Goal: Book appointment/travel/reservation

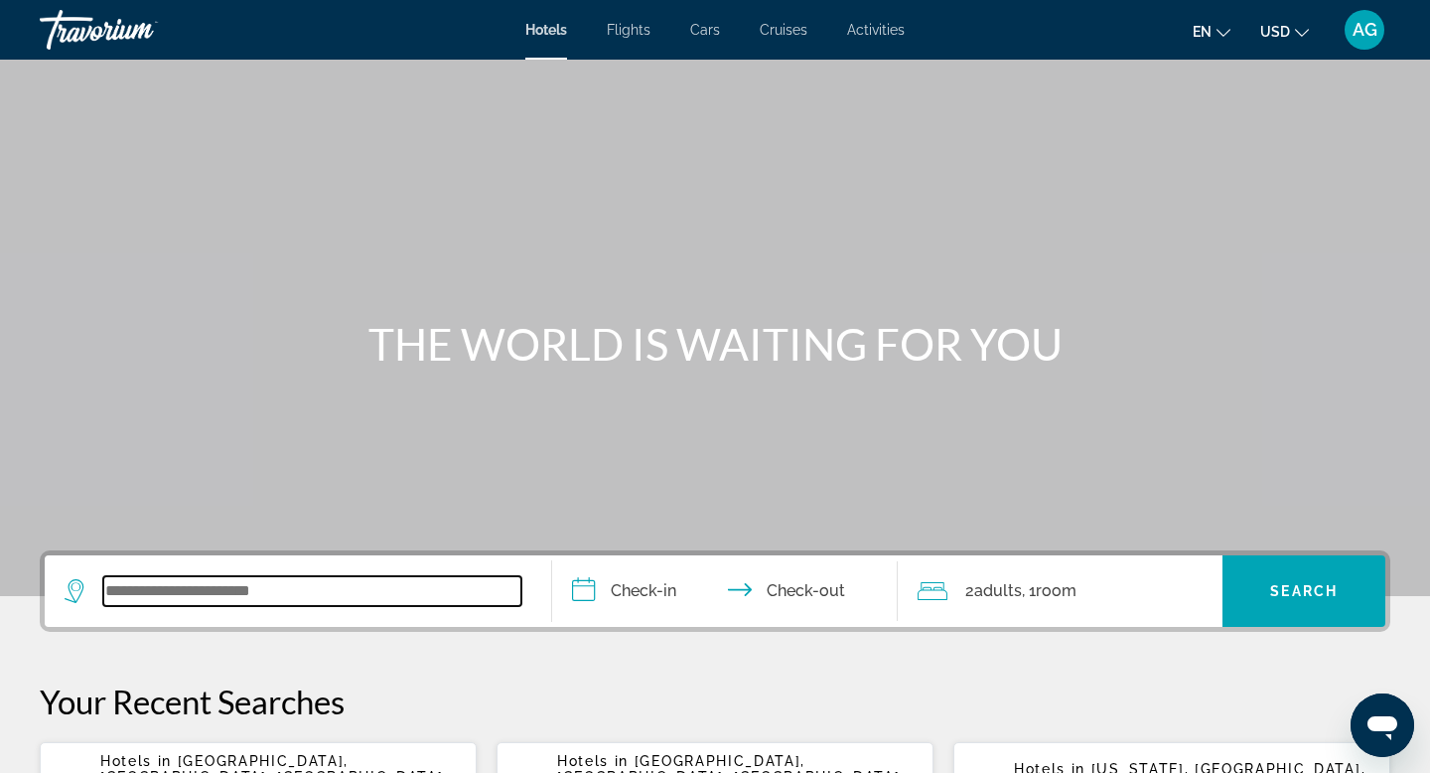
click at [215, 591] on input "Search widget" at bounding box center [312, 591] width 418 height 30
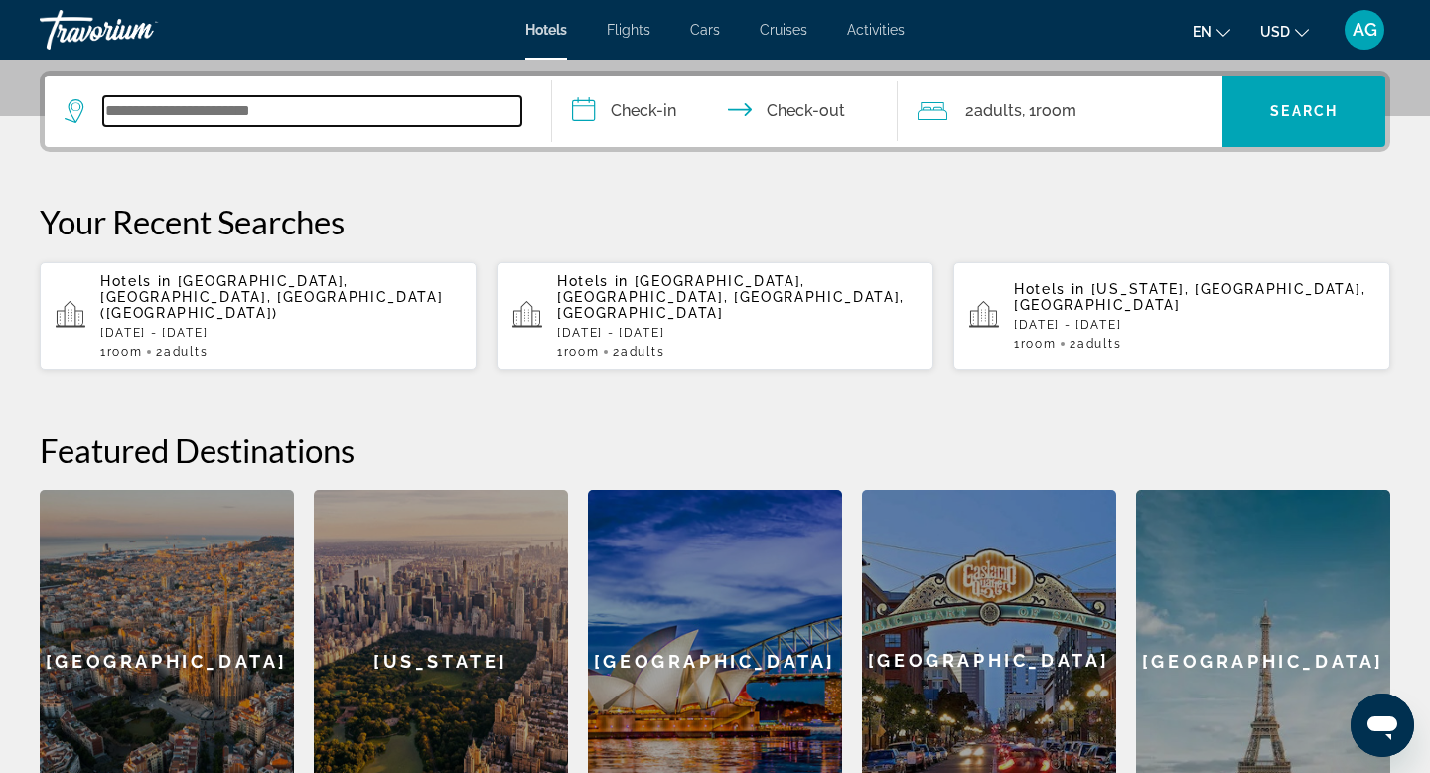
scroll to position [486, 0]
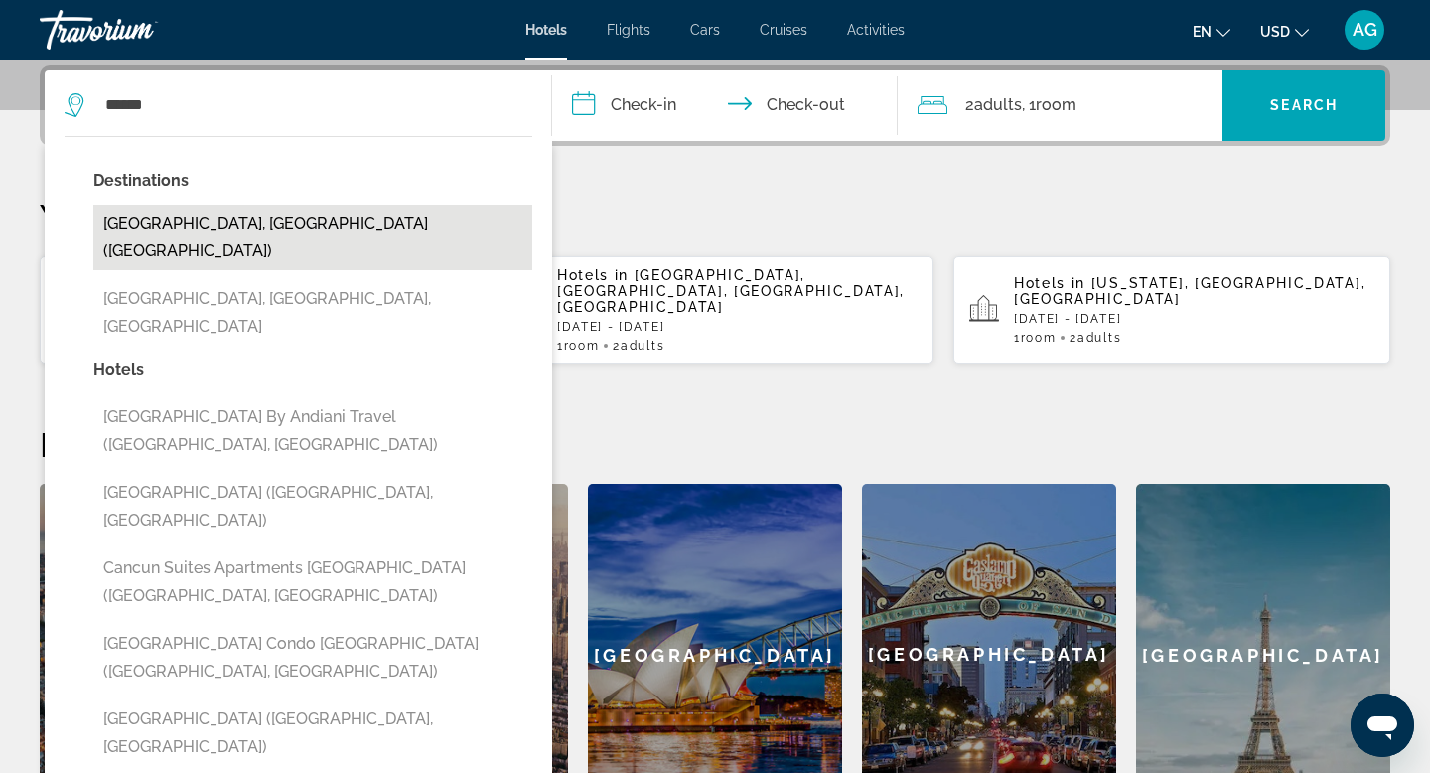
click at [195, 227] on button "[GEOGRAPHIC_DATA], [GEOGRAPHIC_DATA] ([GEOGRAPHIC_DATA])" at bounding box center [312, 238] width 439 height 66
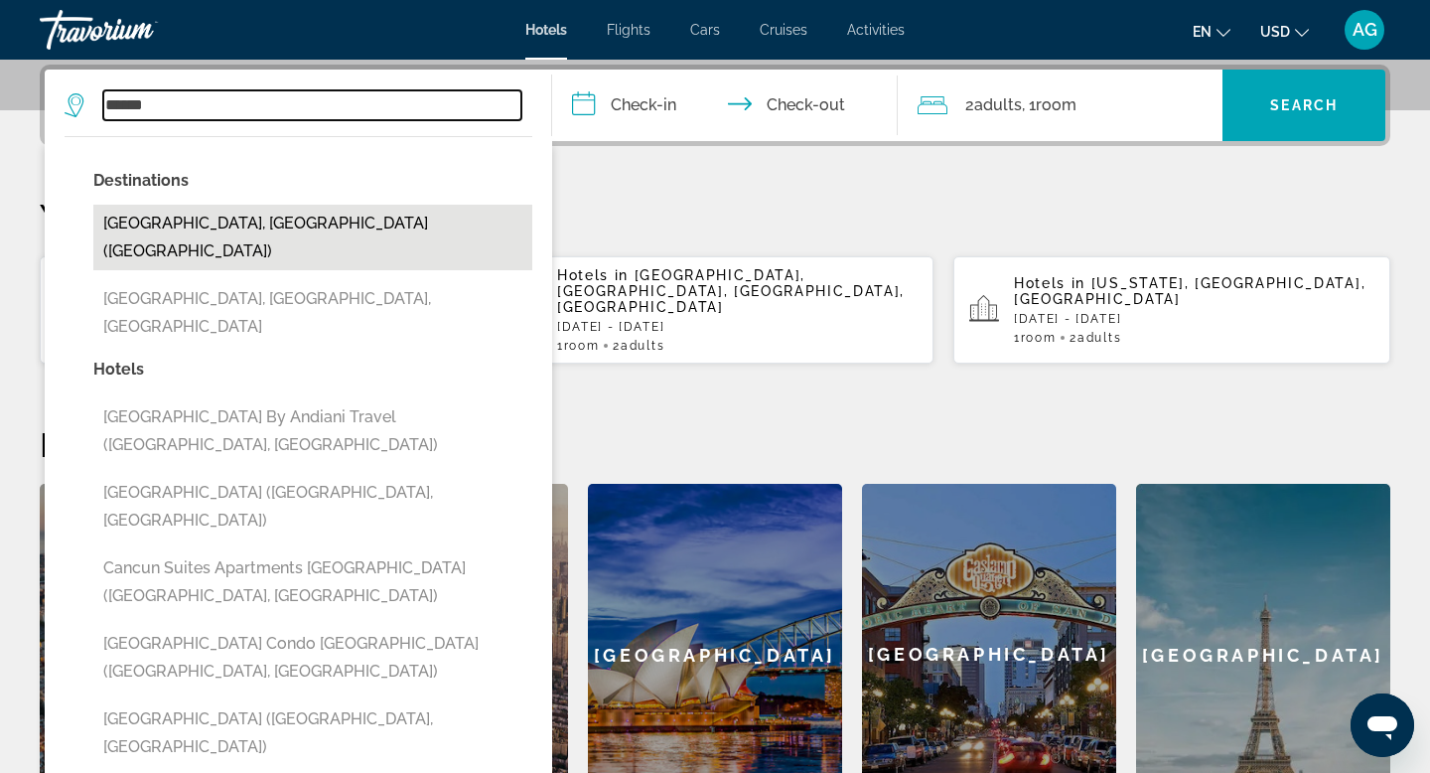
type input "**********"
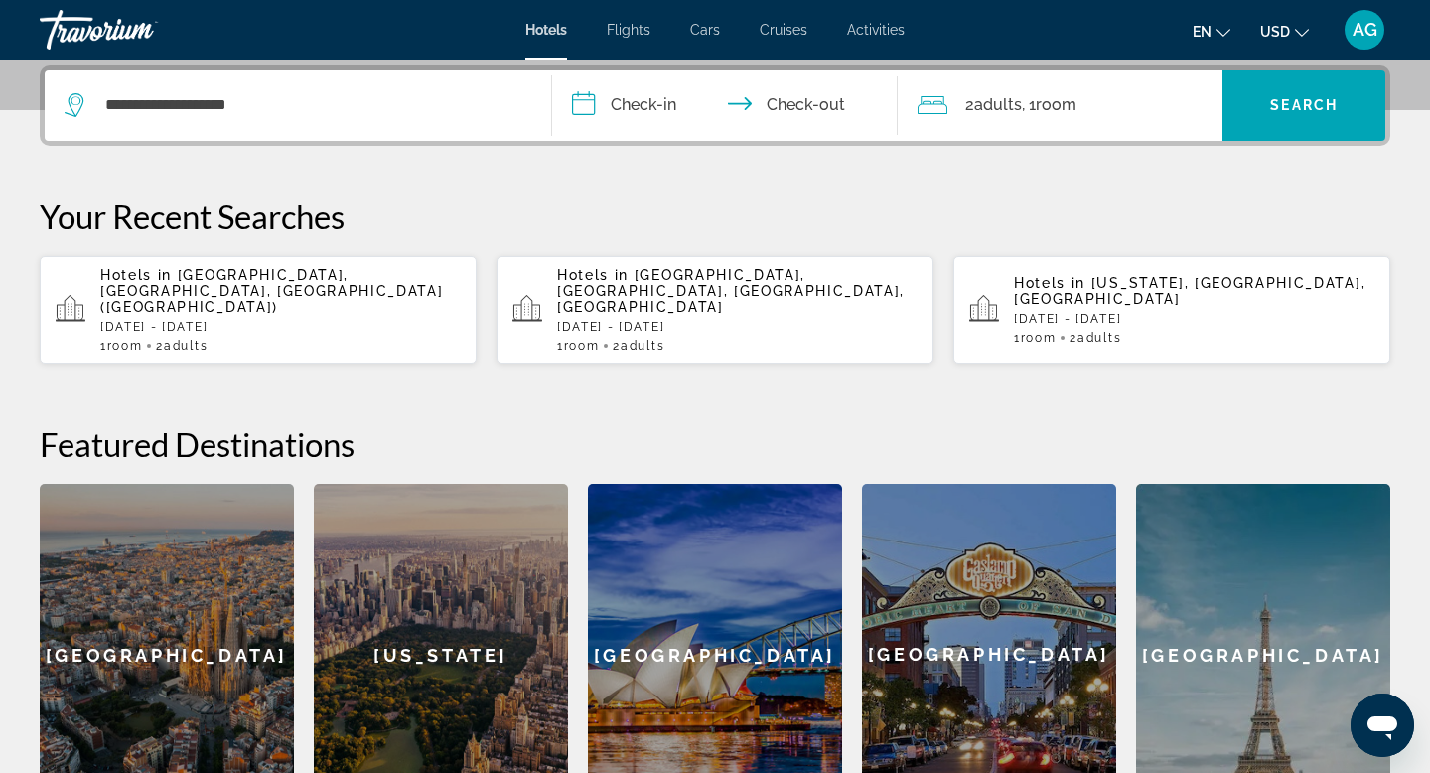
click at [681, 110] on input "**********" at bounding box center [729, 108] width 354 height 77
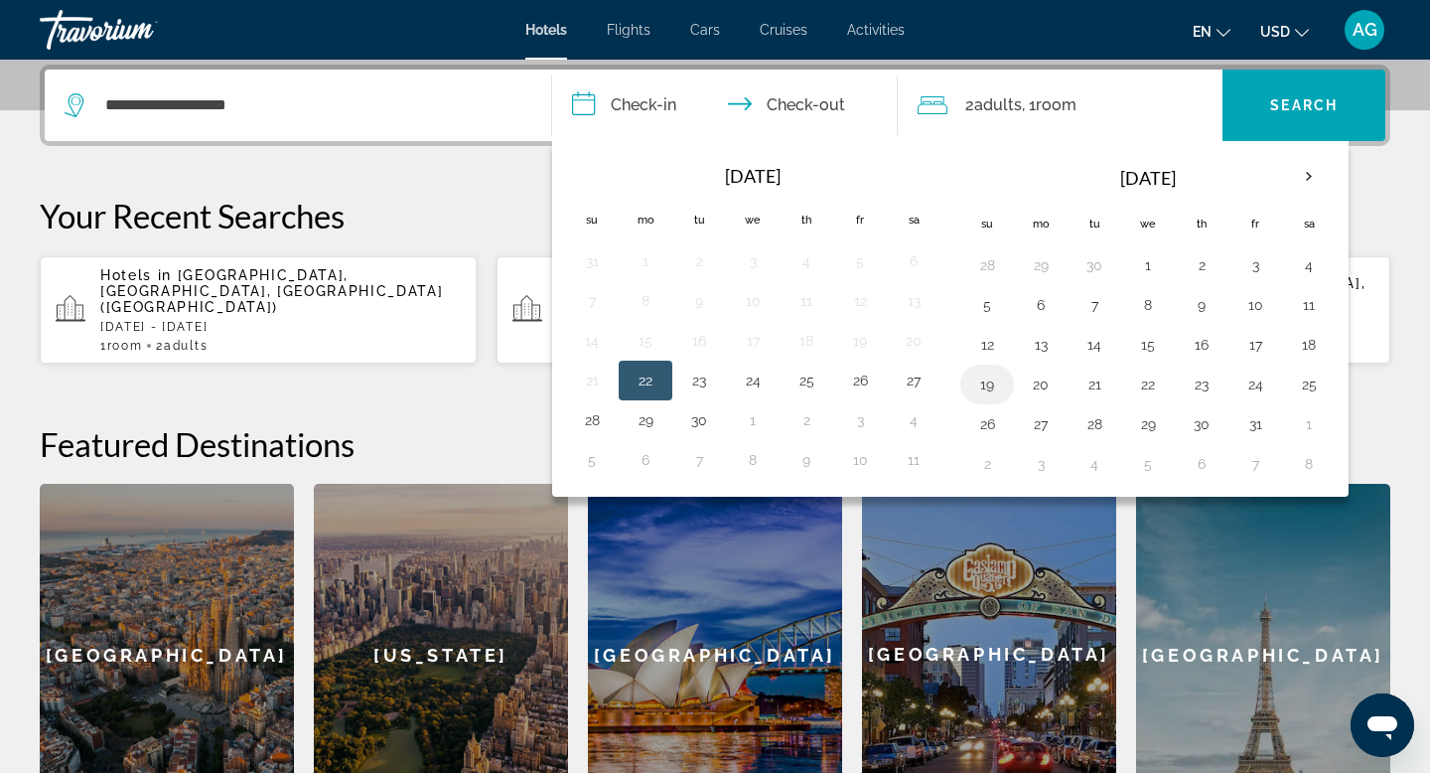
click at [994, 388] on button "19" at bounding box center [987, 384] width 32 height 28
click at [1143, 389] on button "22" at bounding box center [1148, 384] width 32 height 28
type input "**********"
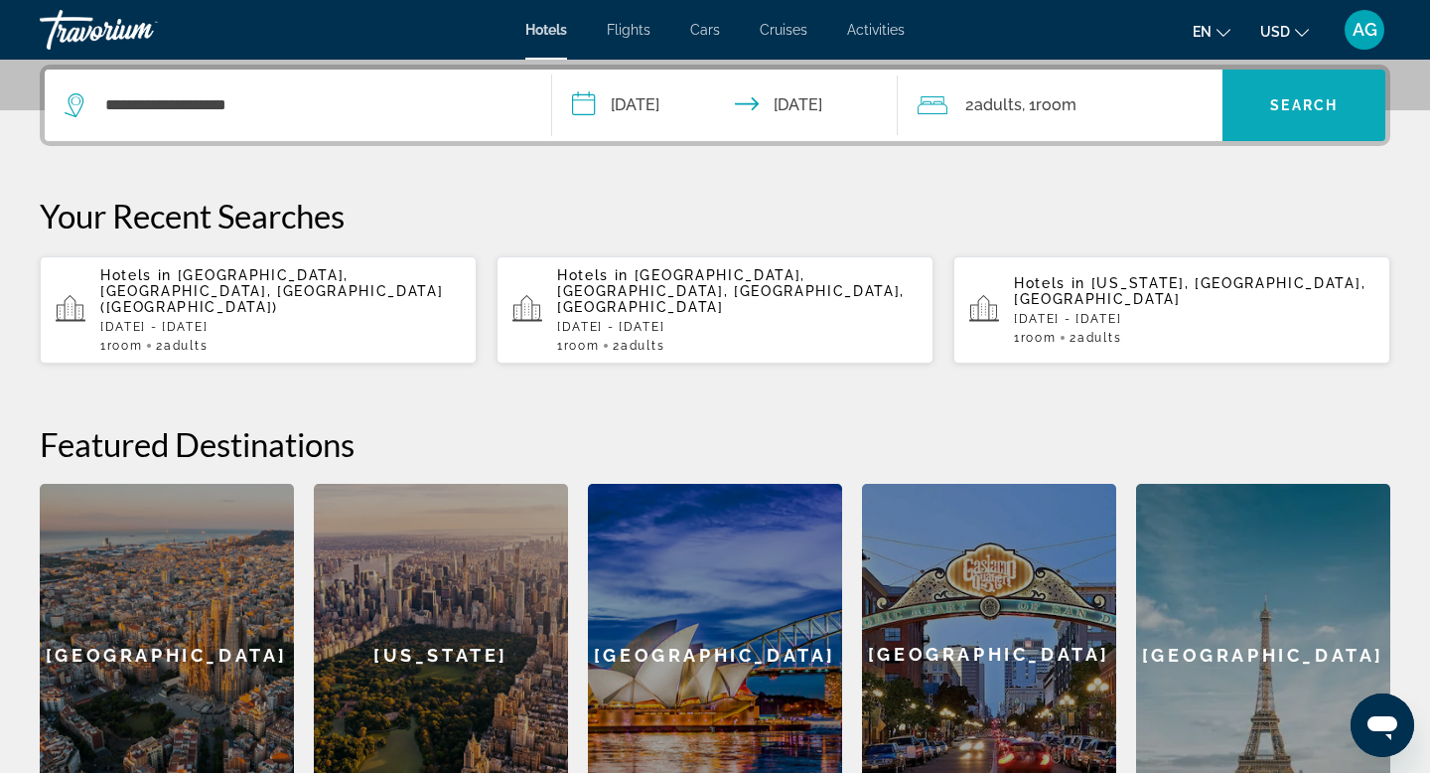
click at [1285, 107] on span "Search" at bounding box center [1304, 105] width 68 height 16
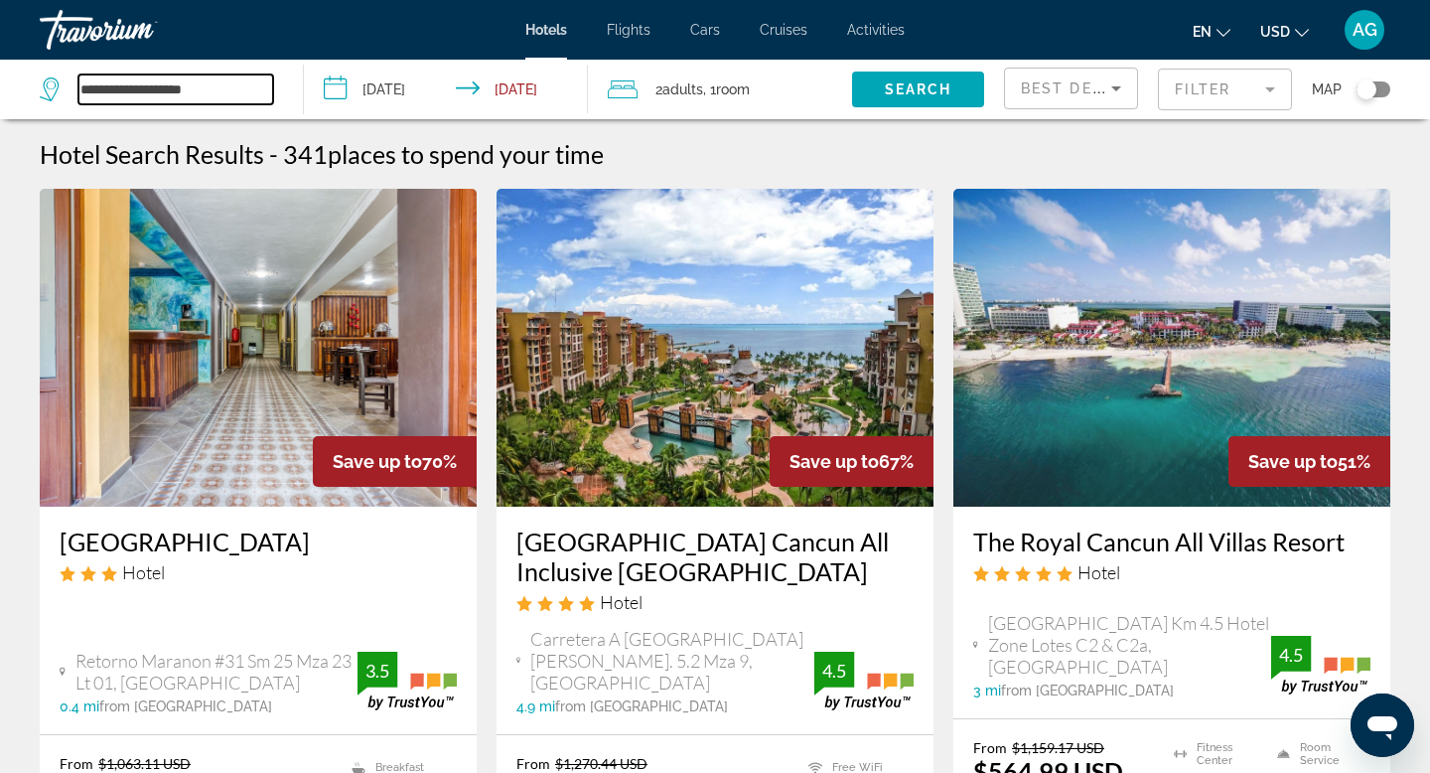
click at [255, 82] on input "**********" at bounding box center [175, 89] width 195 height 30
type input "*"
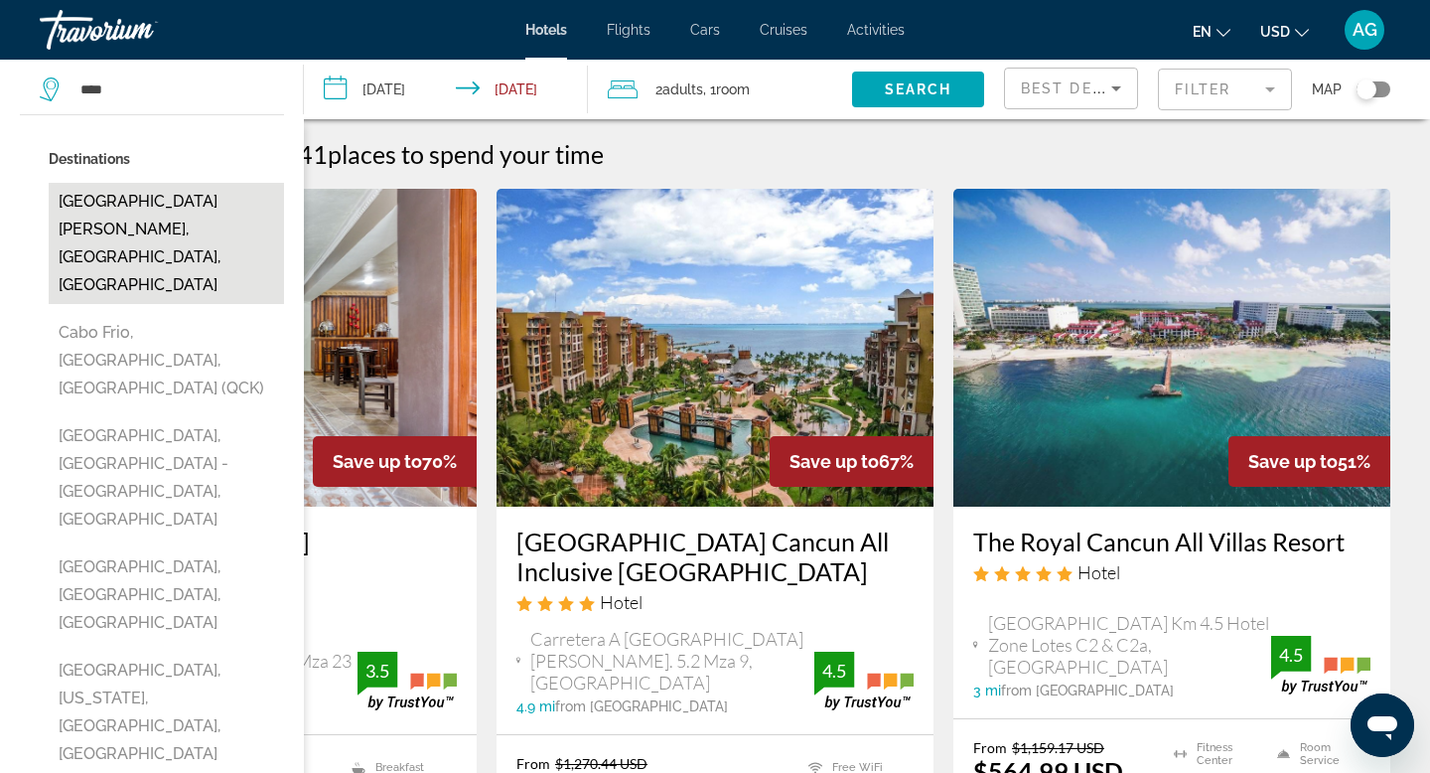
click at [190, 193] on button "Cabo San Lucas, Los Cabos, Mexico" at bounding box center [166, 243] width 235 height 121
type input "**********"
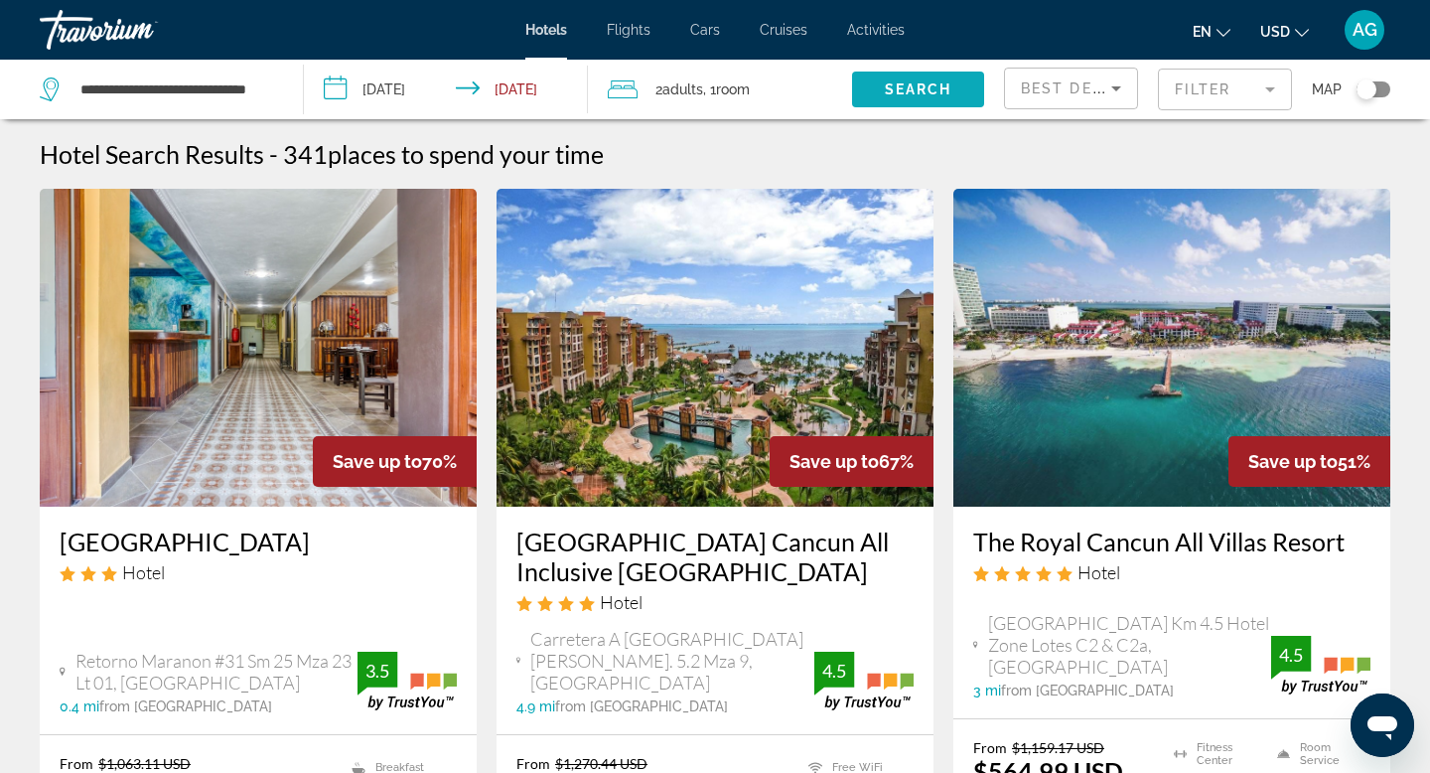
click at [894, 88] on span "Search" at bounding box center [919, 89] width 68 height 16
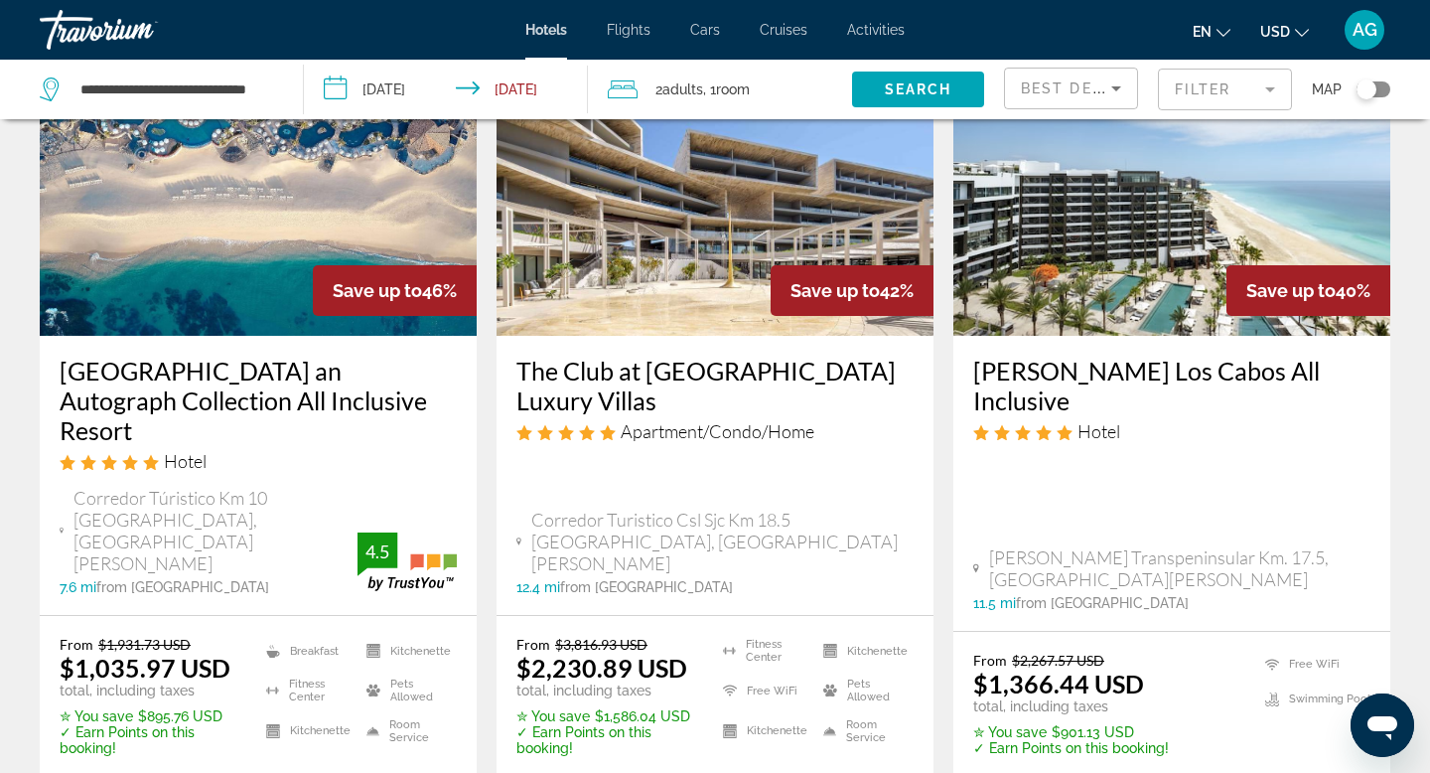
scroll to position [179, 0]
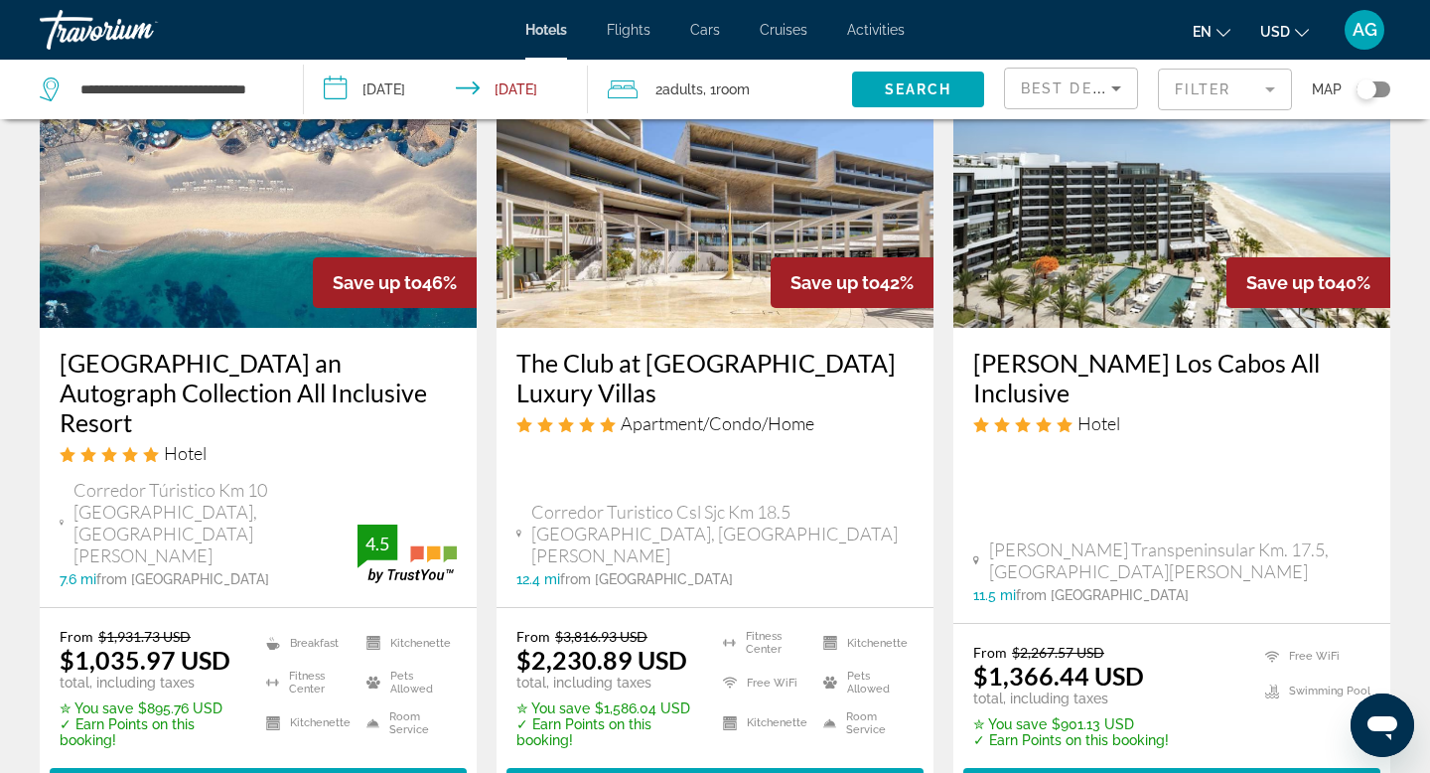
click at [1132, 278] on img "Main content" at bounding box center [1171, 169] width 437 height 318
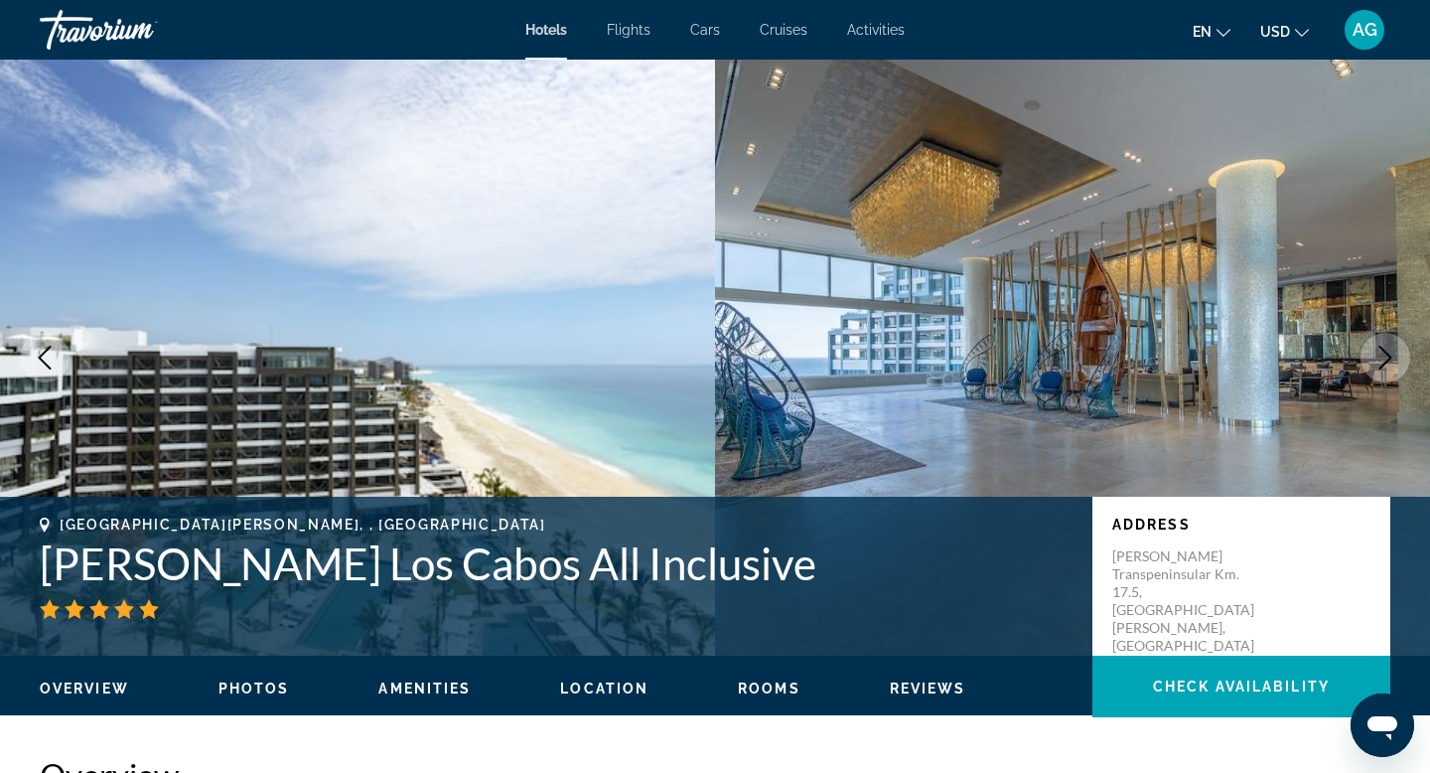
click at [1381, 353] on icon "Next image" at bounding box center [1385, 358] width 24 height 24
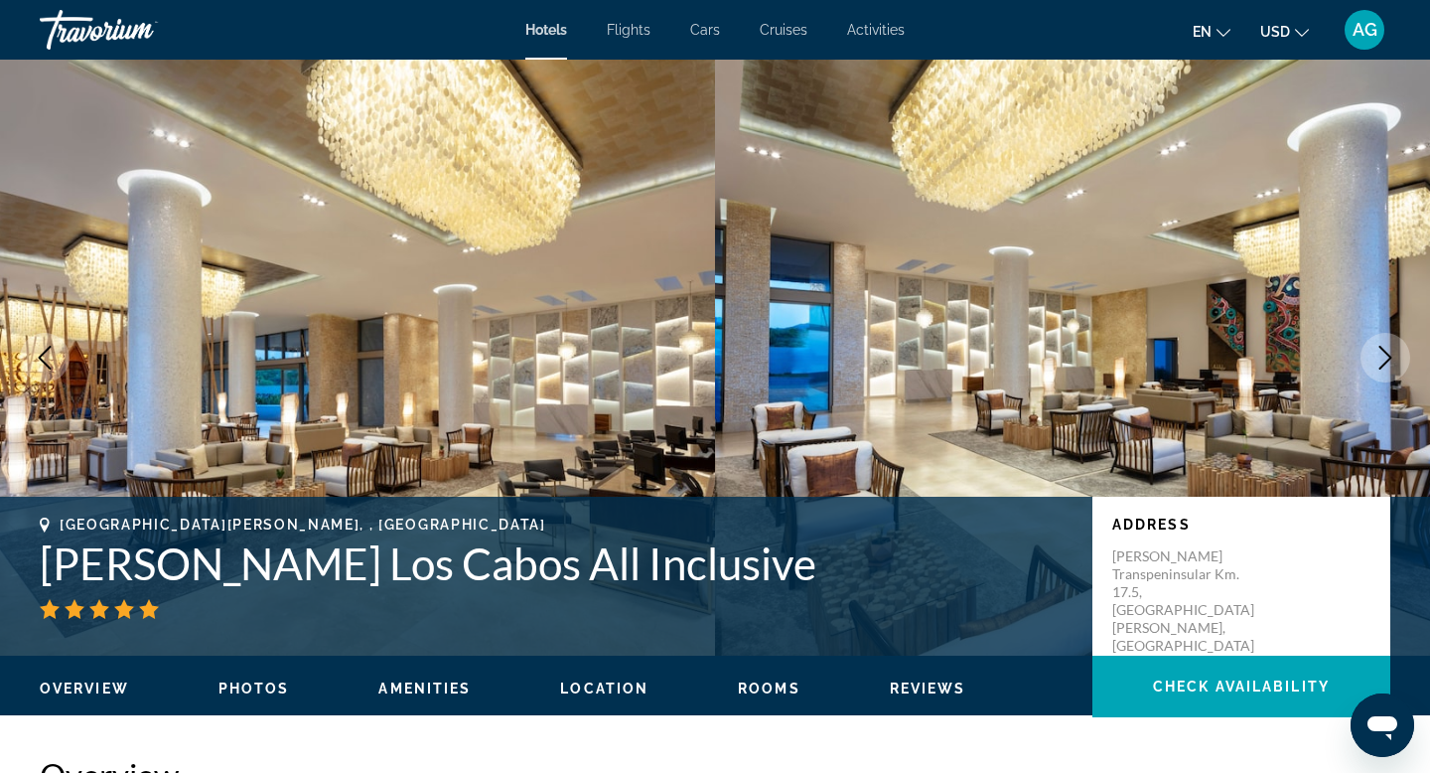
click at [1381, 353] on icon "Next image" at bounding box center [1385, 358] width 24 height 24
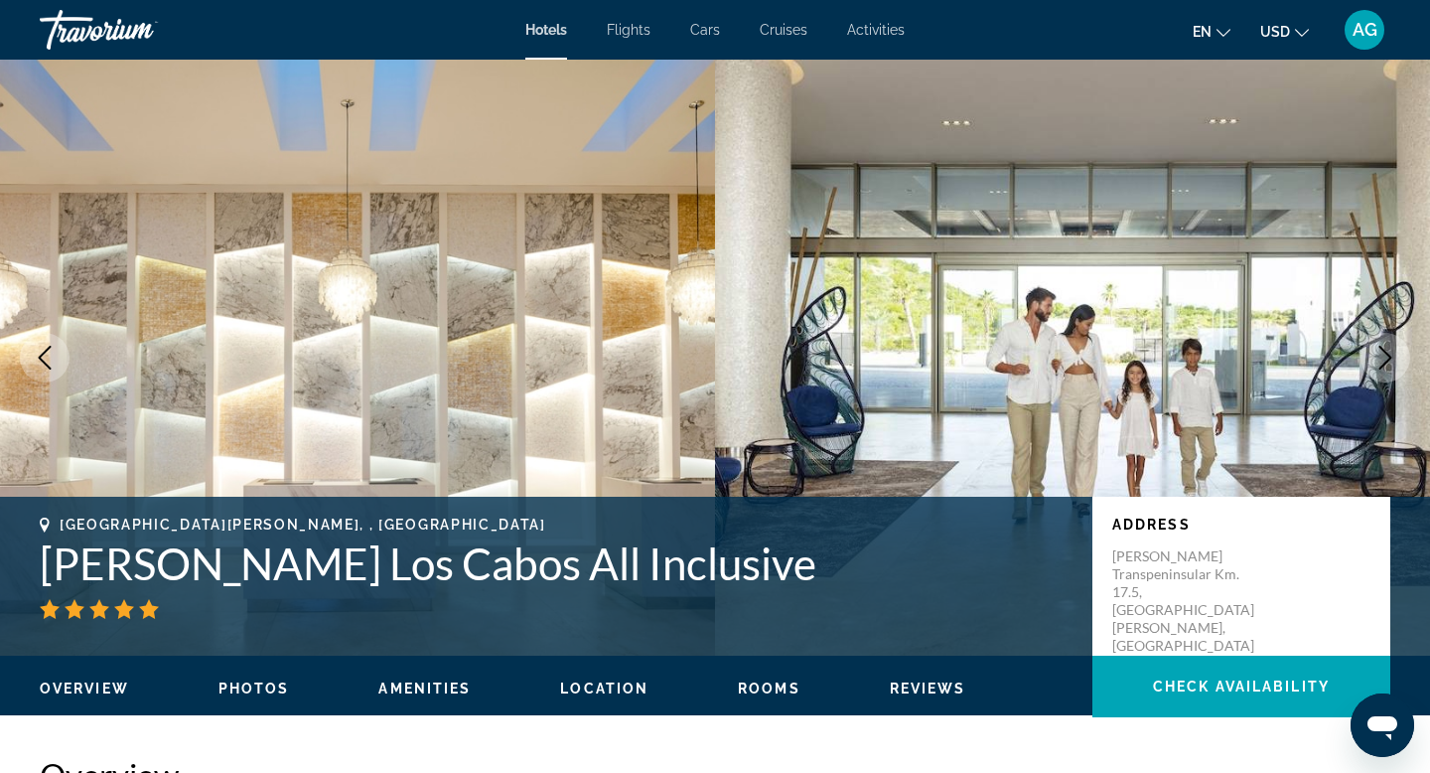
click at [1381, 353] on icon "Next image" at bounding box center [1385, 358] width 24 height 24
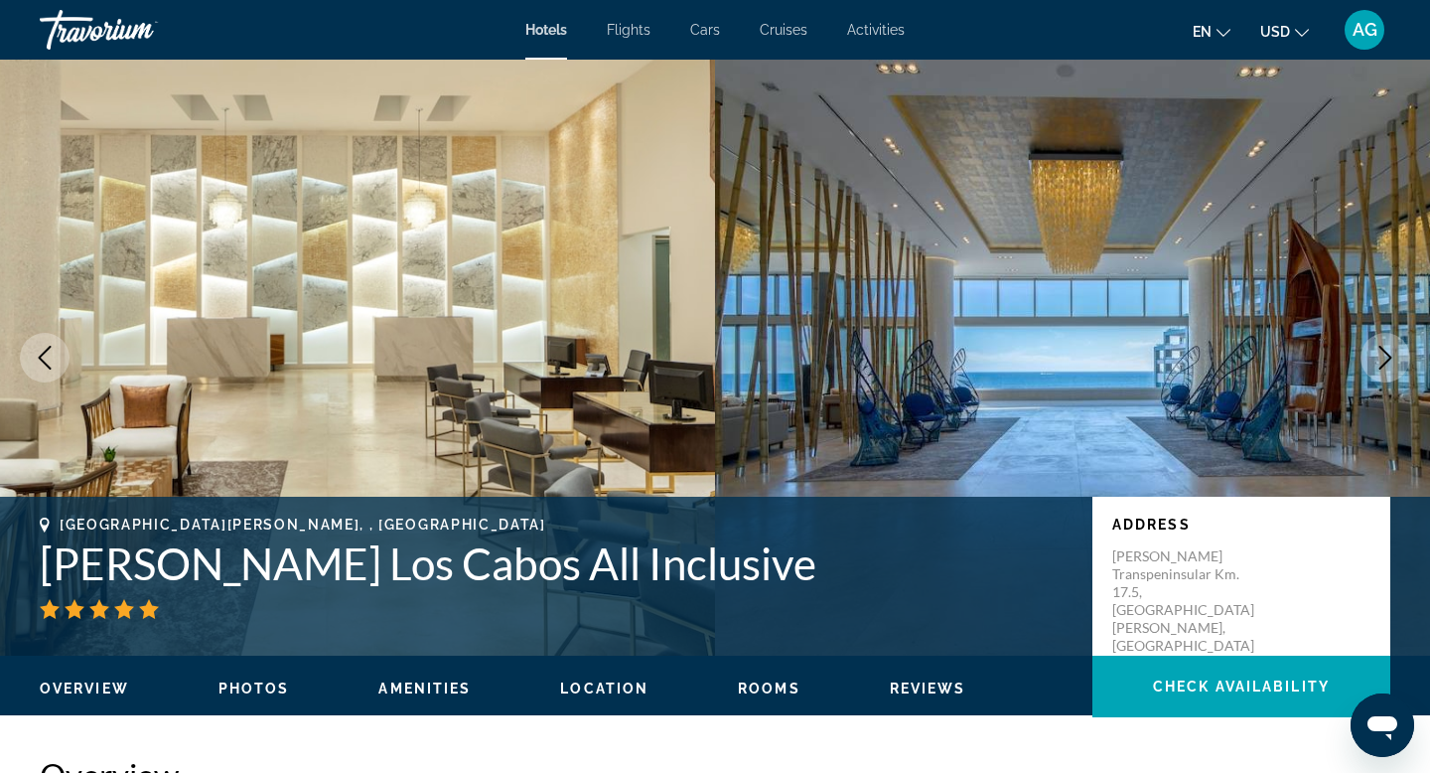
click at [1381, 353] on icon "Next image" at bounding box center [1385, 358] width 24 height 24
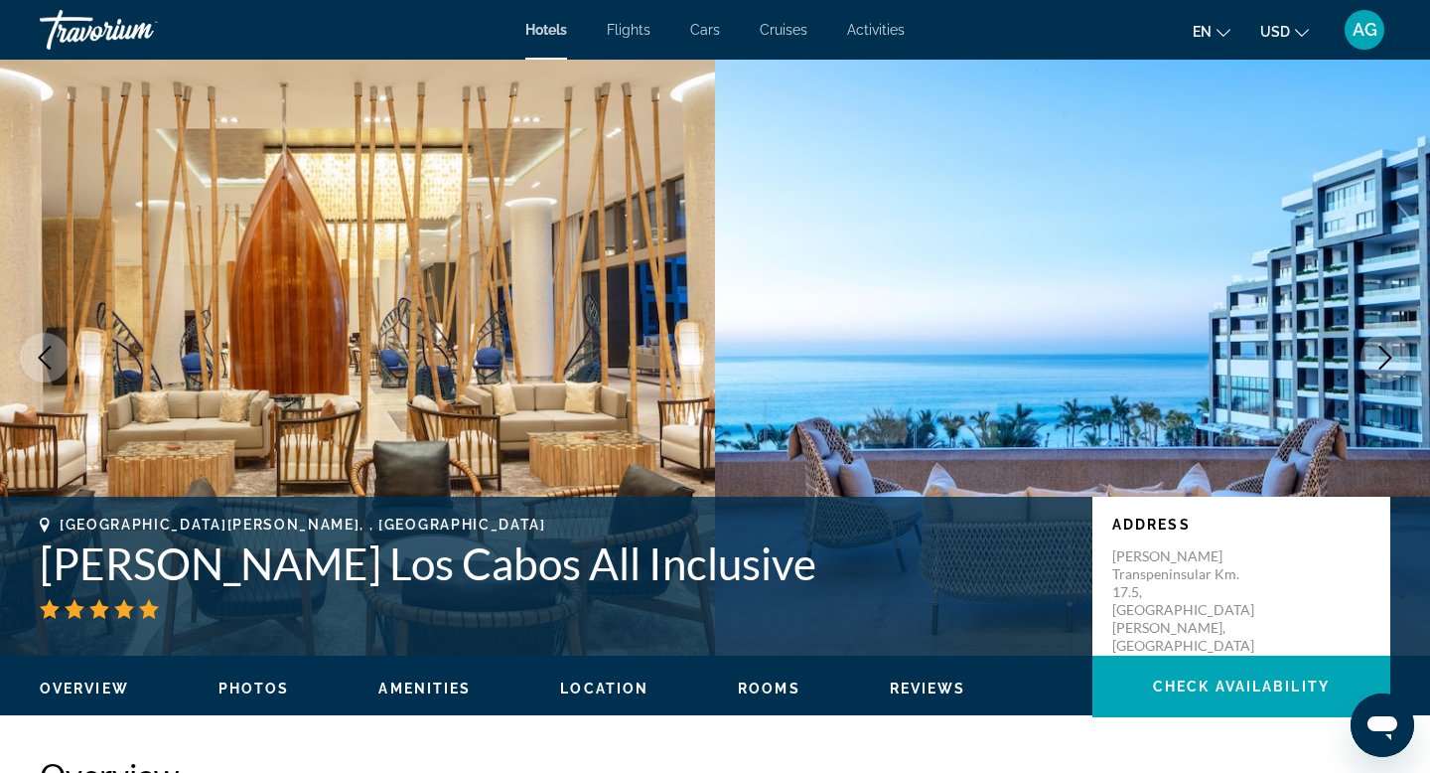
click at [36, 358] on icon "Previous image" at bounding box center [45, 358] width 24 height 24
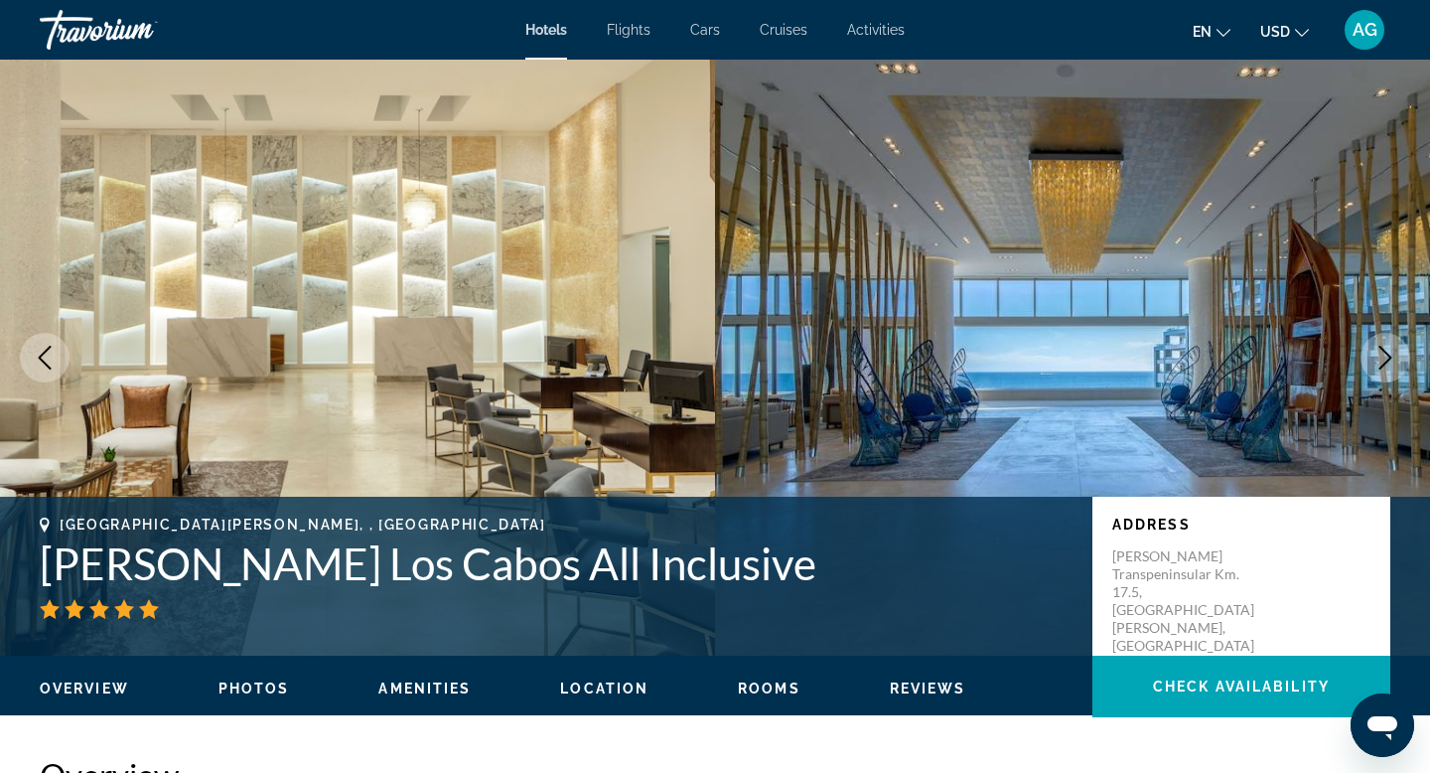
click at [36, 358] on icon "Previous image" at bounding box center [45, 358] width 24 height 24
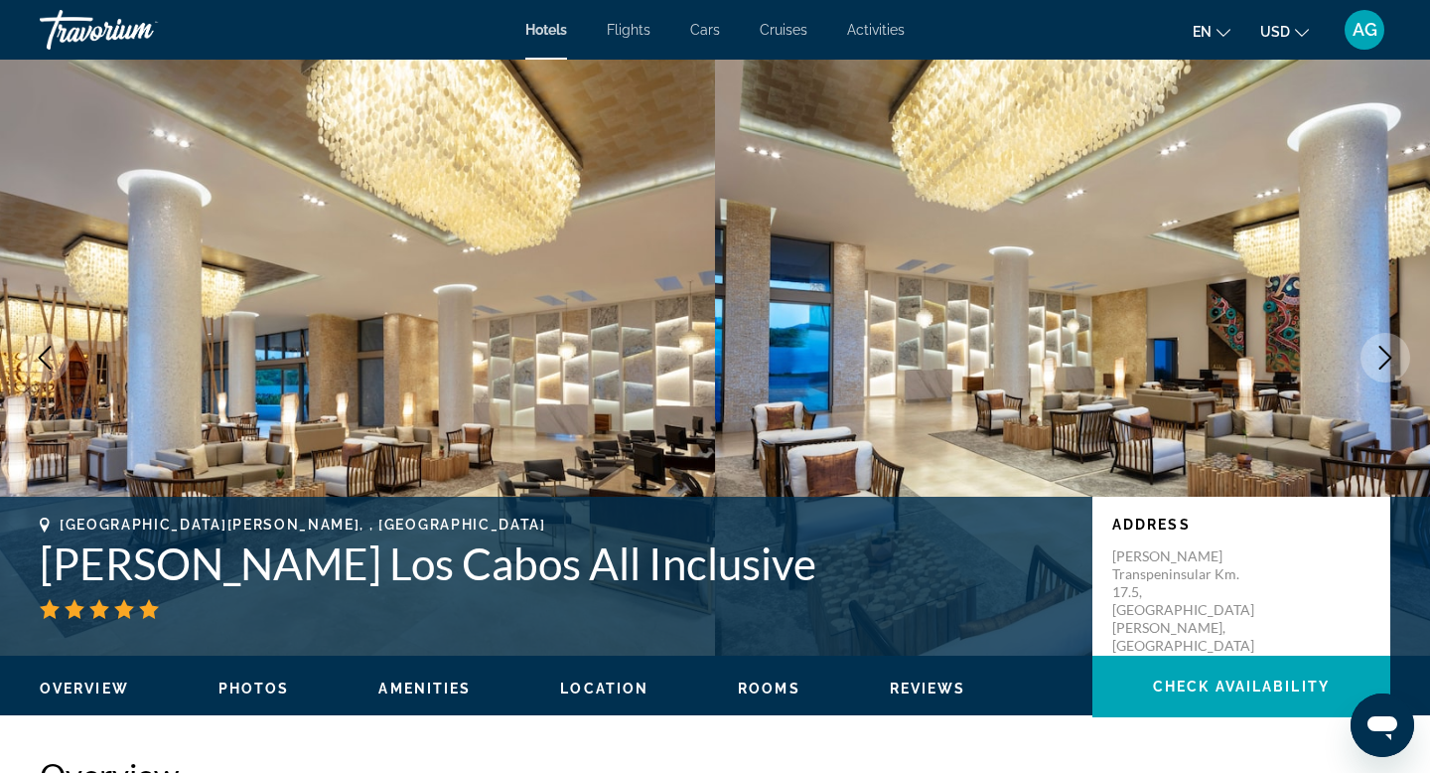
click at [49, 358] on icon "Previous image" at bounding box center [45, 358] width 24 height 24
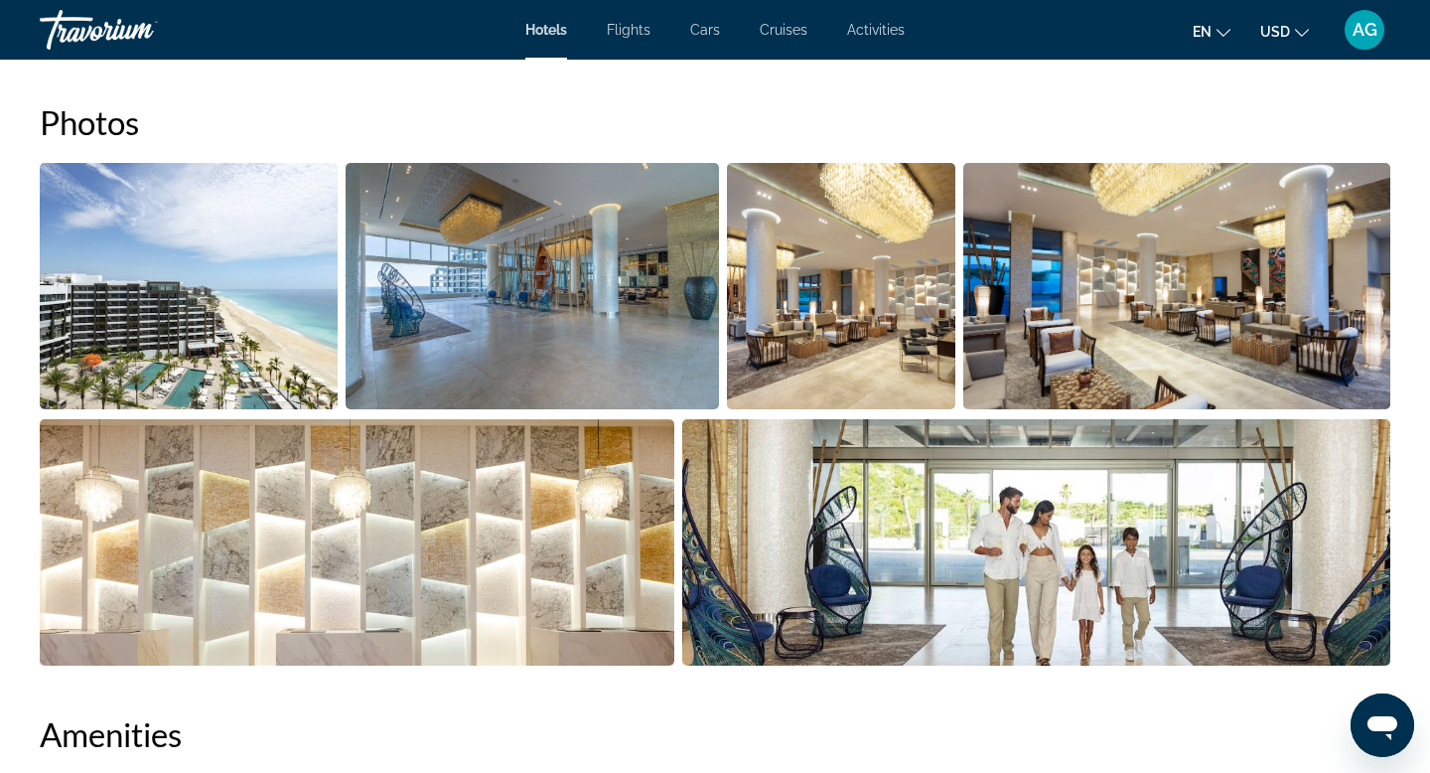
scroll to position [903, 0]
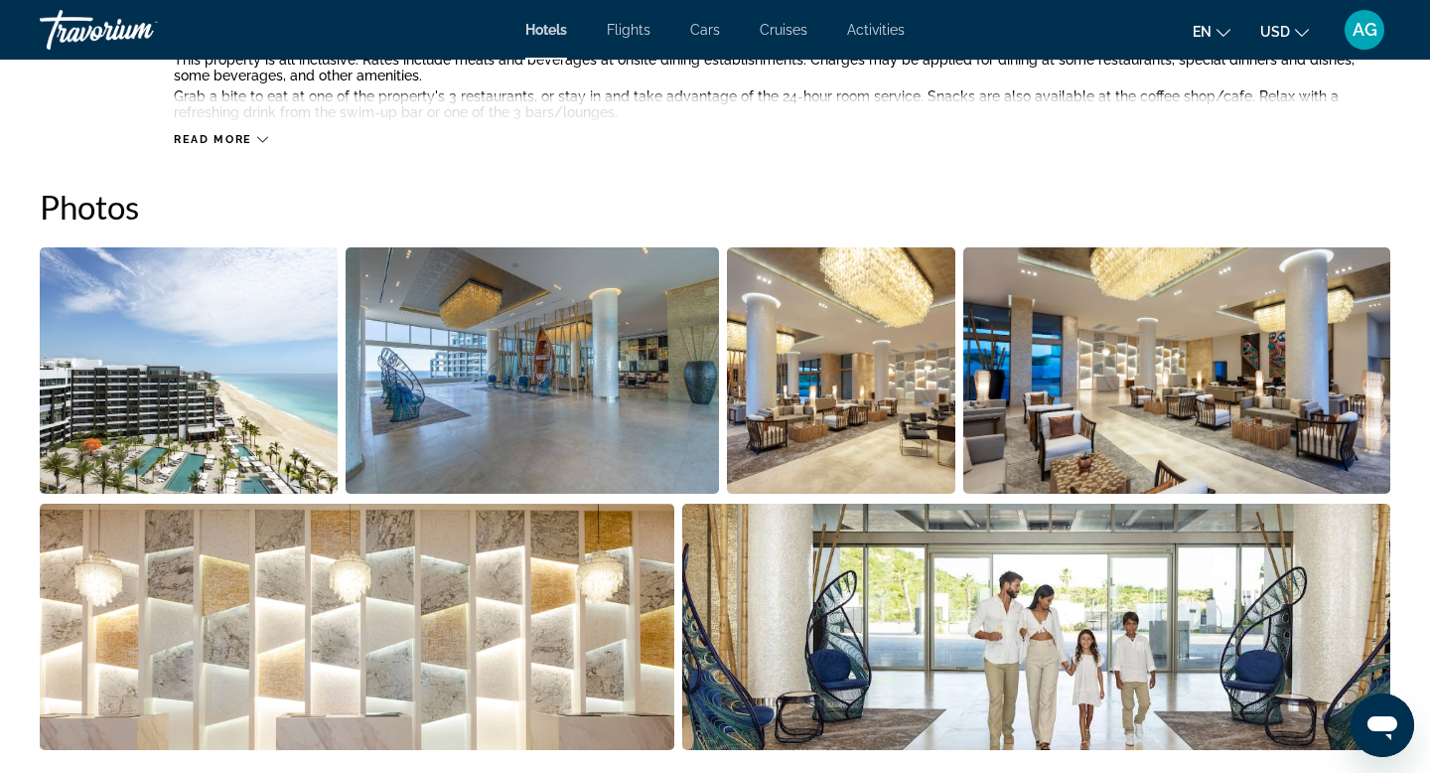
click at [218, 406] on img "Open full-screen image slider" at bounding box center [189, 370] width 298 height 246
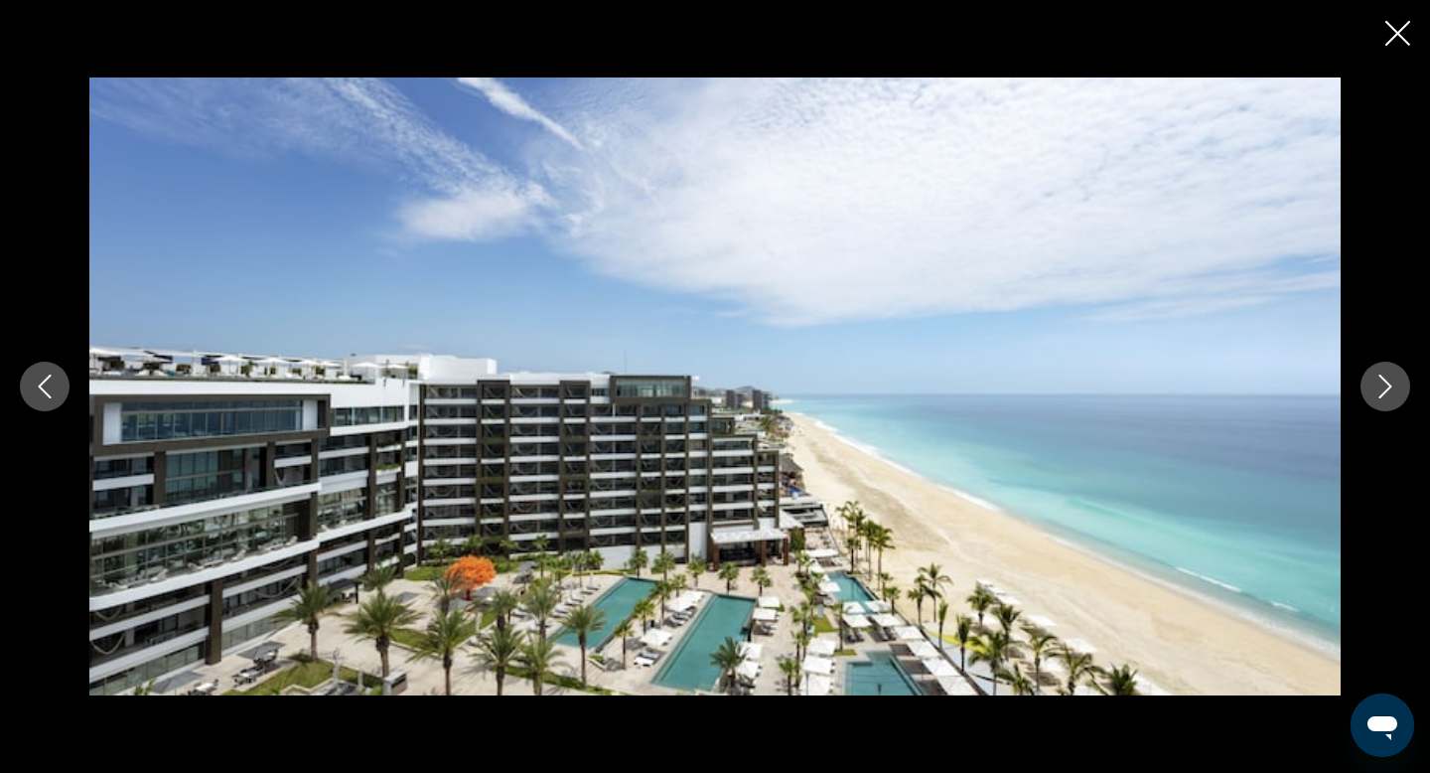
click at [1387, 391] on icon "Next image" at bounding box center [1385, 386] width 24 height 24
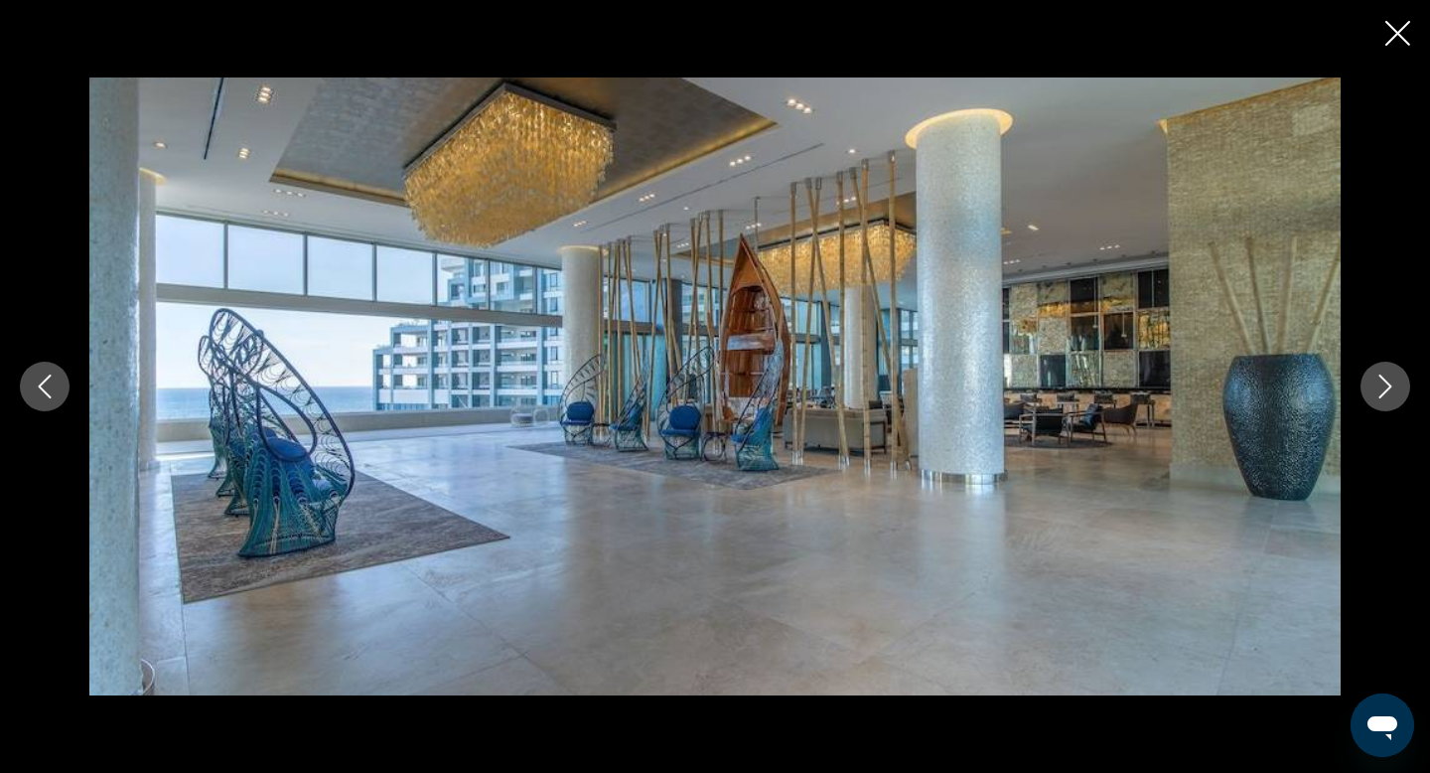
click at [1387, 391] on icon "Next image" at bounding box center [1385, 386] width 24 height 24
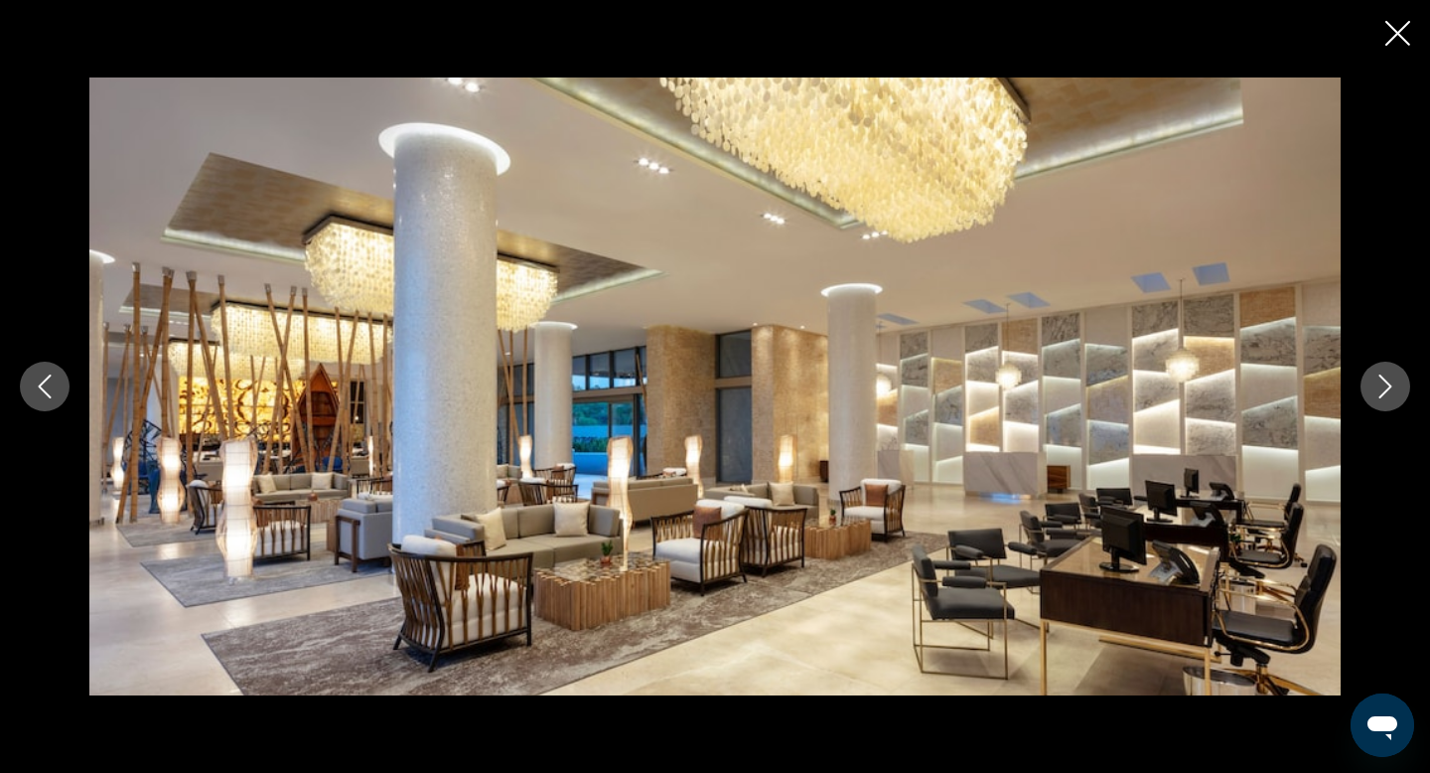
click at [1387, 391] on icon "Next image" at bounding box center [1385, 386] width 24 height 24
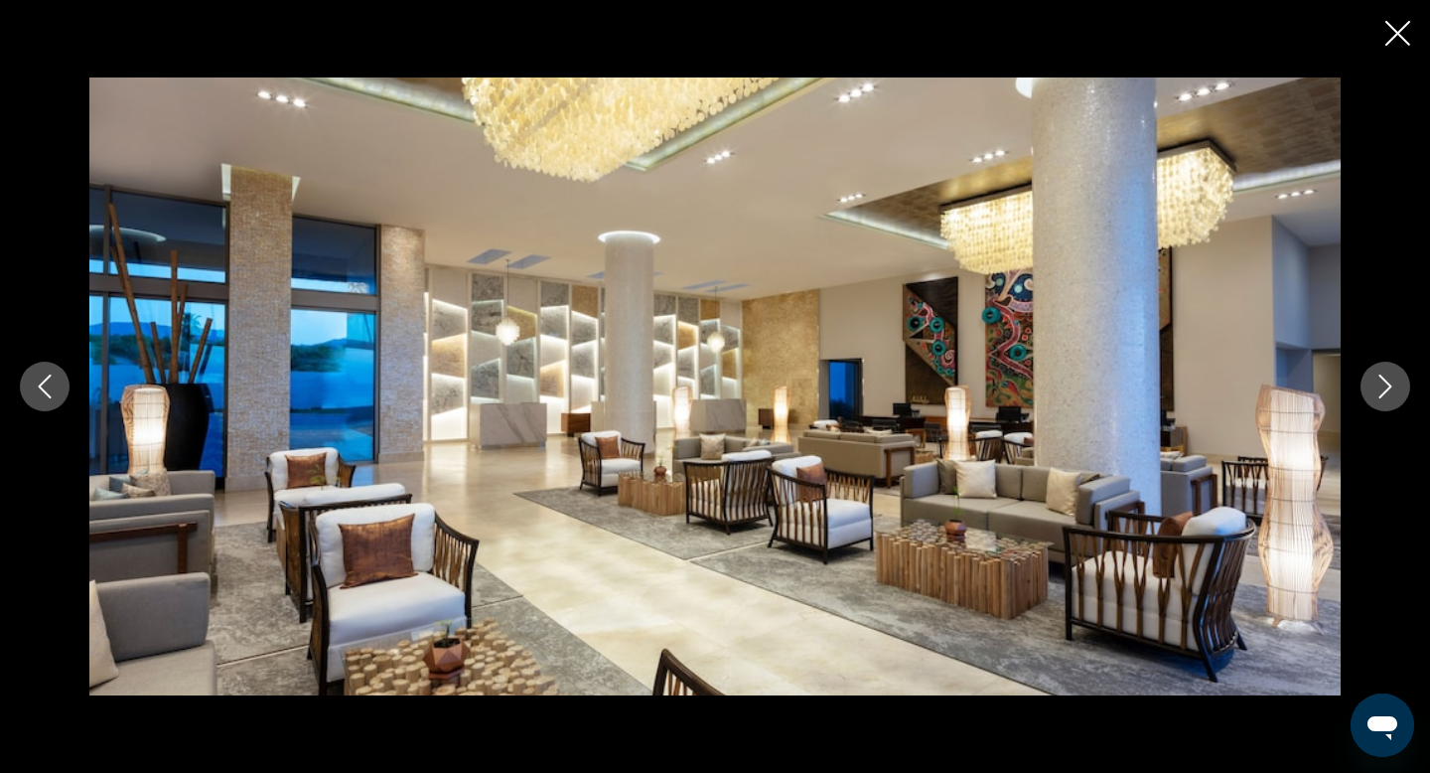
click at [1387, 391] on icon "Next image" at bounding box center [1385, 386] width 24 height 24
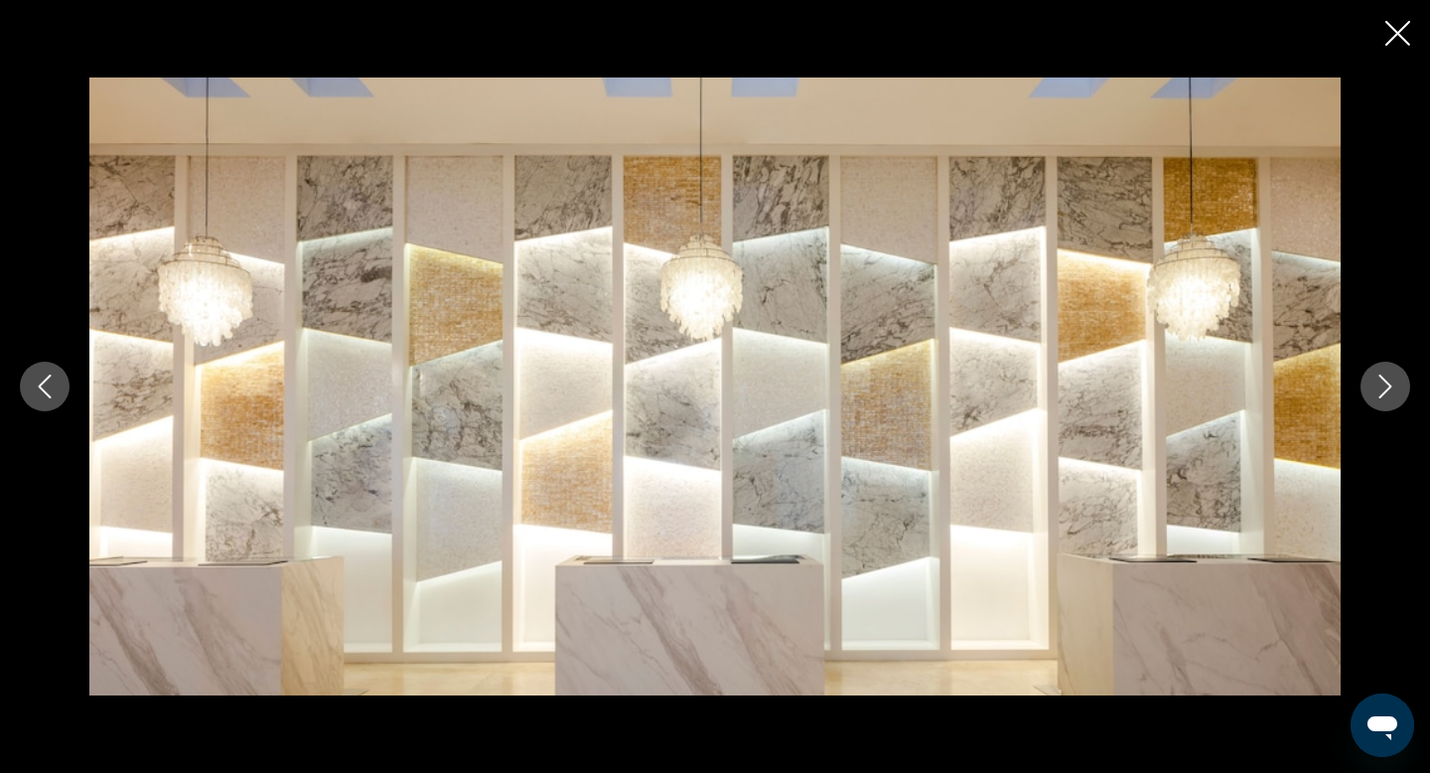
click at [1387, 391] on icon "Next image" at bounding box center [1385, 386] width 24 height 24
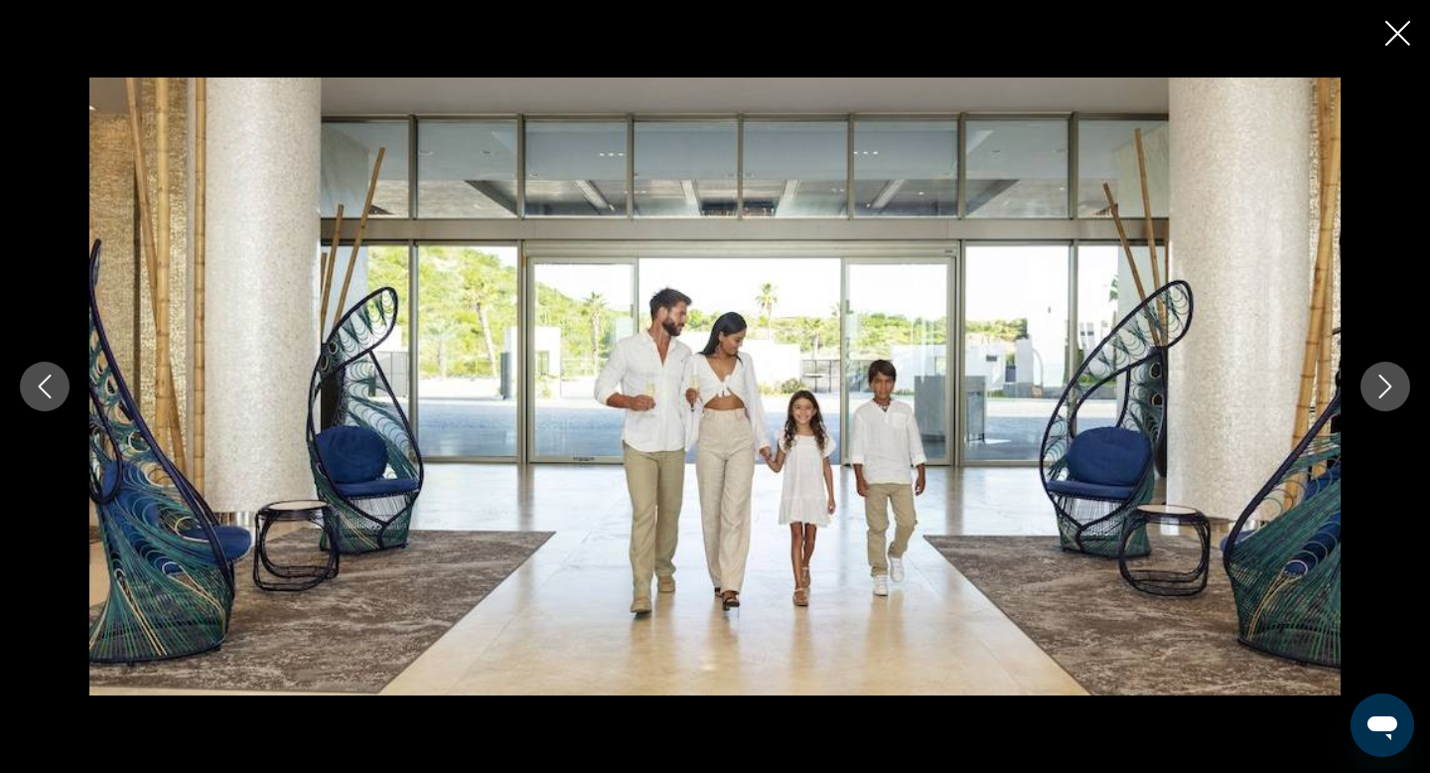
click at [1387, 391] on icon "Next image" at bounding box center [1385, 386] width 24 height 24
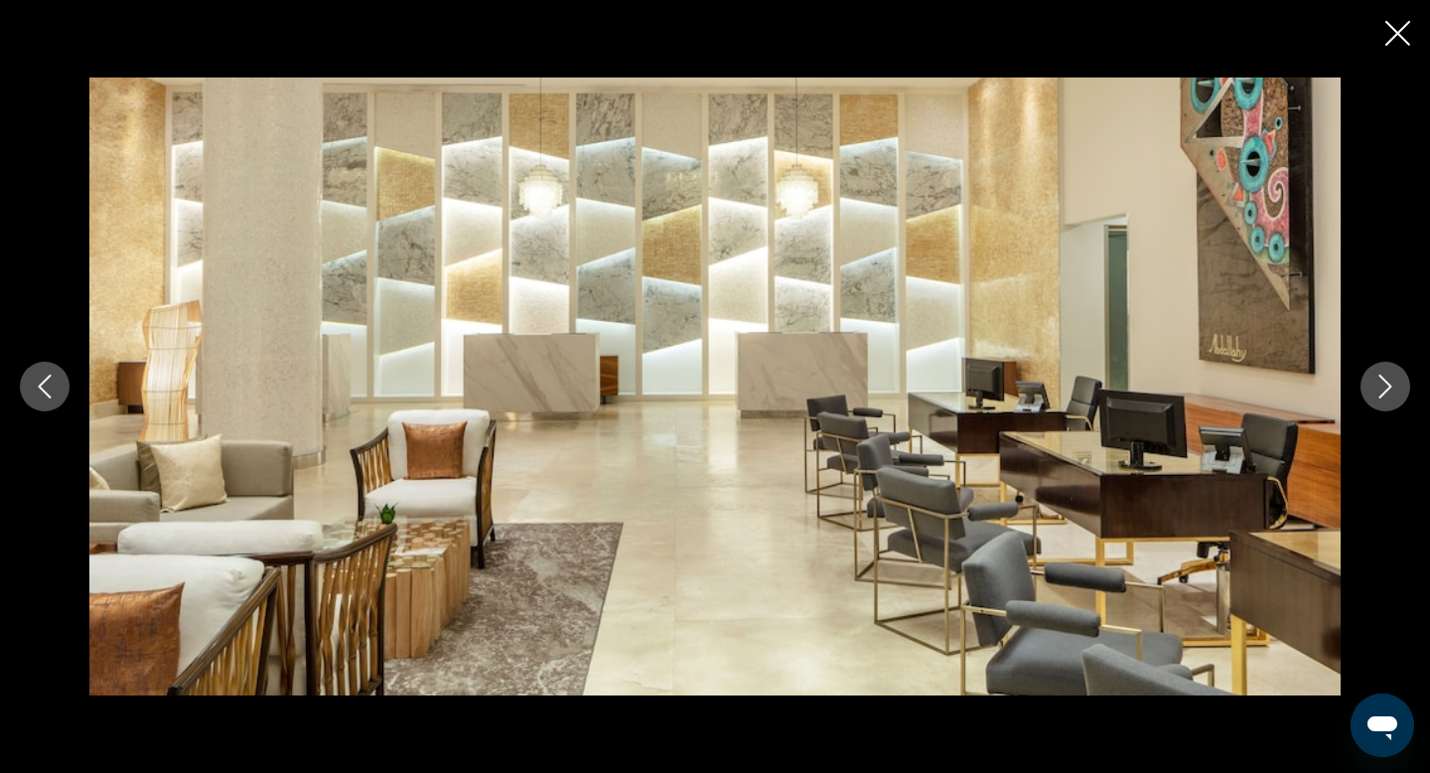
click at [1387, 391] on icon "Next image" at bounding box center [1385, 386] width 24 height 24
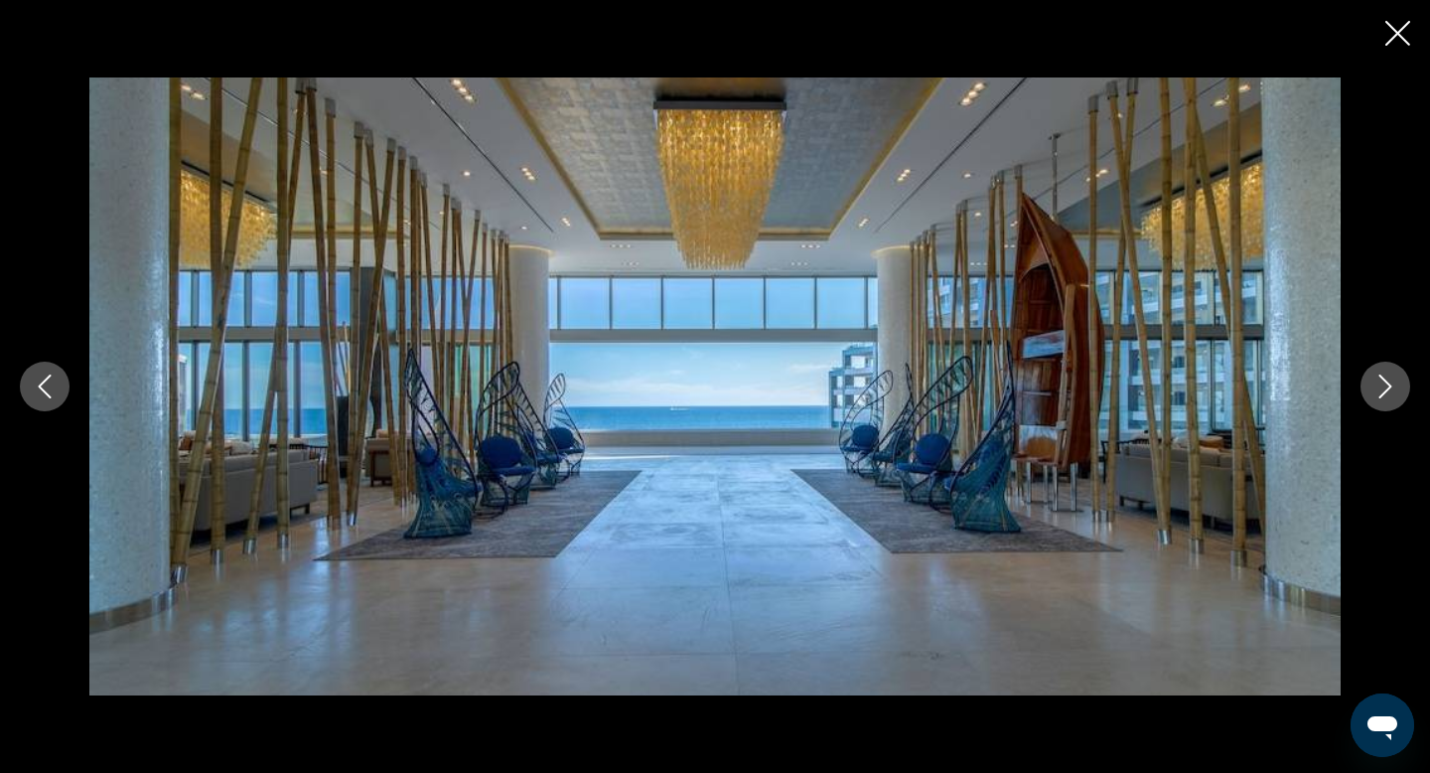
click at [1387, 391] on icon "Next image" at bounding box center [1385, 386] width 24 height 24
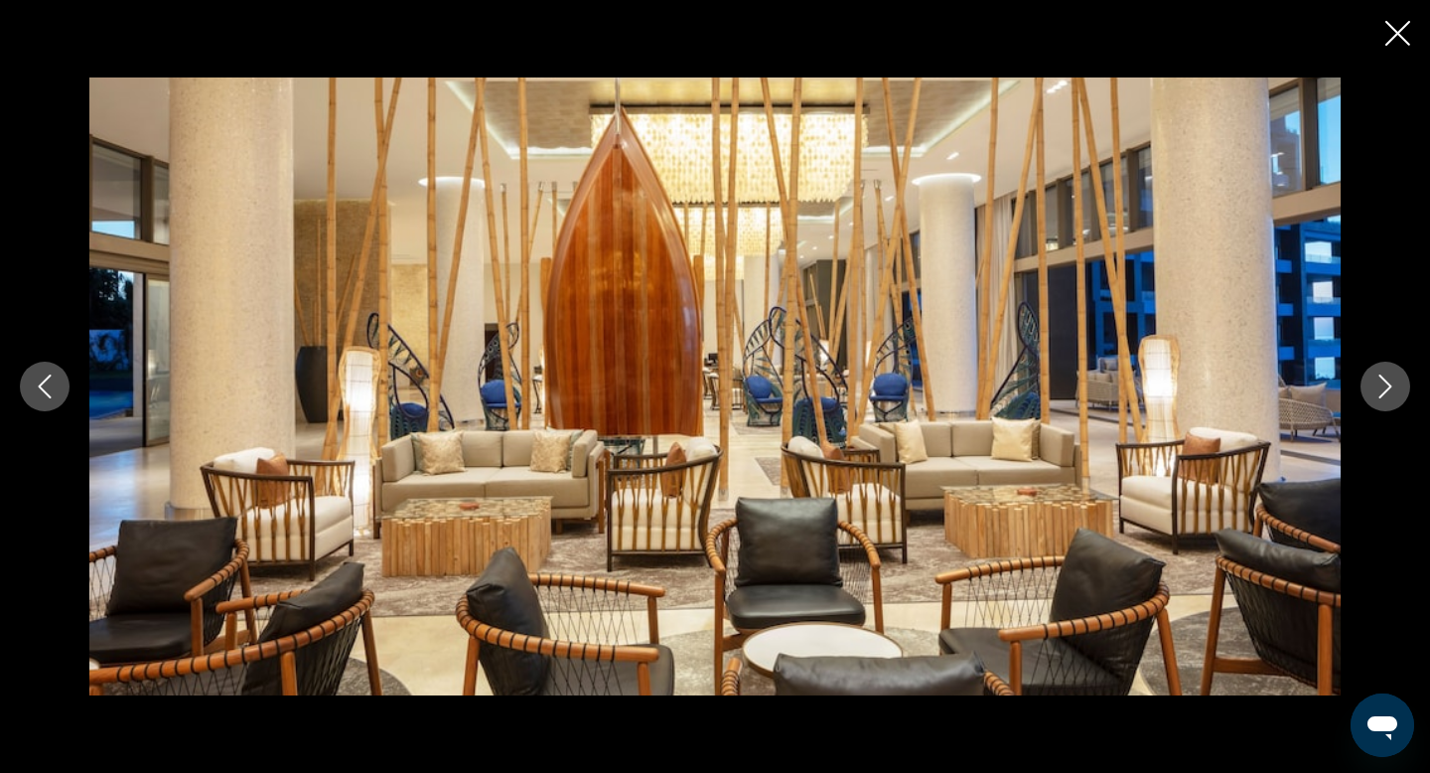
click at [1387, 391] on icon "Next image" at bounding box center [1385, 386] width 24 height 24
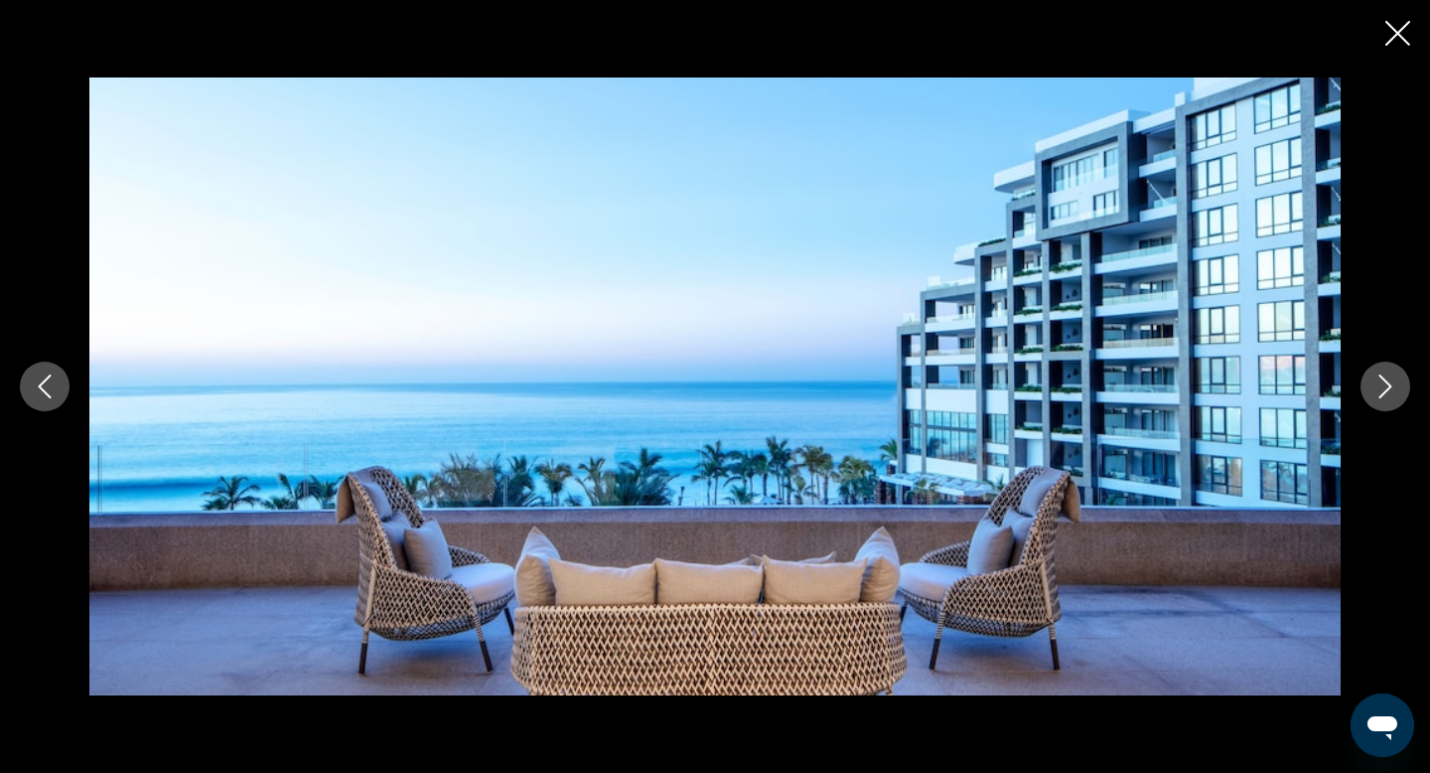
click at [1388, 391] on icon "Next image" at bounding box center [1385, 386] width 24 height 24
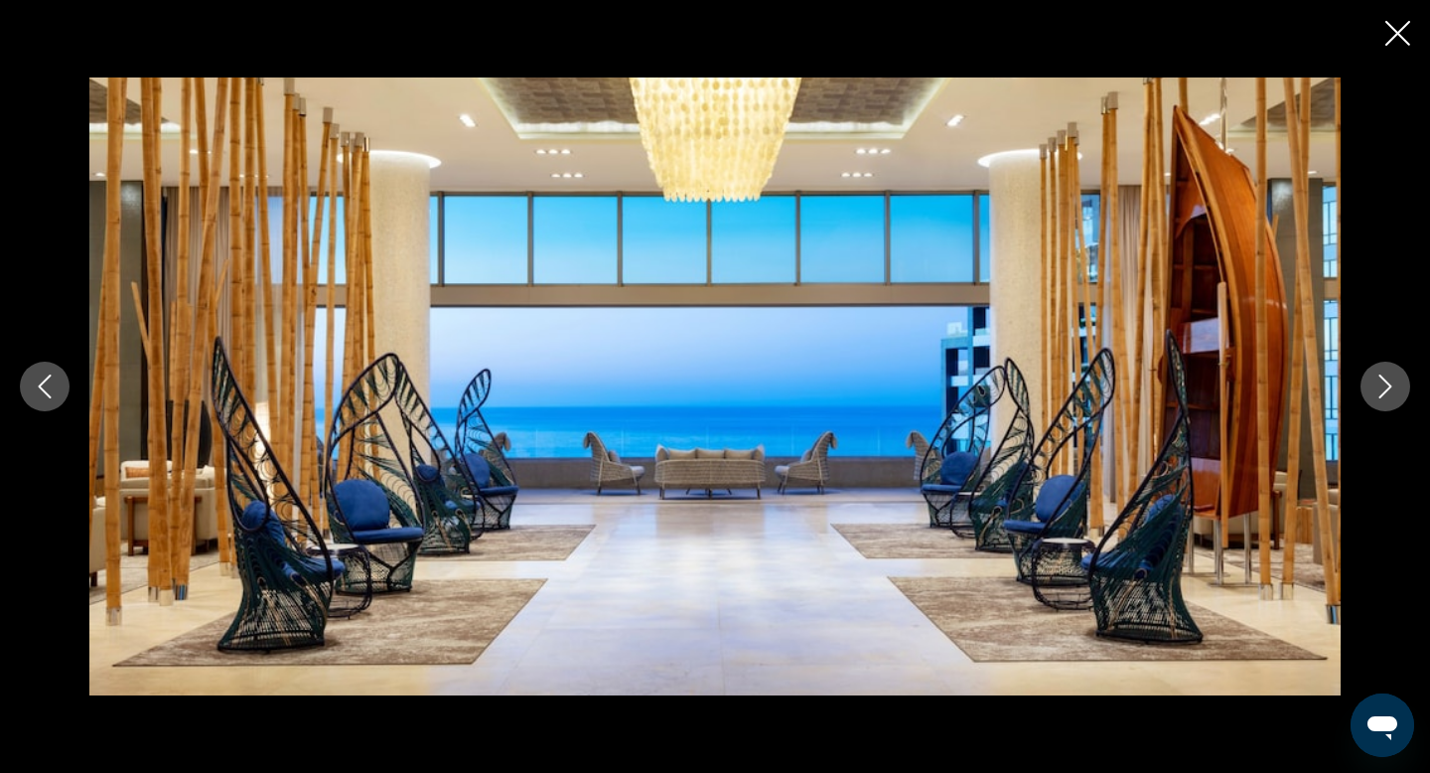
click at [1388, 391] on icon "Next image" at bounding box center [1385, 386] width 24 height 24
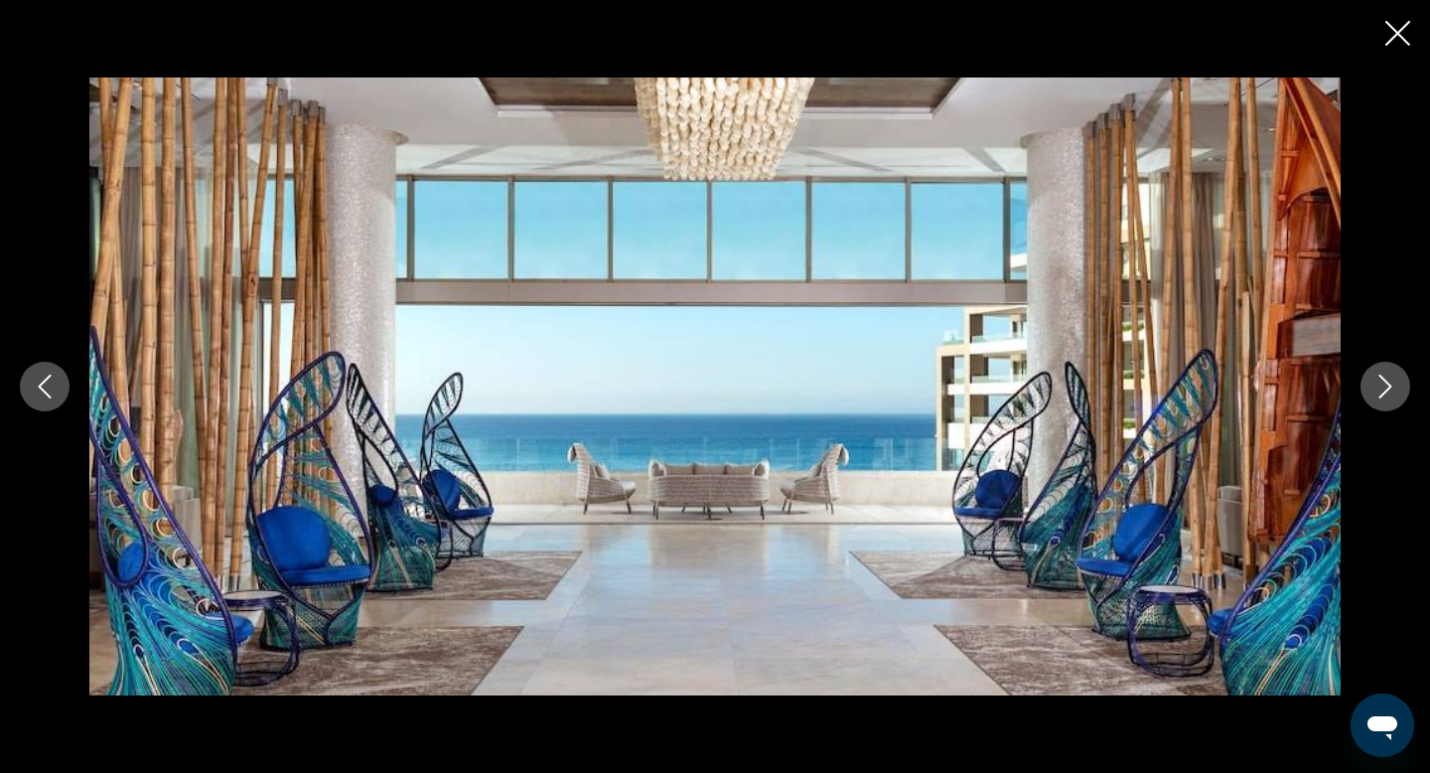
click at [1388, 391] on icon "Next image" at bounding box center [1385, 386] width 24 height 24
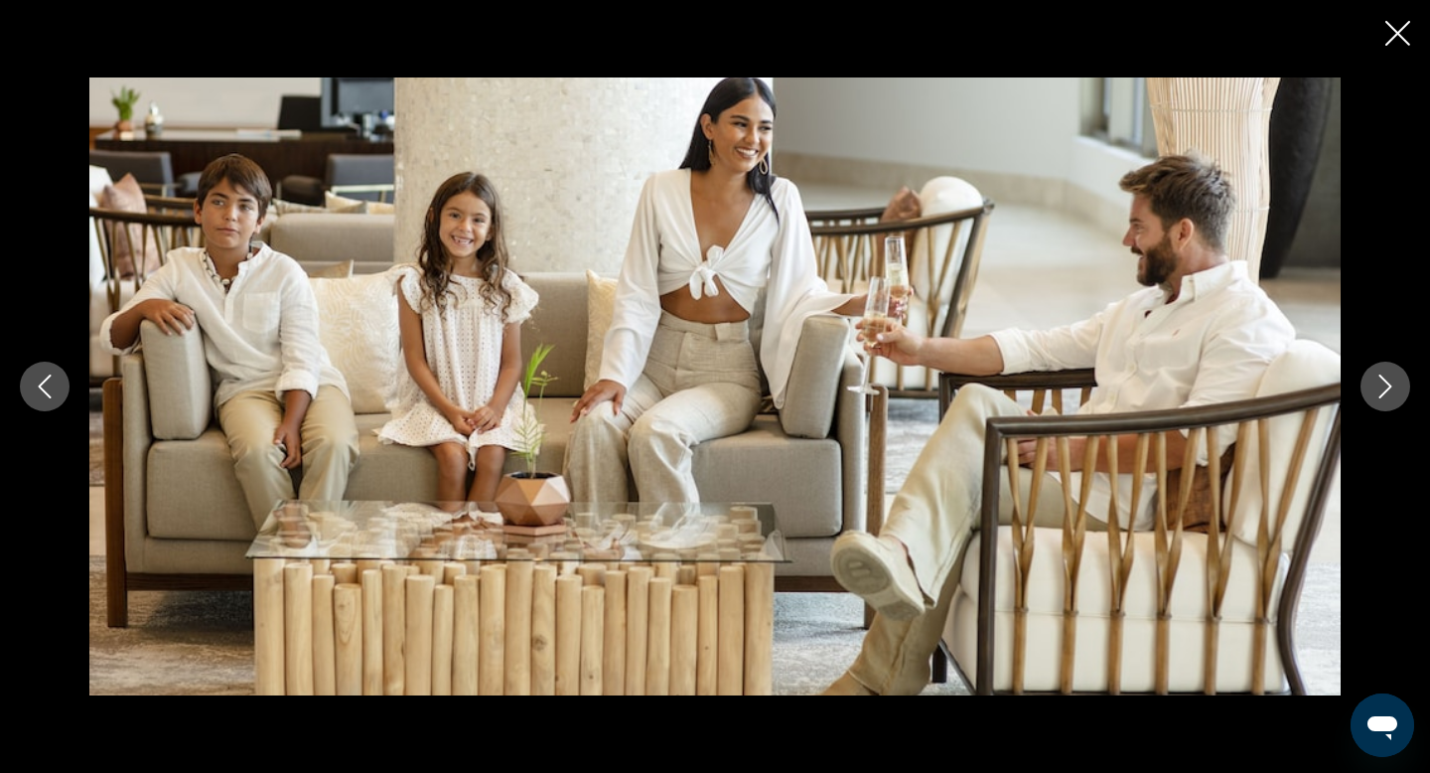
click at [1388, 391] on icon "Next image" at bounding box center [1385, 386] width 24 height 24
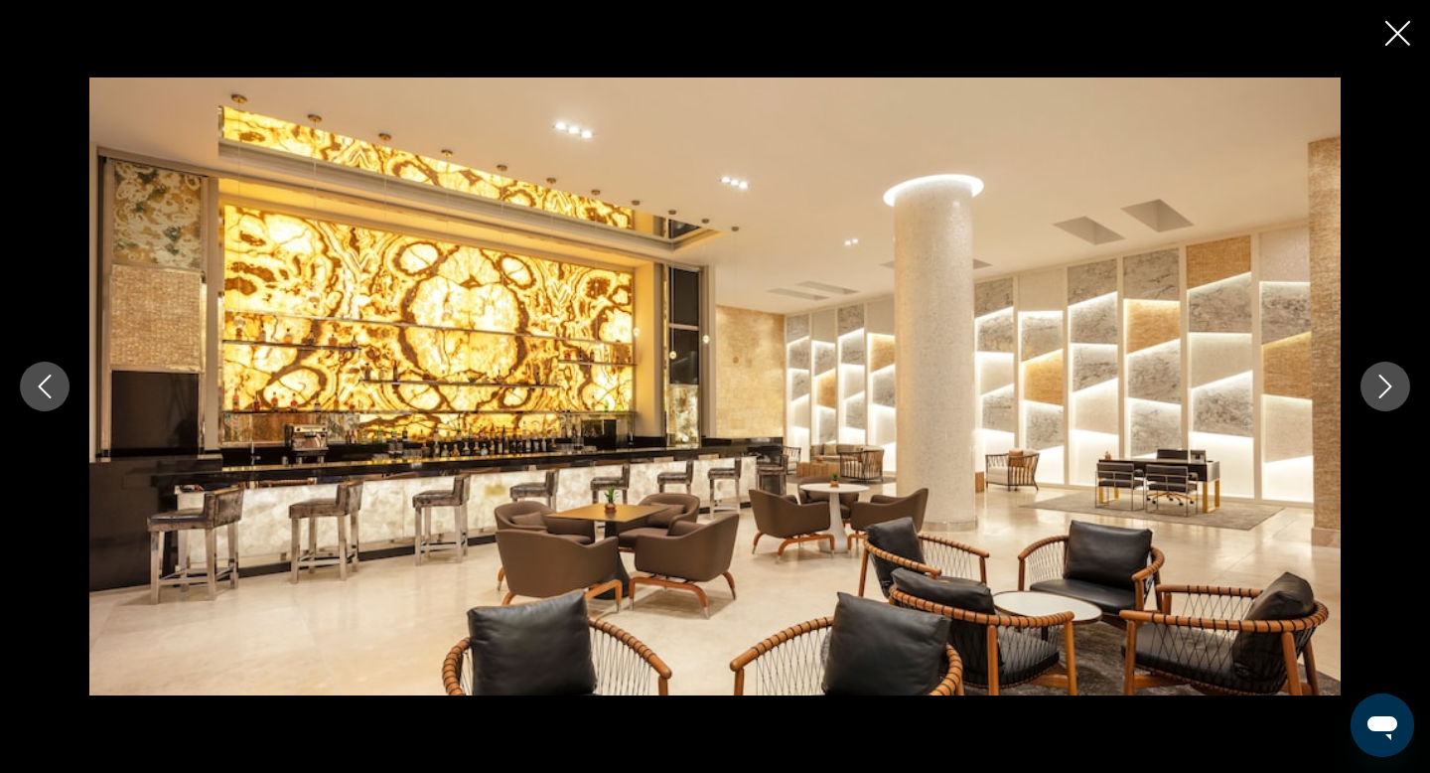
click at [1388, 391] on icon "Next image" at bounding box center [1385, 386] width 24 height 24
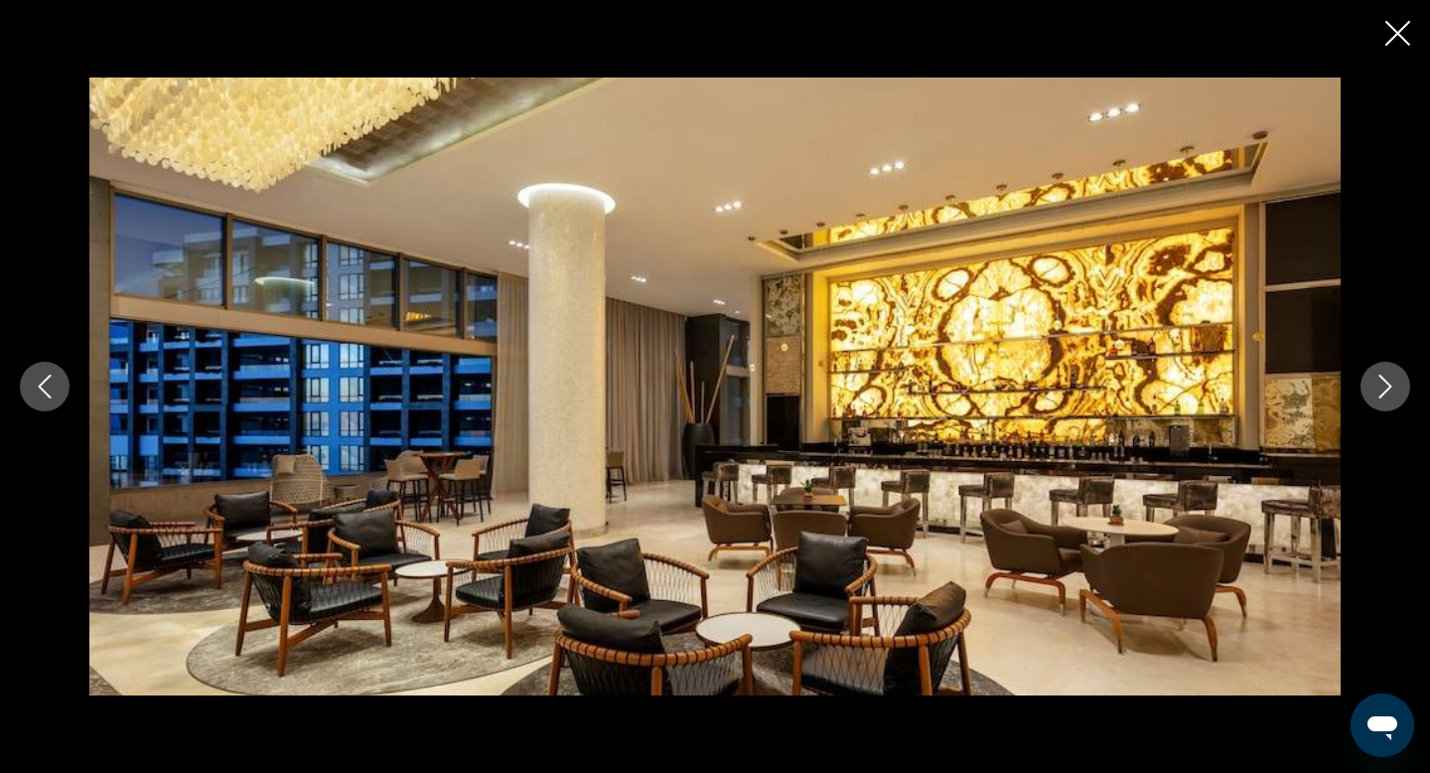
click at [1388, 391] on icon "Next image" at bounding box center [1385, 386] width 24 height 24
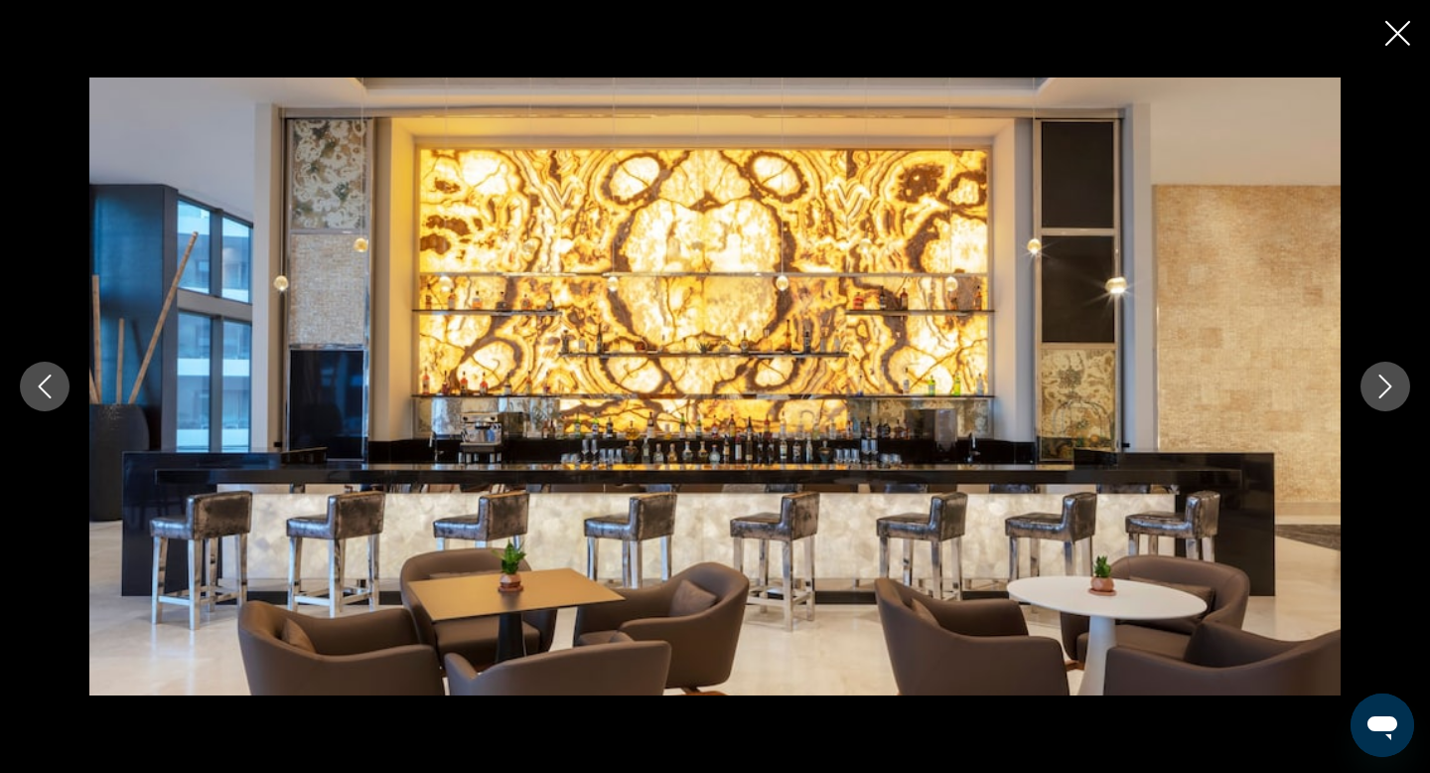
click at [1396, 23] on icon "Close slideshow" at bounding box center [1397, 33] width 25 height 25
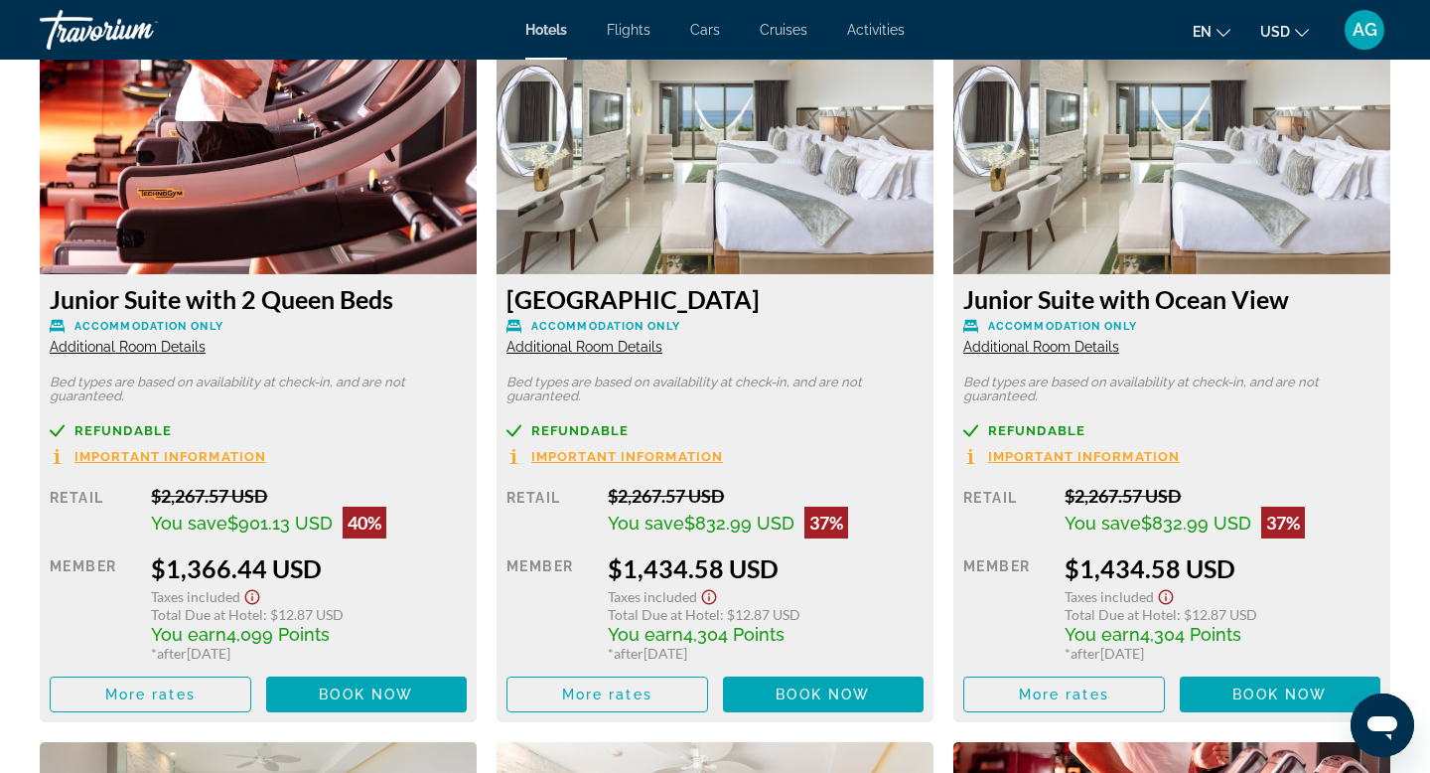
scroll to position [2822, 0]
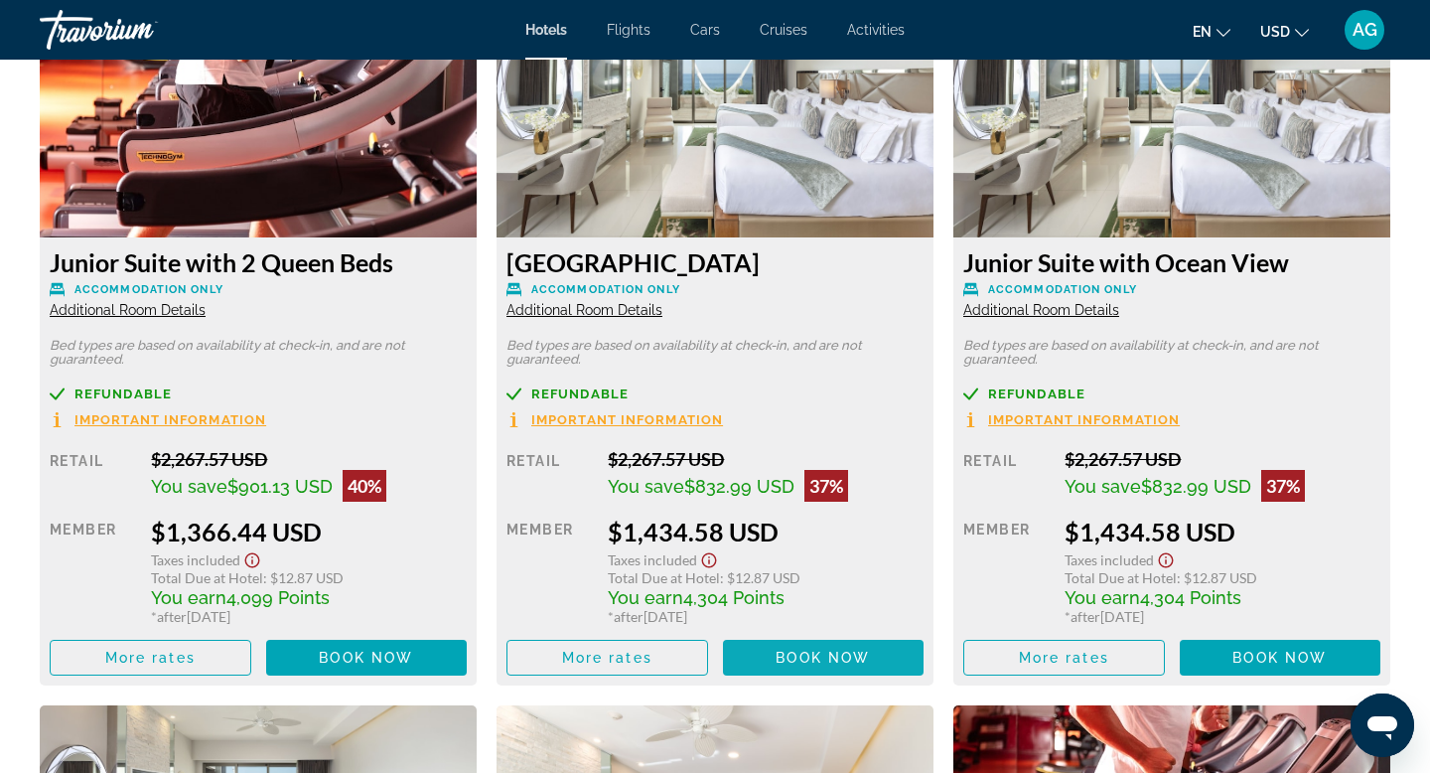
click at [853, 654] on span "Book now" at bounding box center [823, 657] width 94 height 16
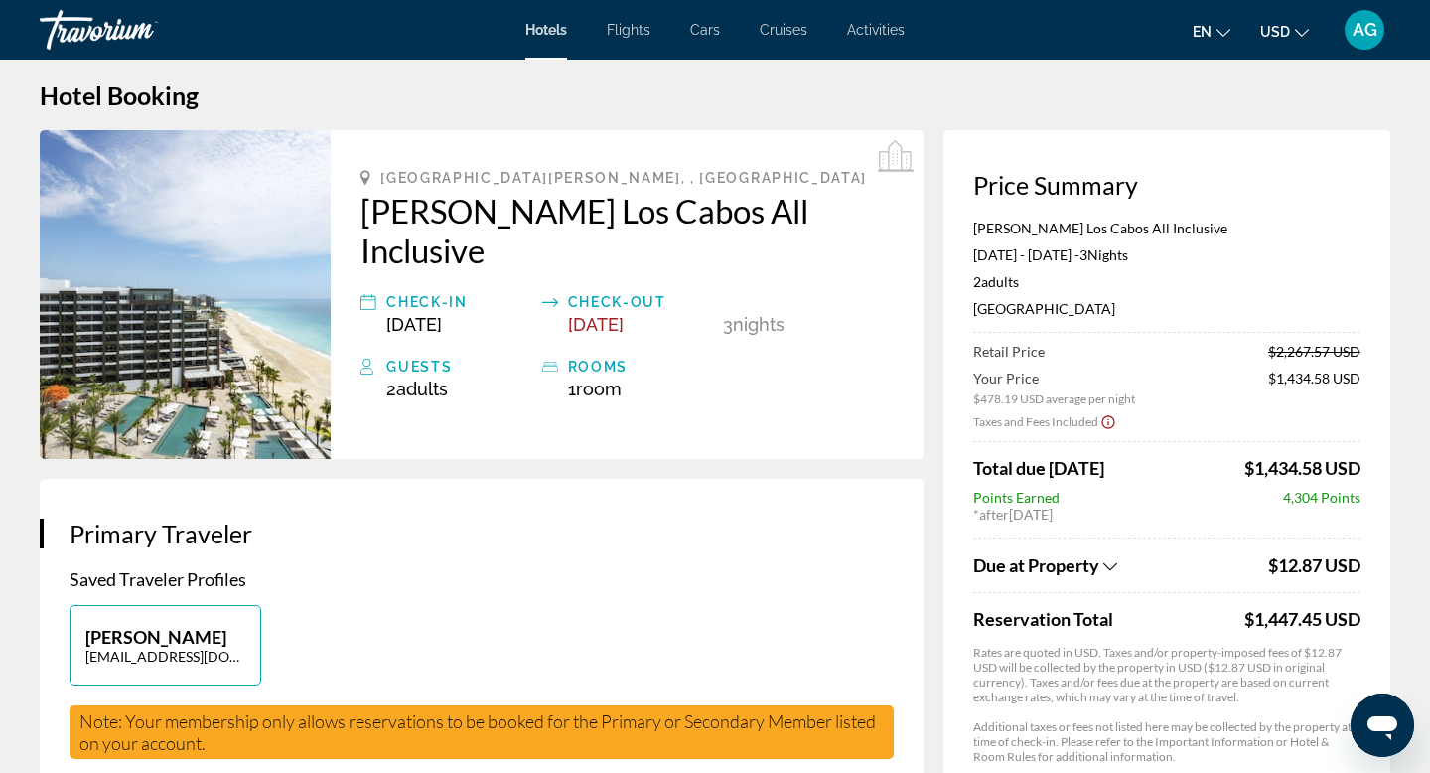
scroll to position [20, 0]
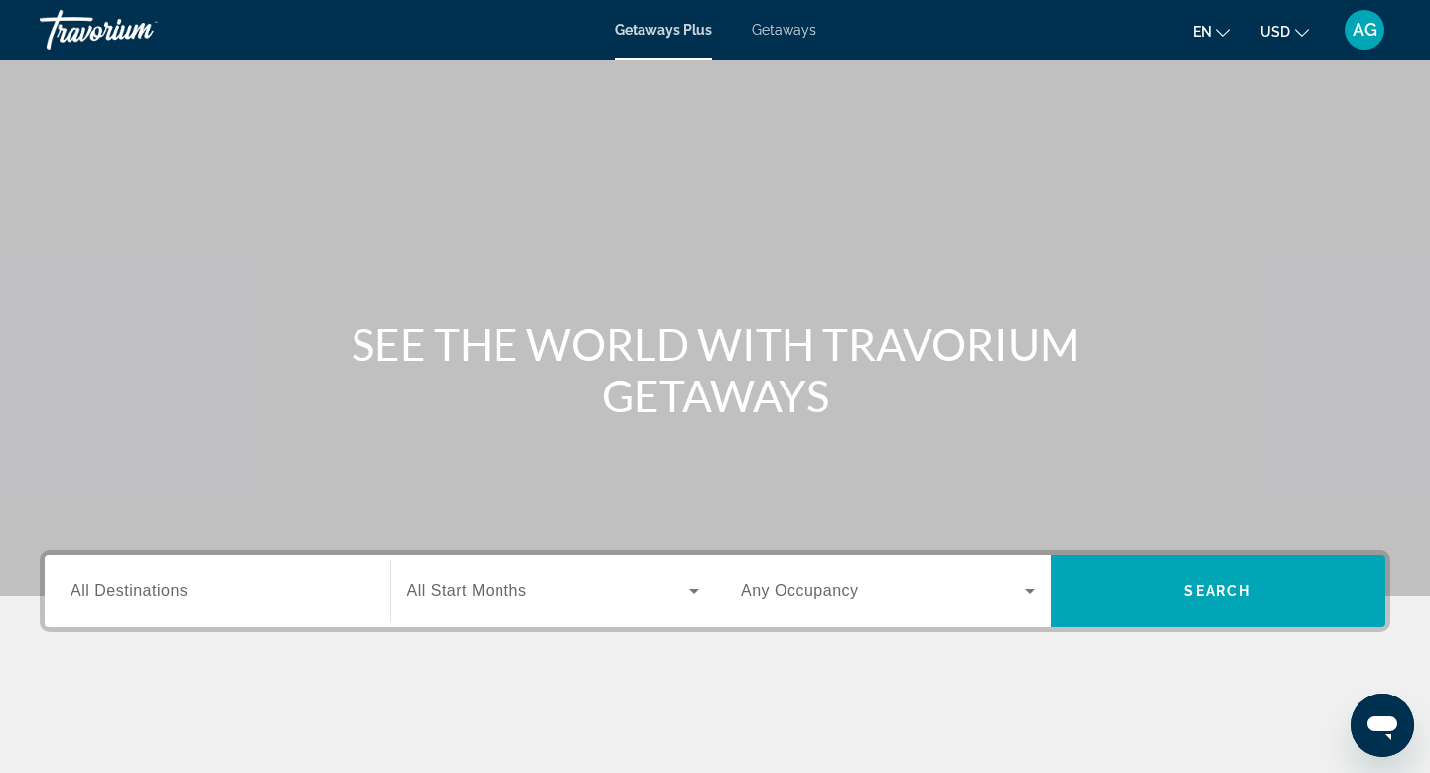
click at [171, 586] on span "All Destinations" at bounding box center [129, 590] width 117 height 17
click at [171, 586] on input "Destination All Destinations" at bounding box center [218, 592] width 294 height 24
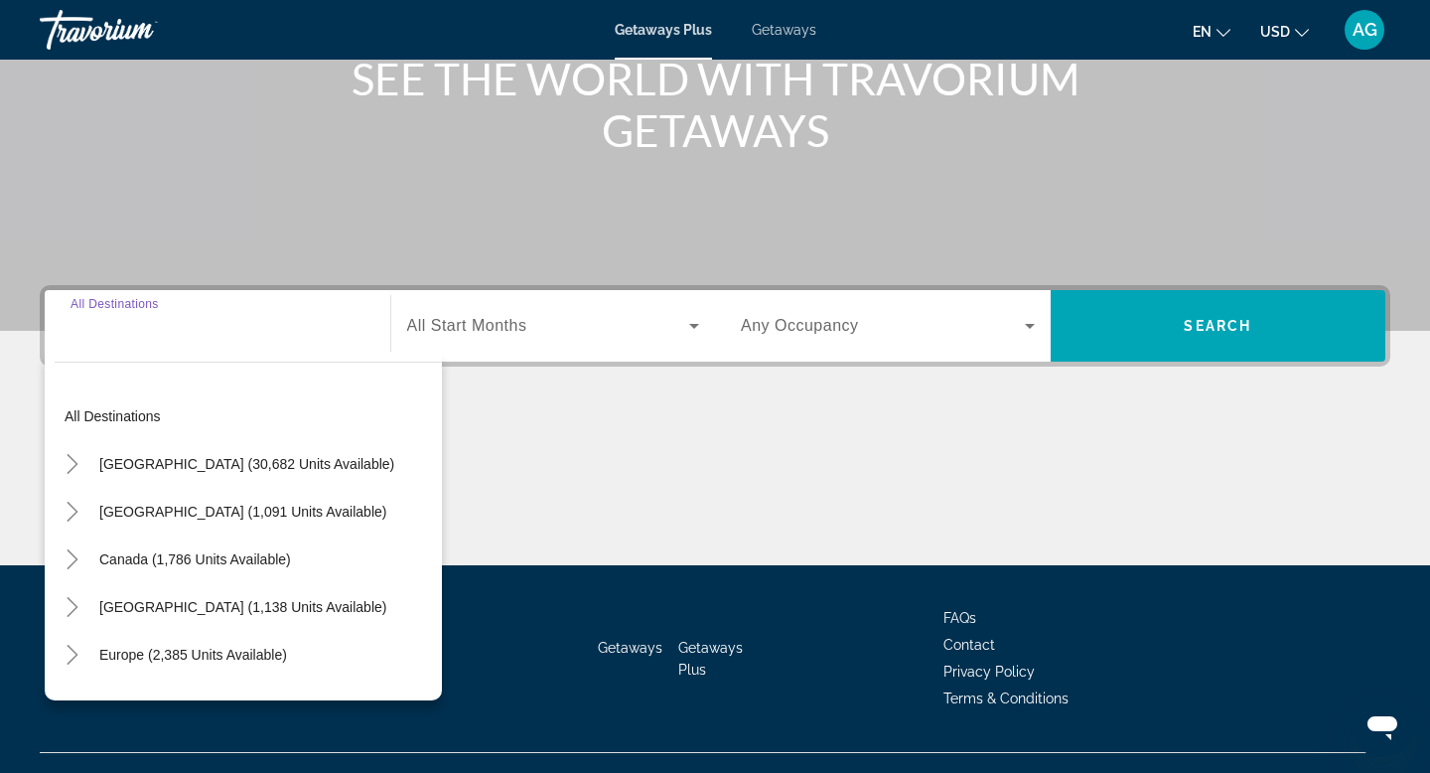
scroll to position [301, 0]
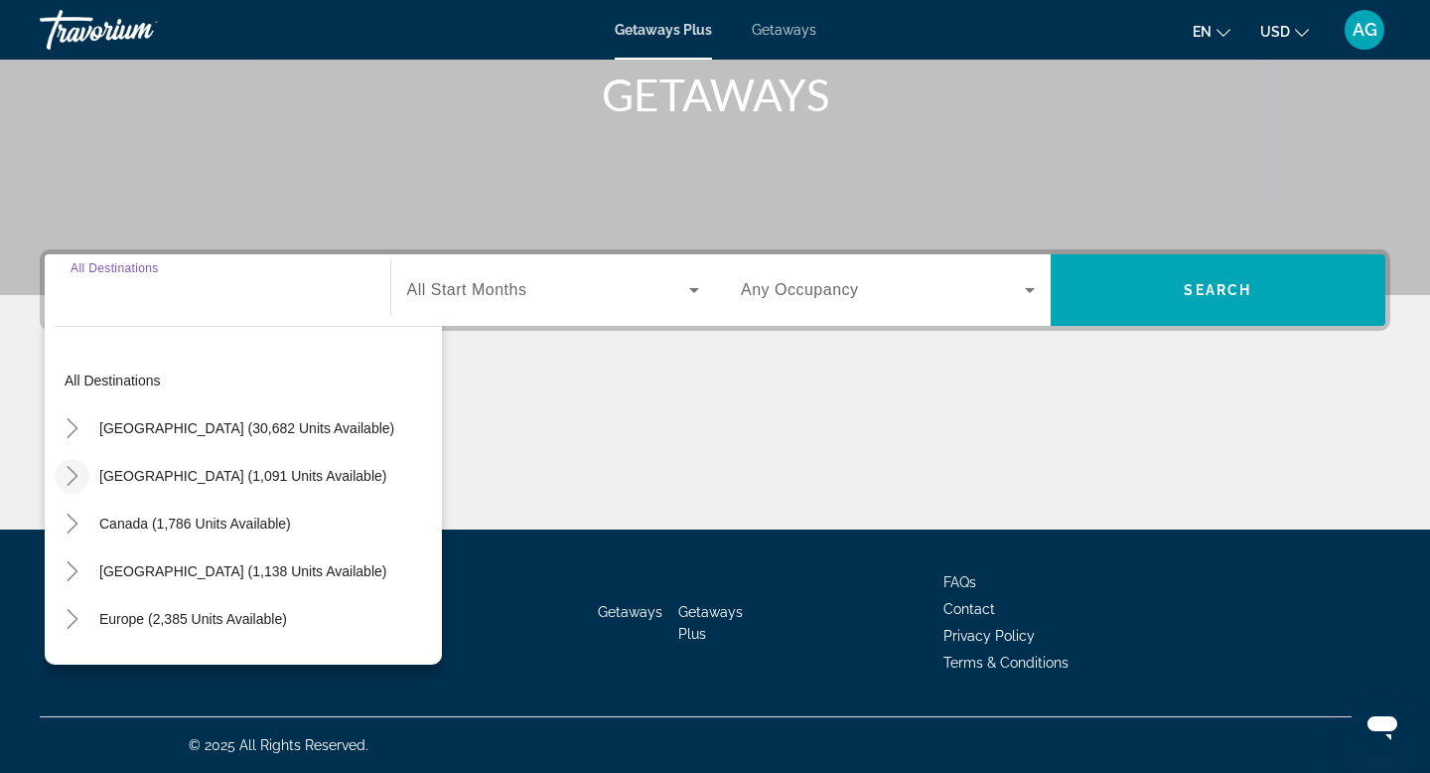
click at [78, 476] on icon "Toggle Mexico (1,091 units available)" at bounding box center [73, 476] width 20 height 20
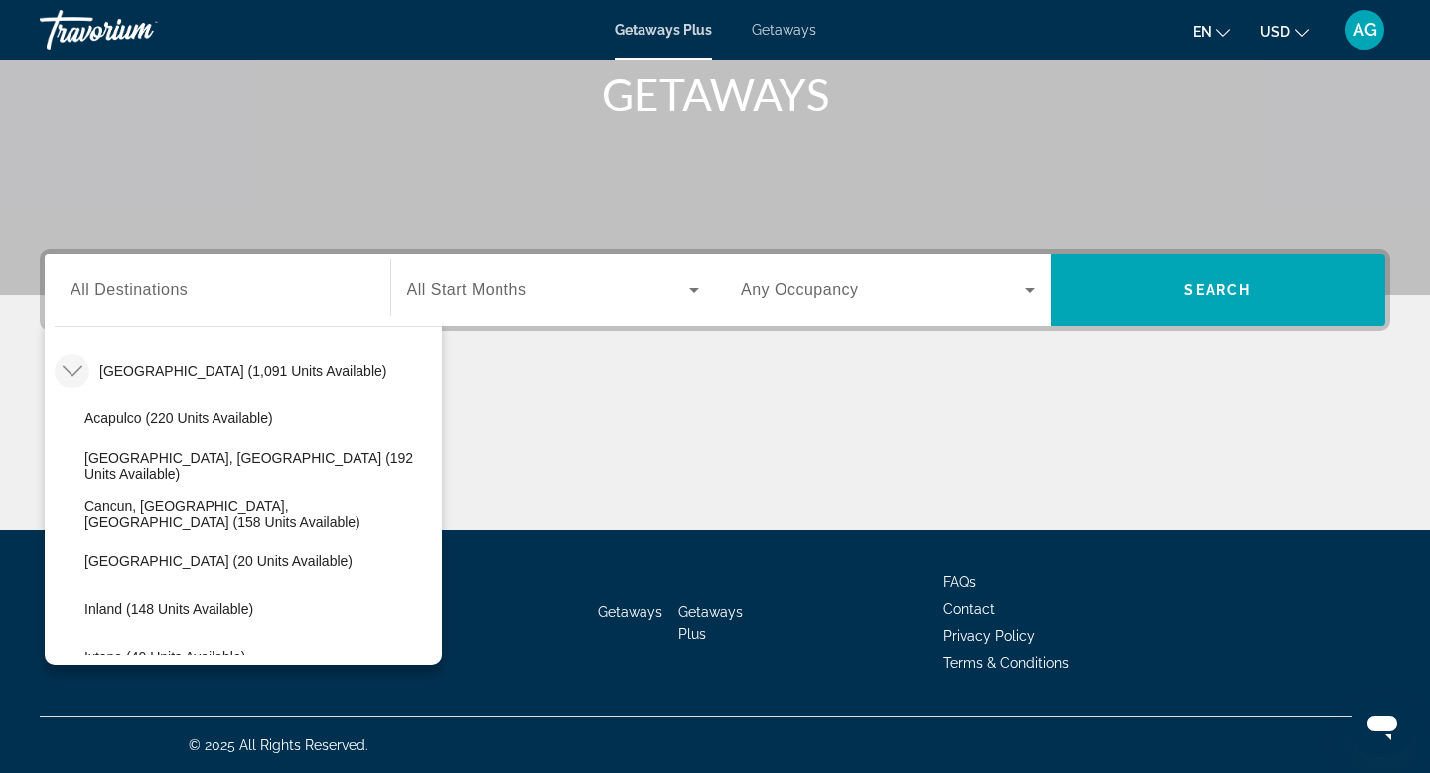
click at [788, 30] on span "Getaways" at bounding box center [784, 30] width 65 height 16
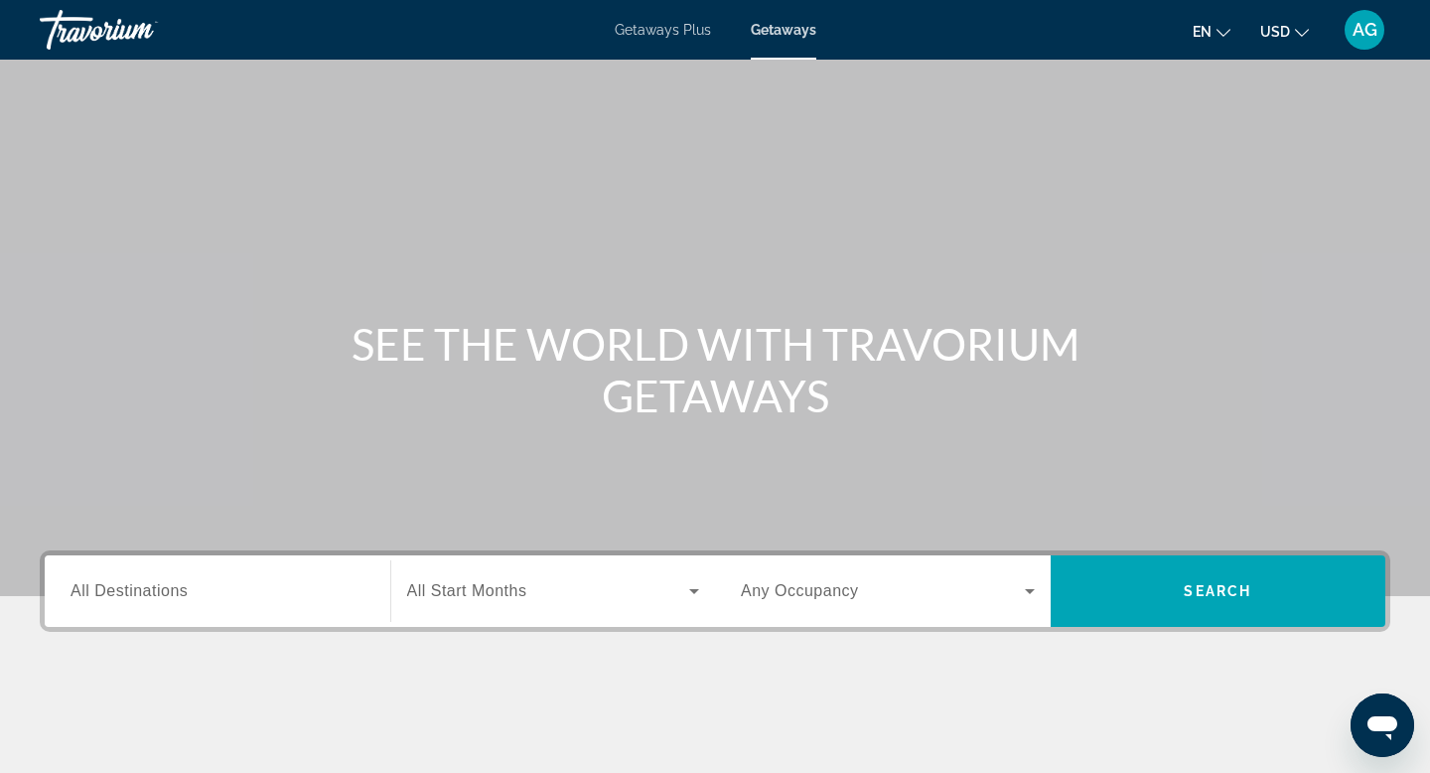
click at [286, 580] on input "Destination All Destinations" at bounding box center [218, 592] width 294 height 24
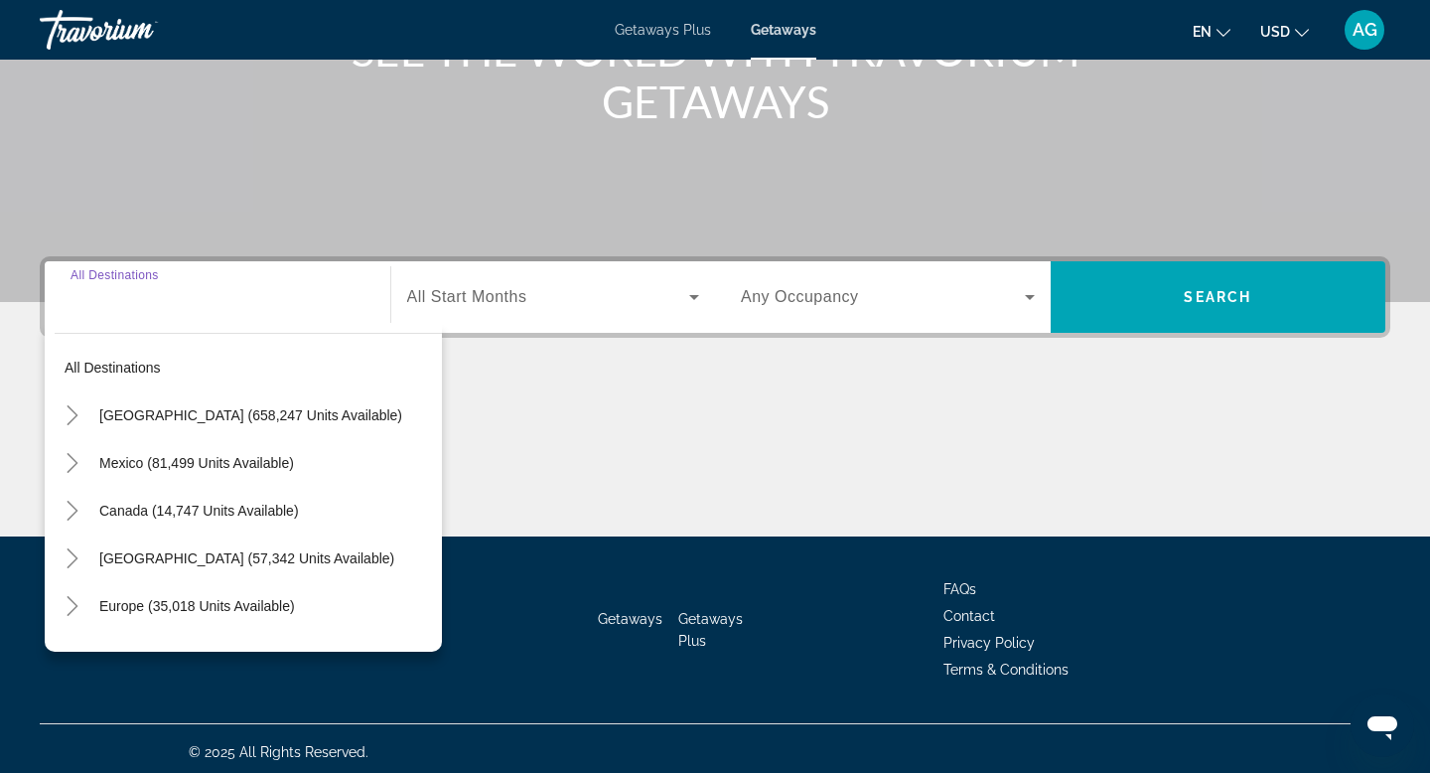
scroll to position [301, 0]
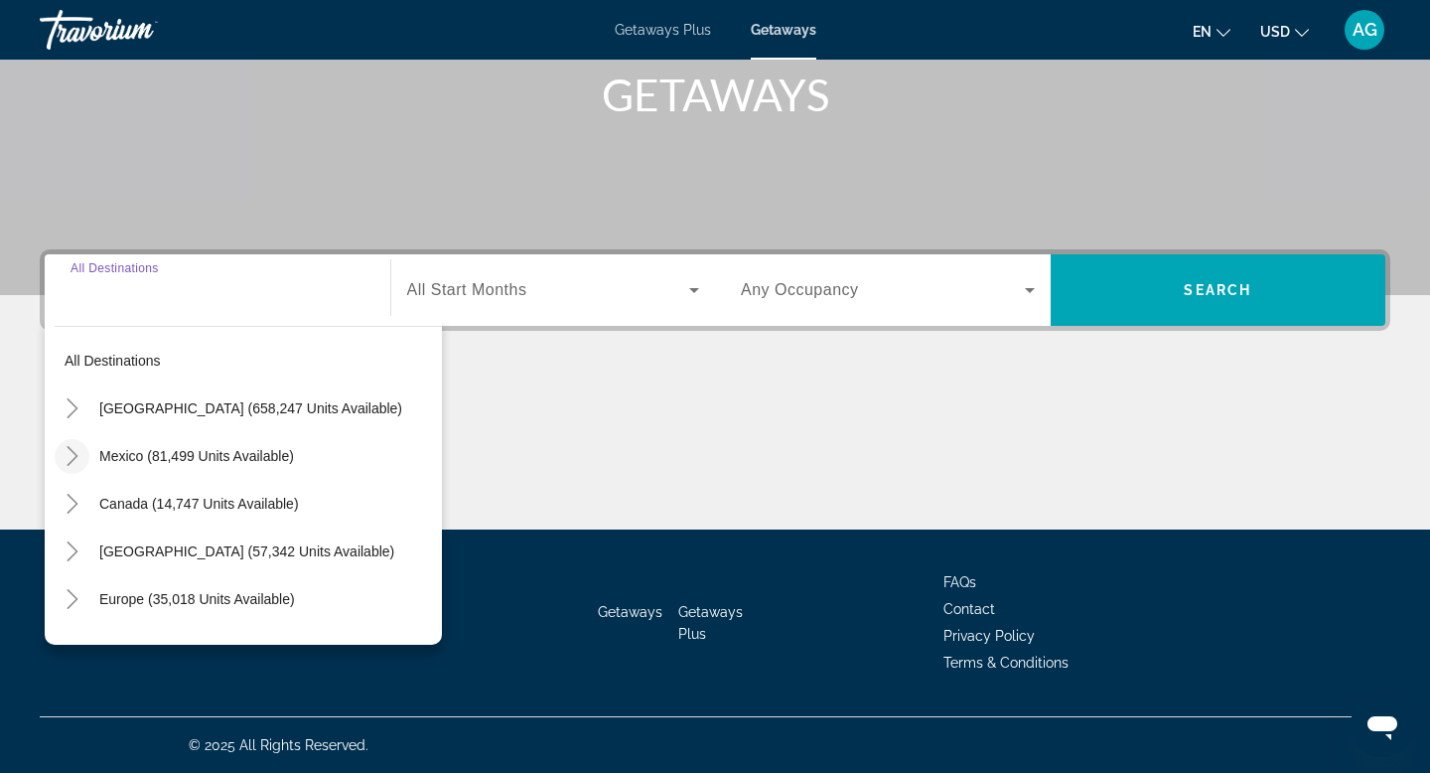
click at [74, 459] on icon "Toggle Mexico (81,499 units available)" at bounding box center [73, 456] width 20 height 20
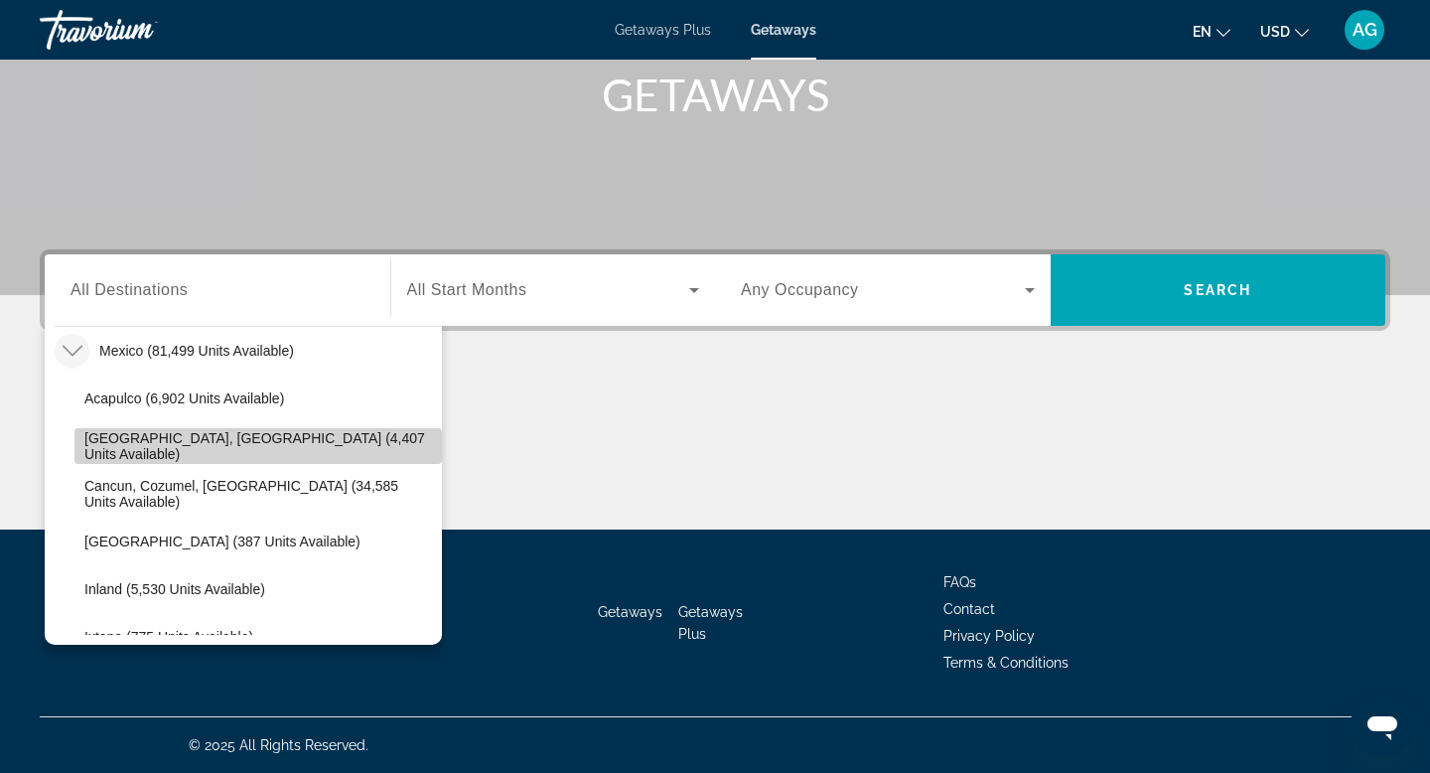
click at [155, 448] on span "[GEOGRAPHIC_DATA], [GEOGRAPHIC_DATA] (4,407 units available)" at bounding box center [258, 446] width 348 height 32
type input "**********"
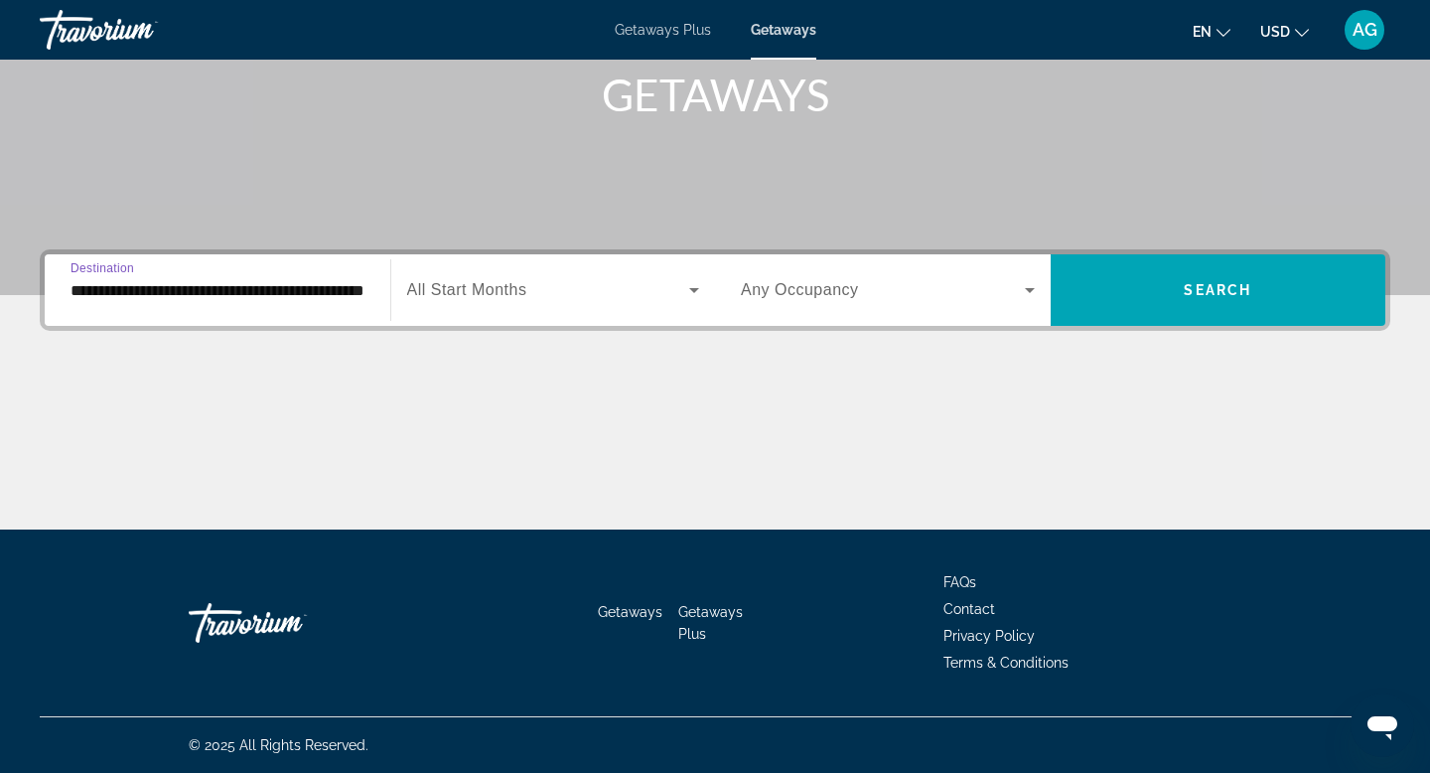
click at [557, 312] on div "Search widget" at bounding box center [553, 290] width 293 height 56
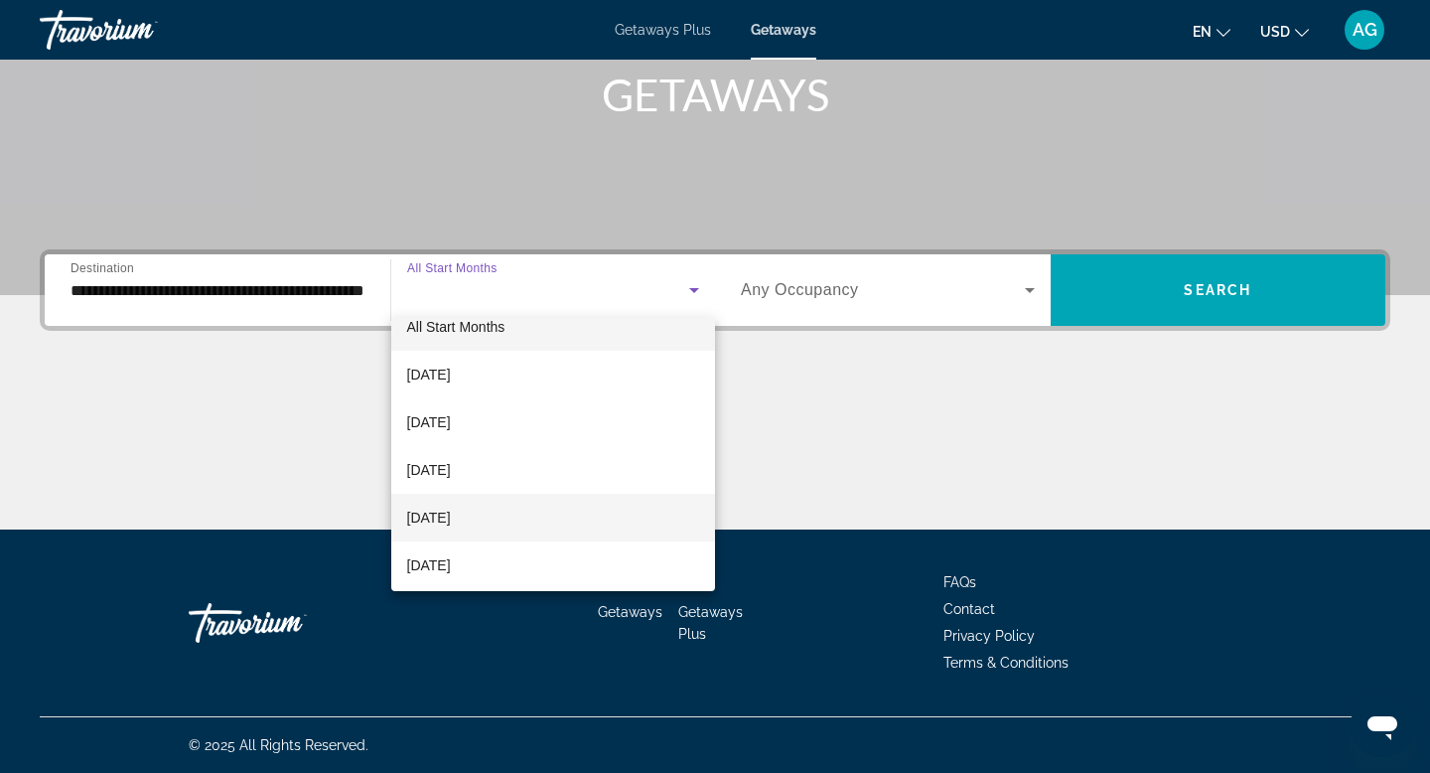
scroll to position [7, 0]
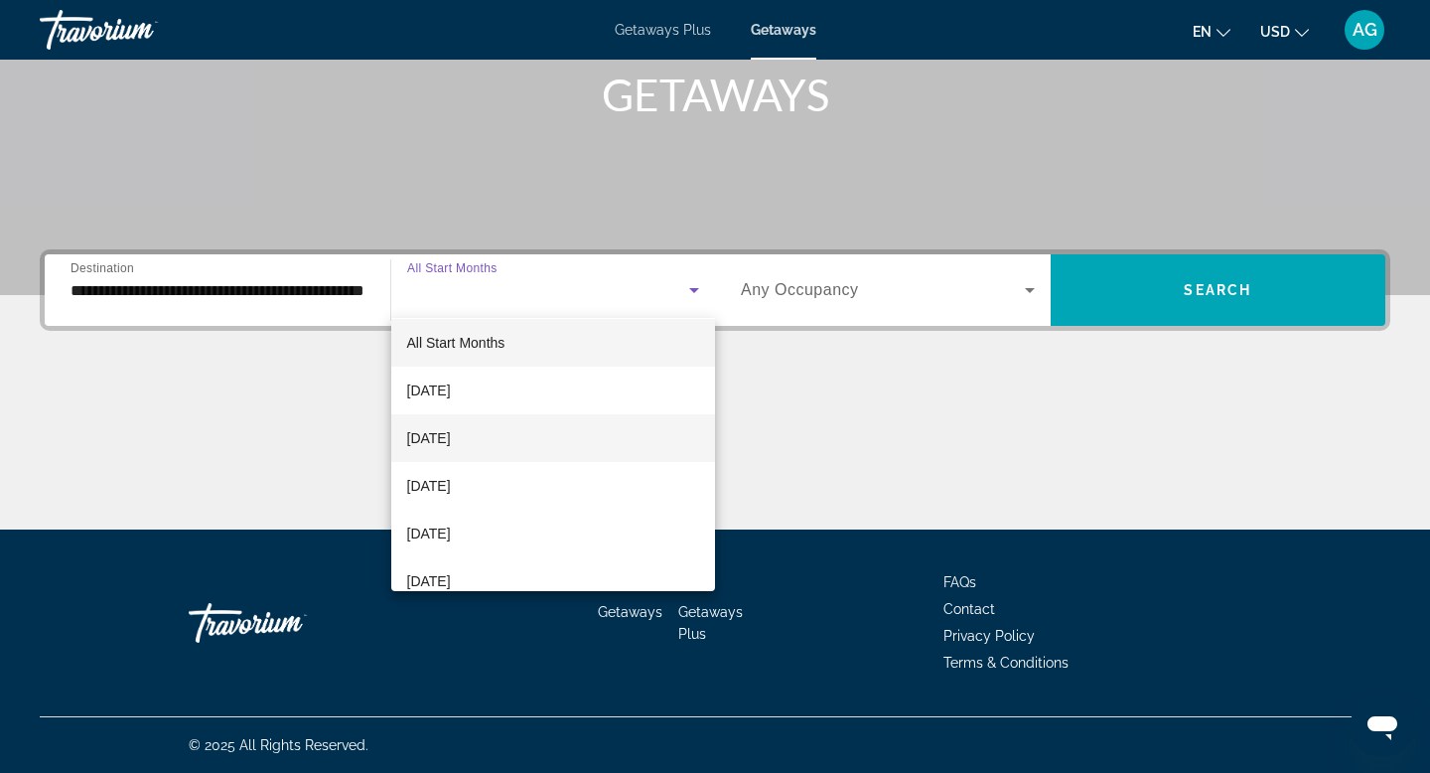
click at [451, 443] on span "[DATE]" at bounding box center [429, 438] width 44 height 24
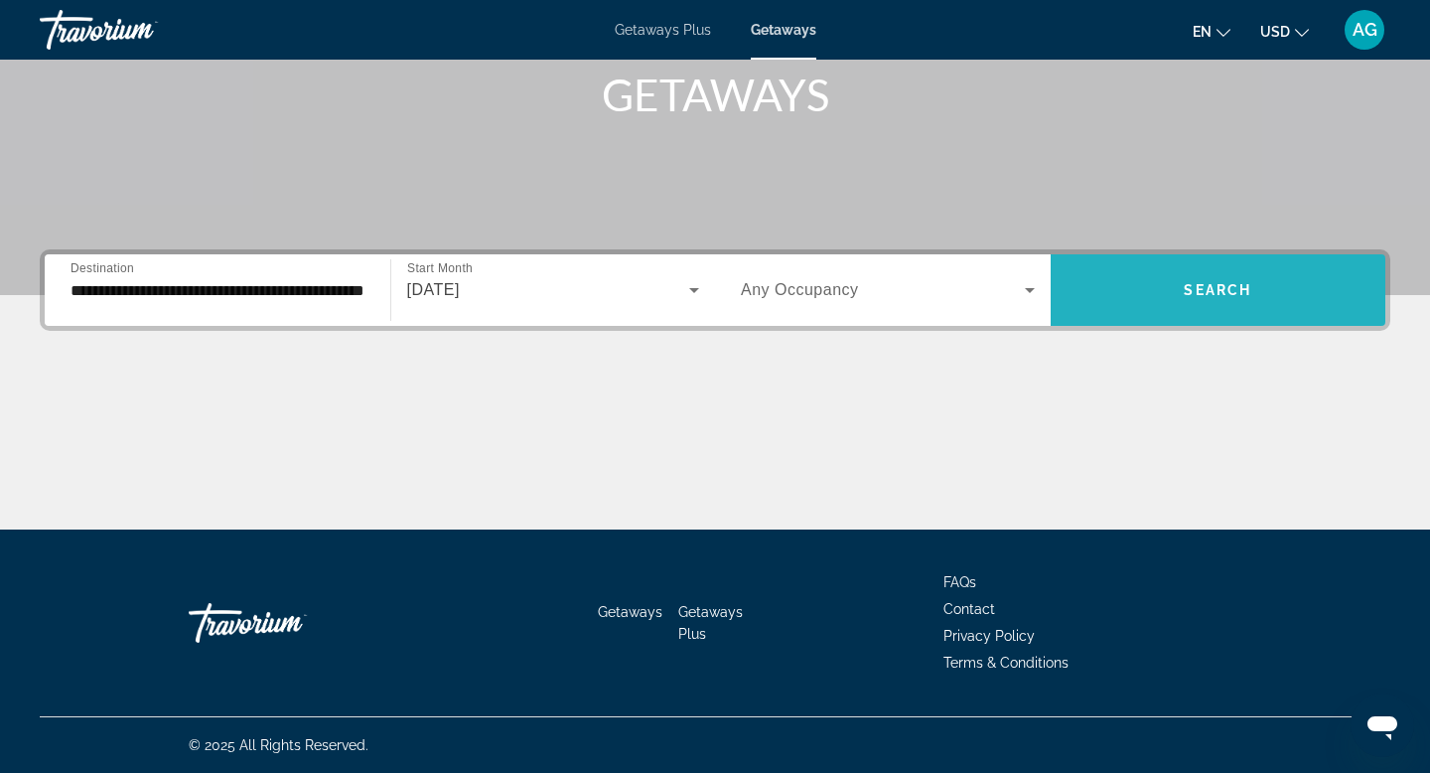
click at [1209, 291] on span "Search" at bounding box center [1218, 290] width 68 height 16
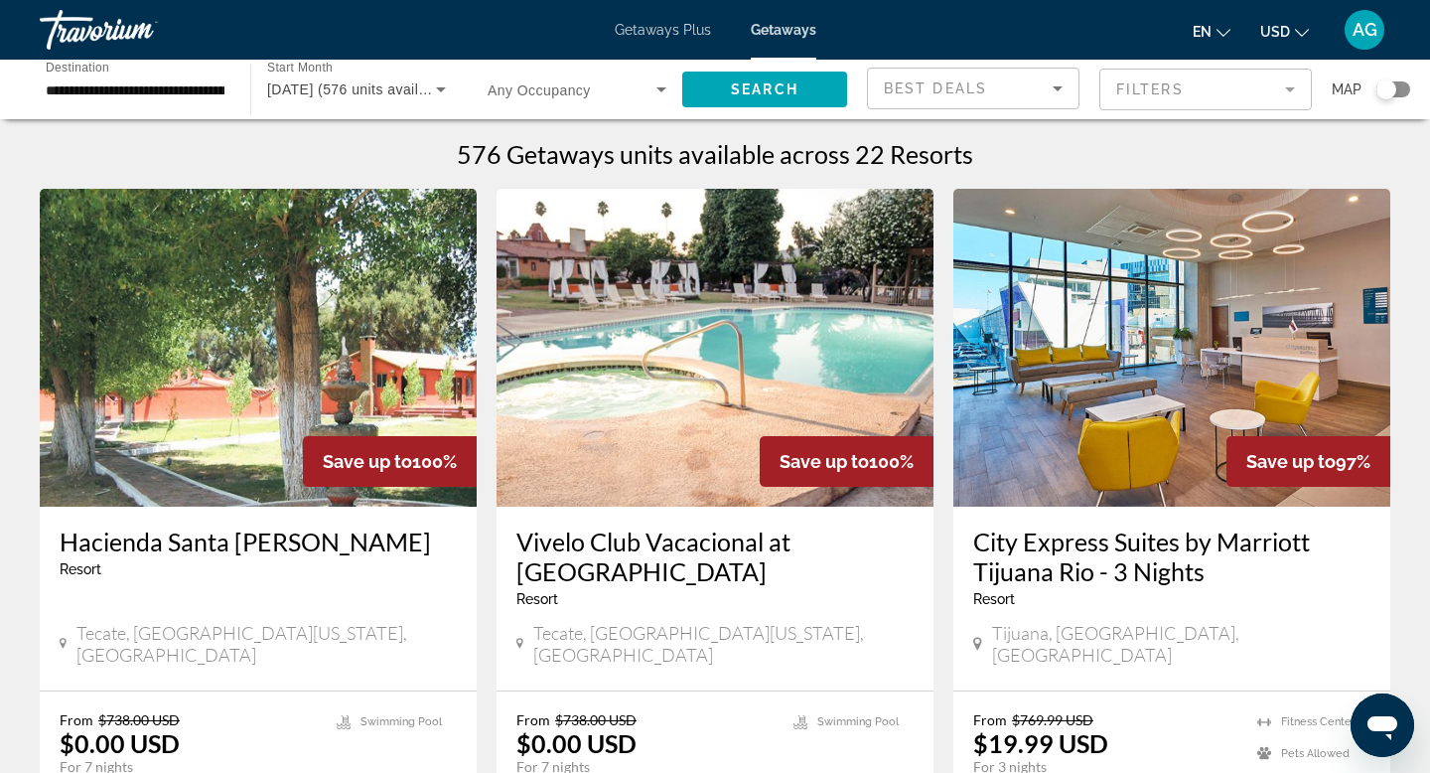
click at [1241, 94] on mat-form-field "Filters" at bounding box center [1205, 90] width 213 height 42
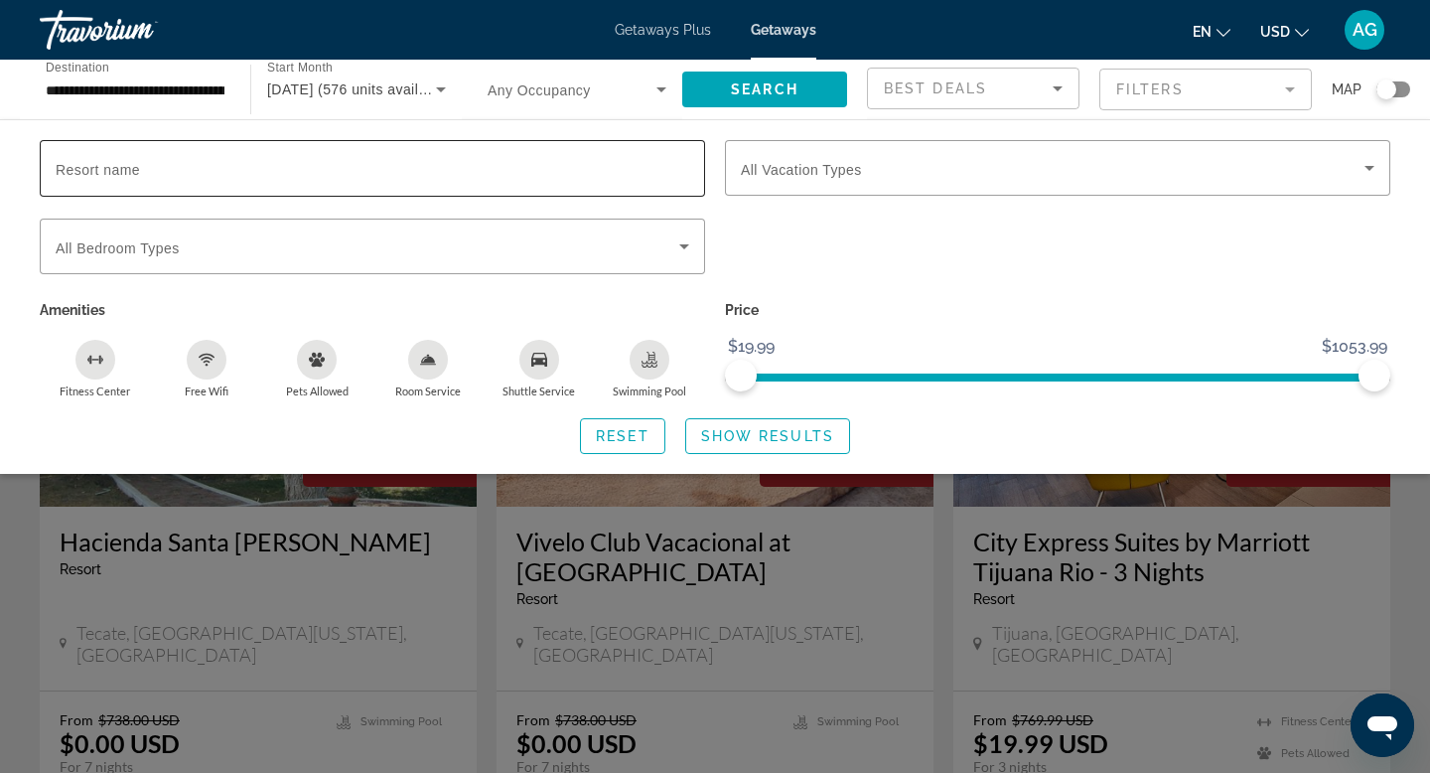
click at [440, 178] on input "Resort name" at bounding box center [373, 169] width 634 height 24
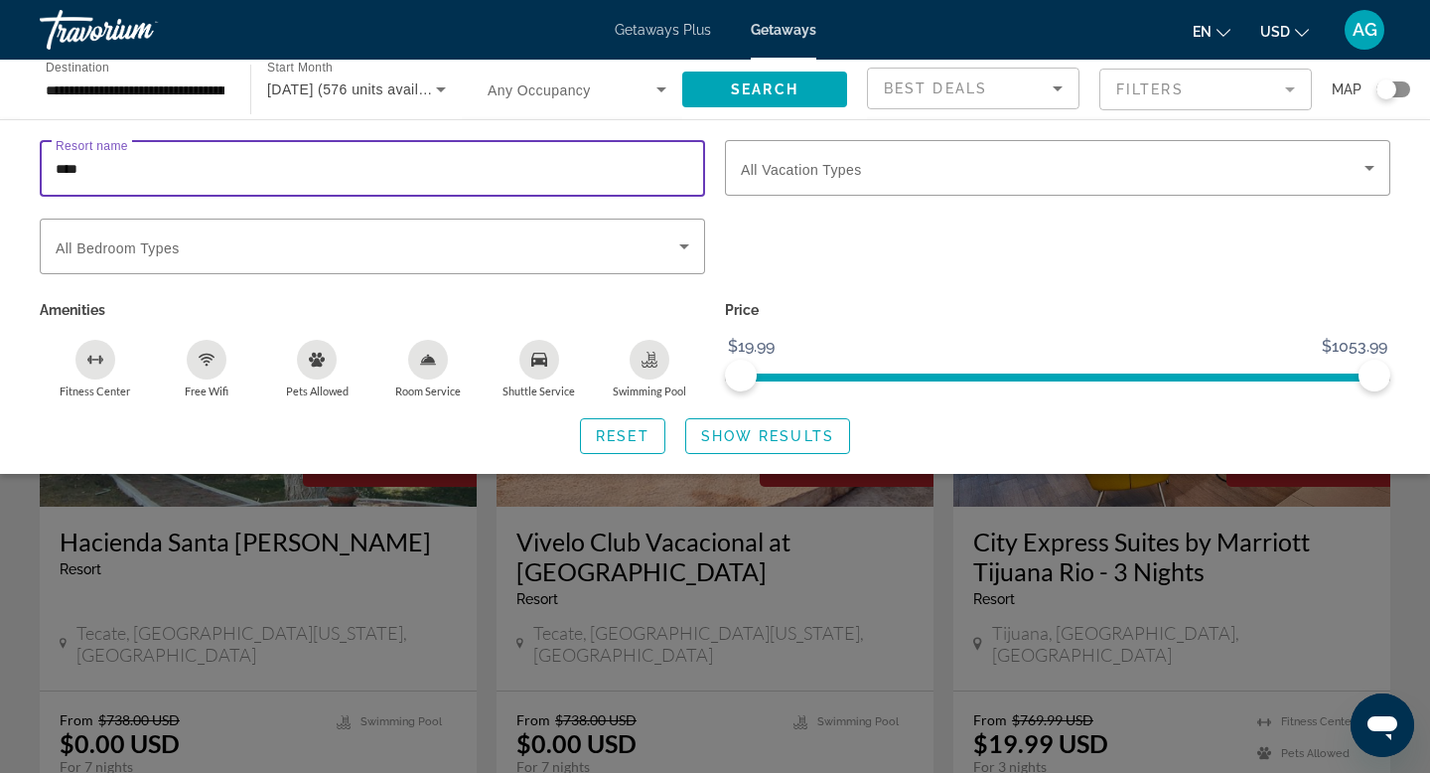
type input "*****"
click at [822, 441] on span "Show Results" at bounding box center [767, 436] width 133 height 16
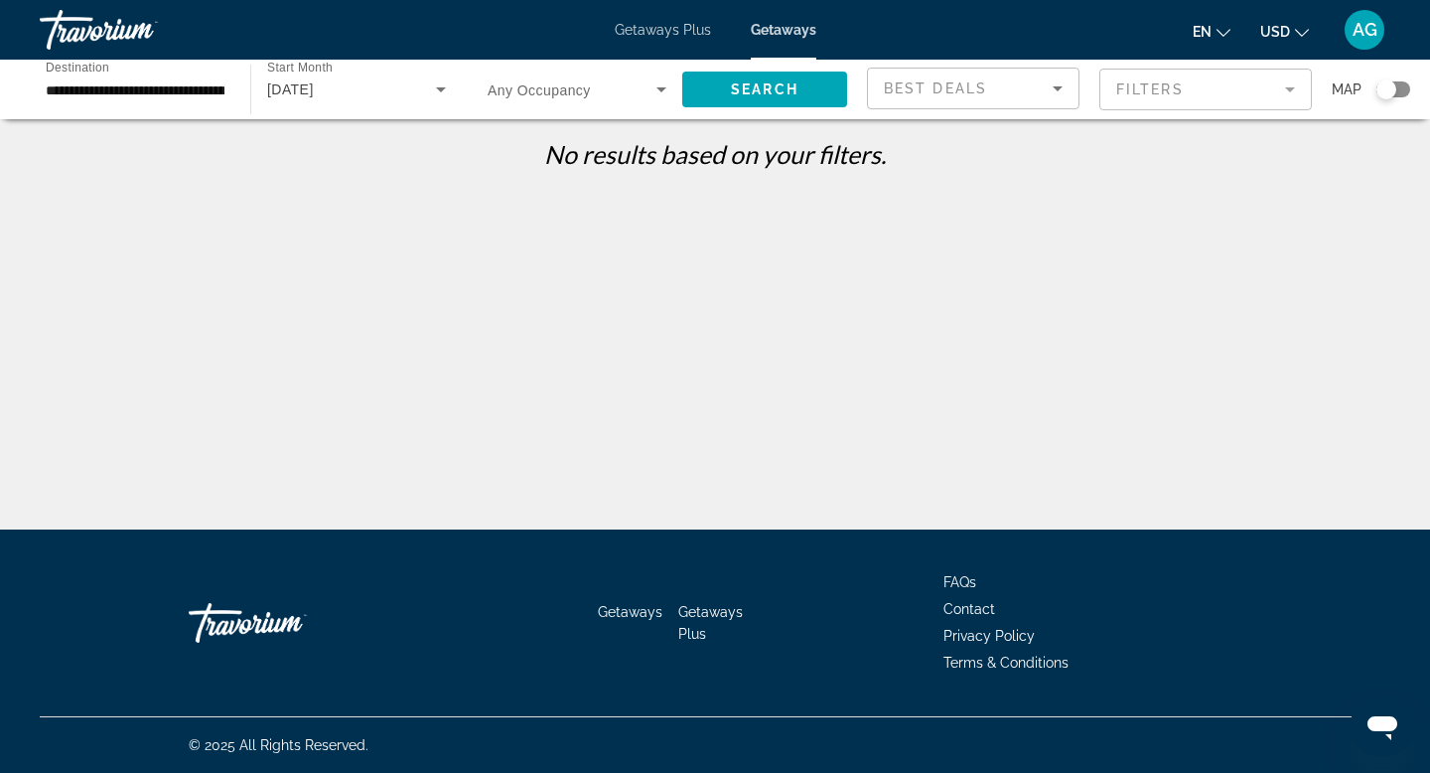
click at [1222, 97] on mat-form-field "Filters" at bounding box center [1205, 90] width 213 height 42
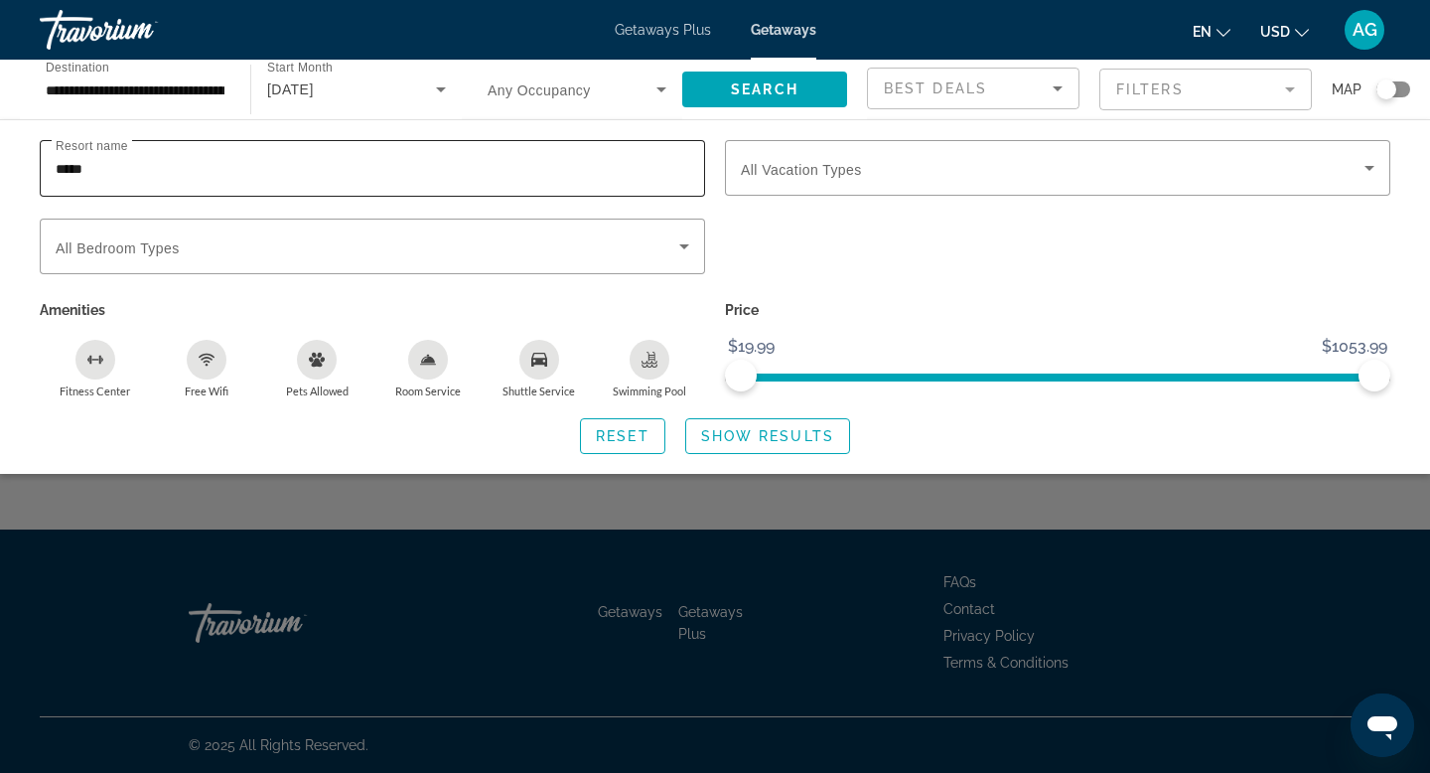
click at [572, 185] on div "*****" at bounding box center [373, 168] width 634 height 57
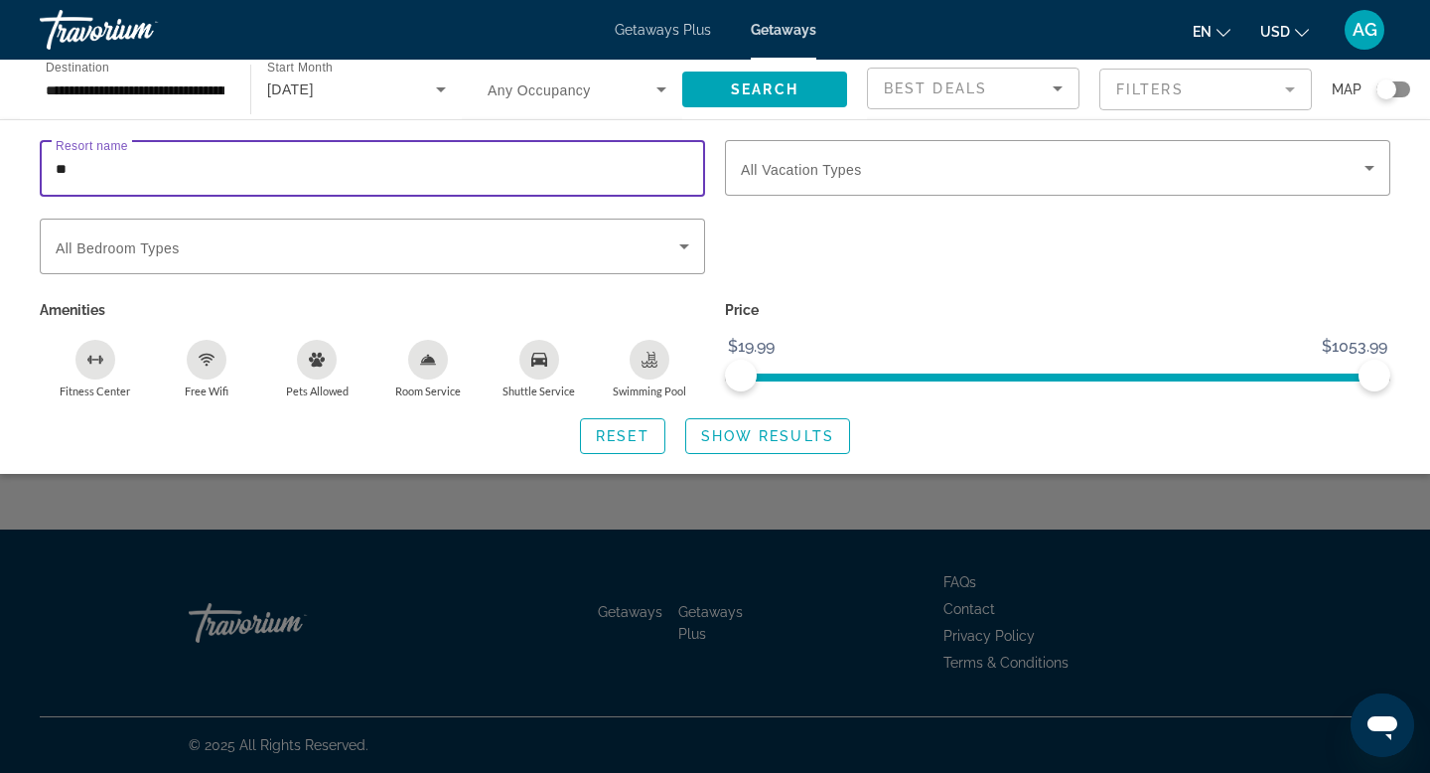
type input "*"
click at [765, 429] on span "Show Results" at bounding box center [767, 436] width 133 height 16
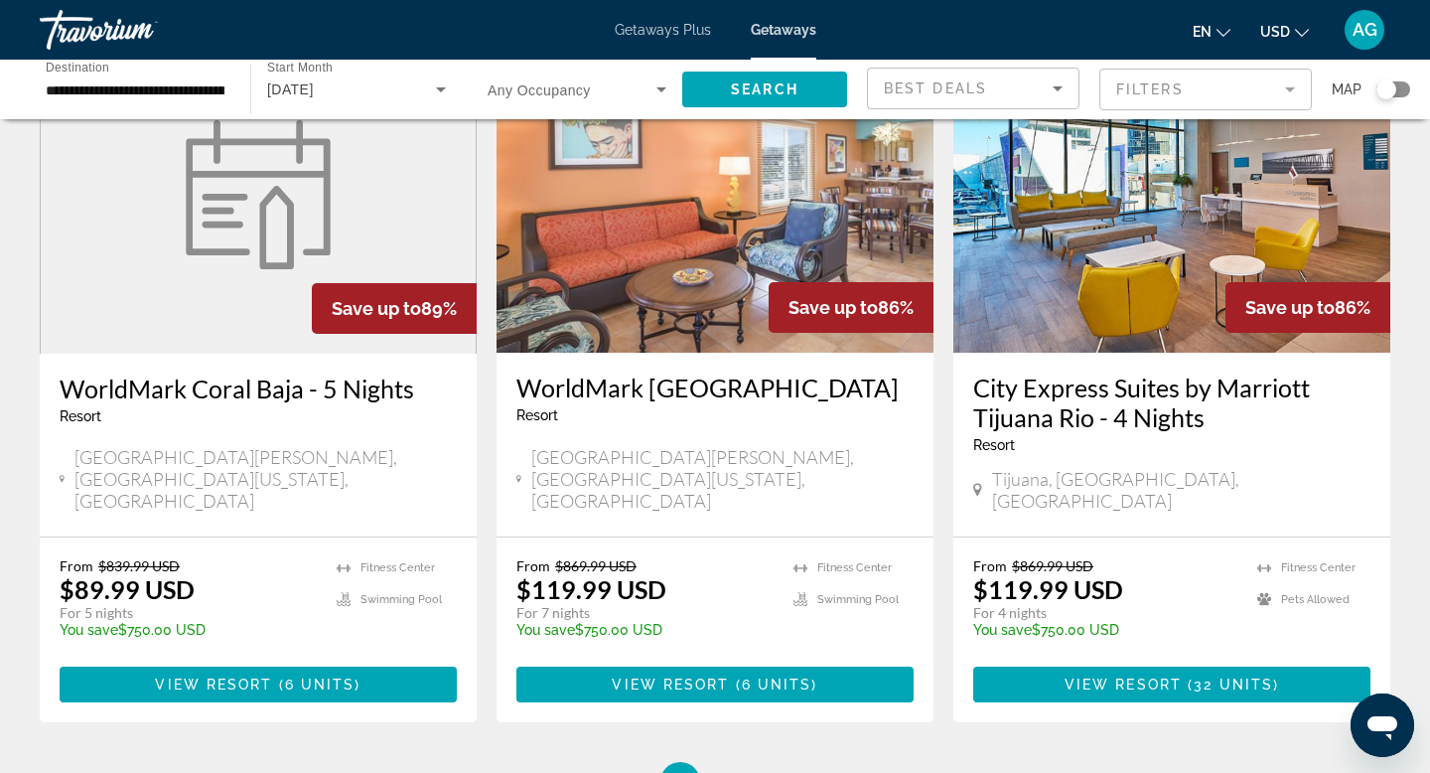
scroll to position [2531, 0]
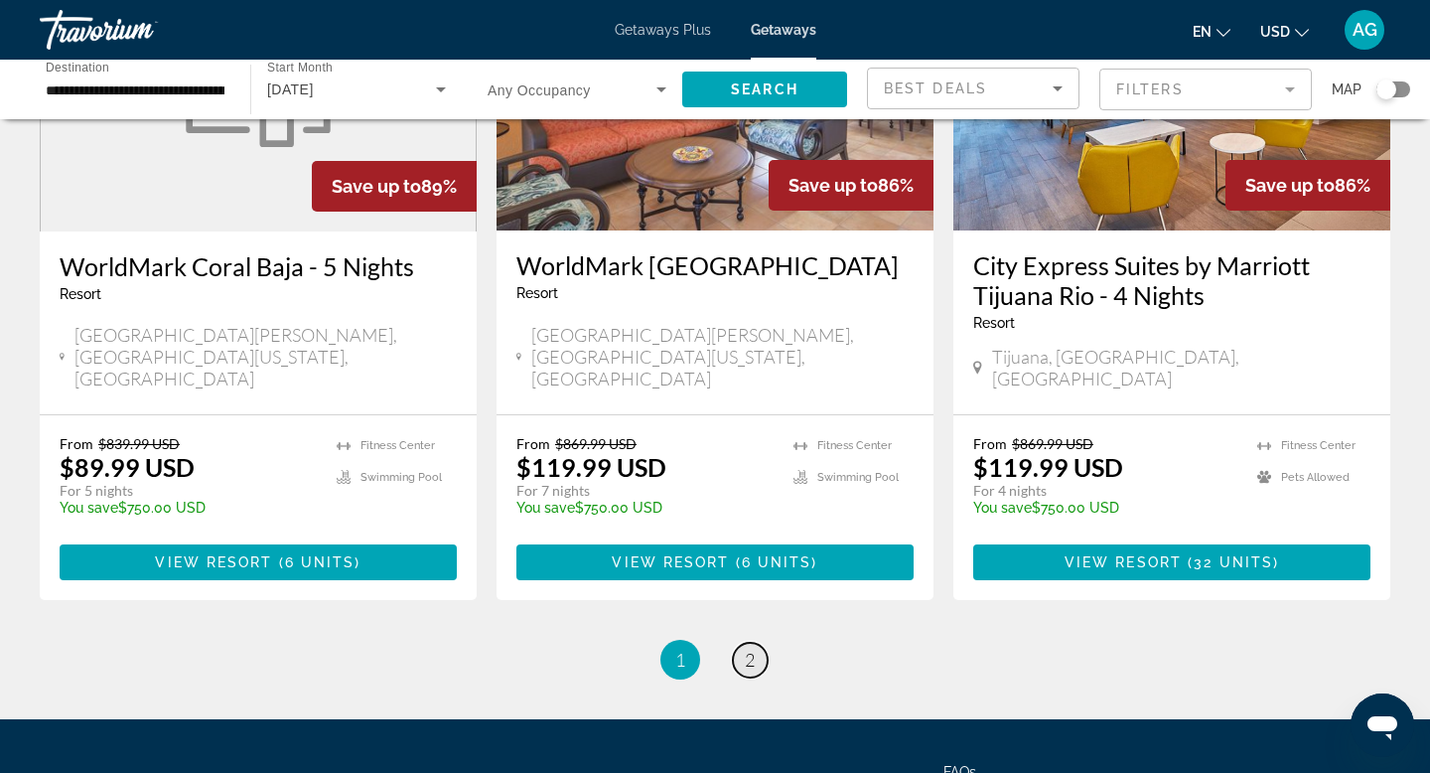
click at [749, 649] on span "2" at bounding box center [750, 660] width 10 height 22
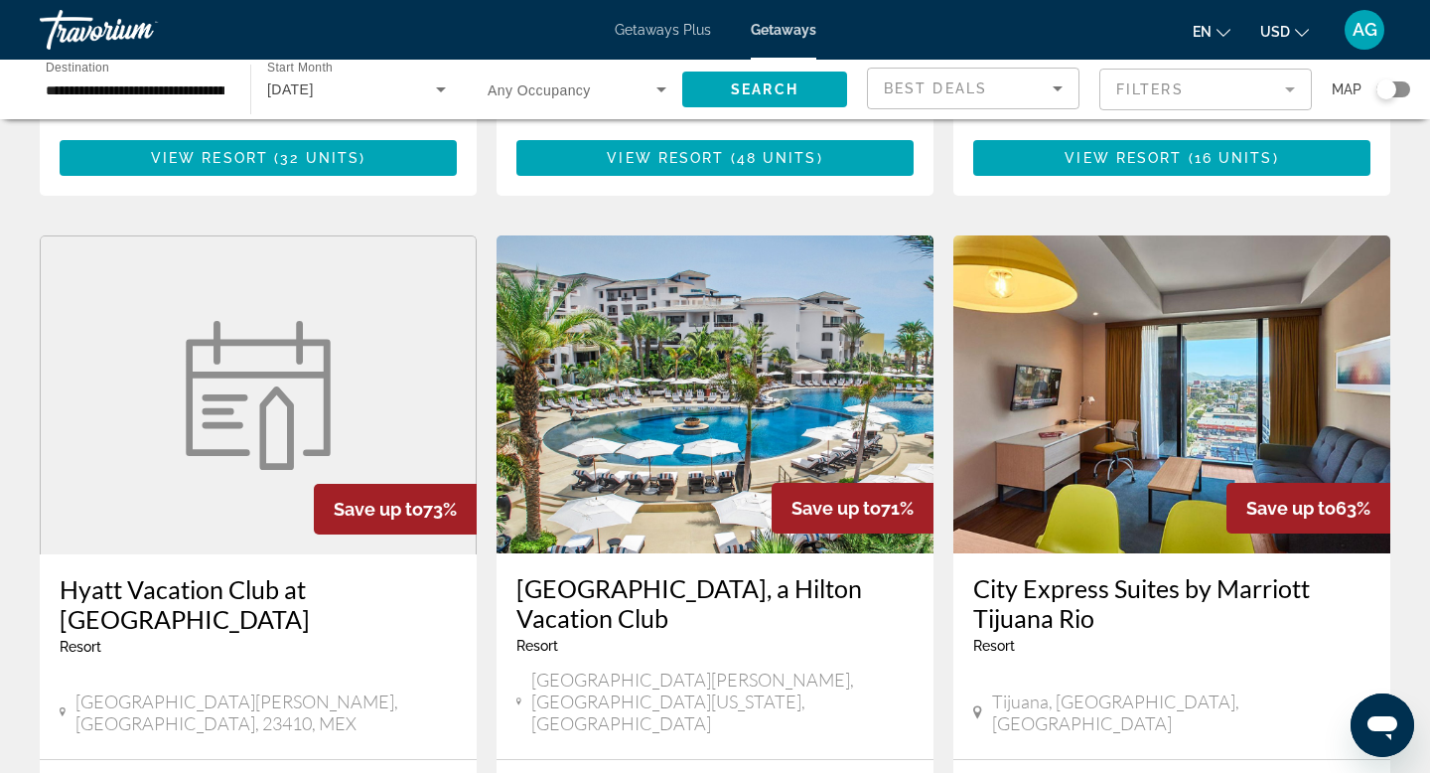
scroll to position [742, 0]
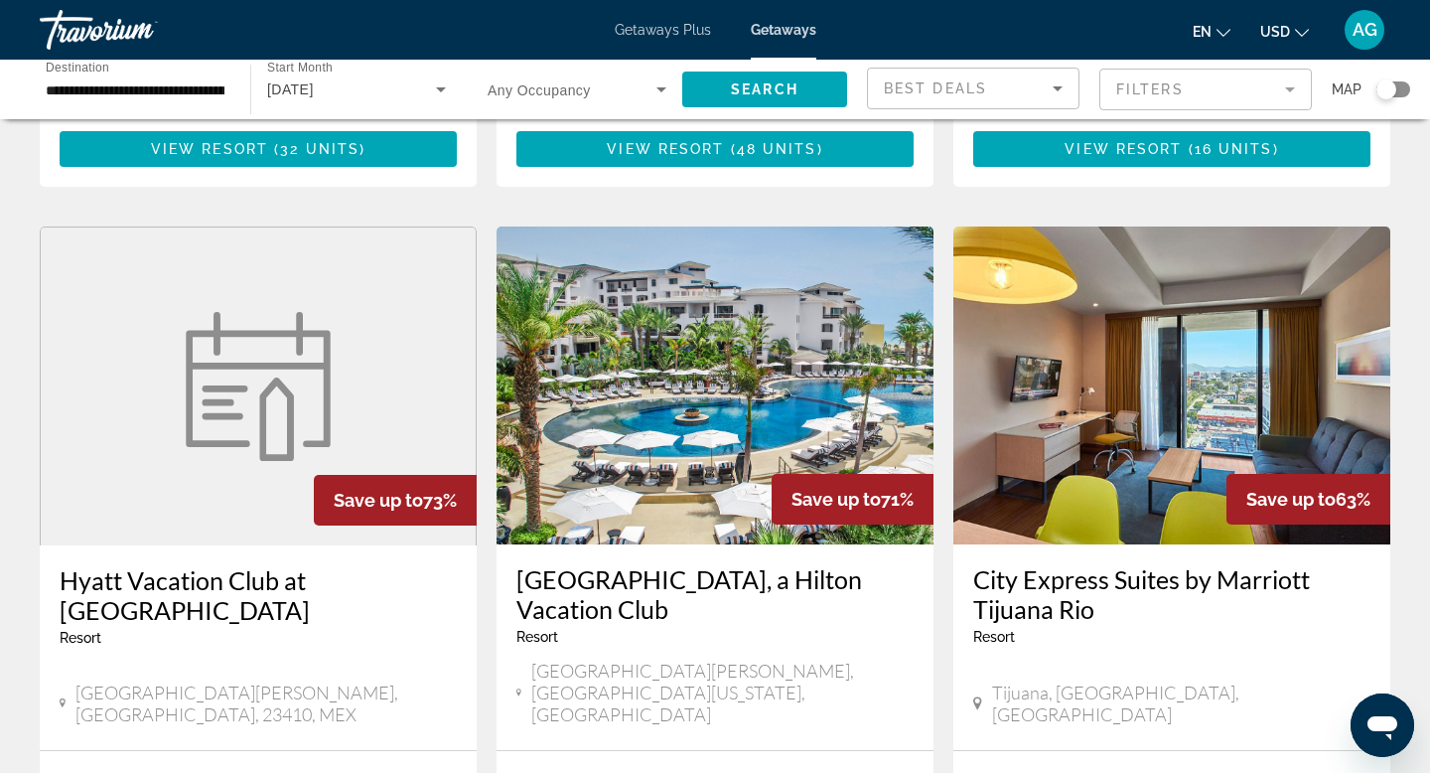
click at [716, 358] on img "Main content" at bounding box center [715, 385] width 437 height 318
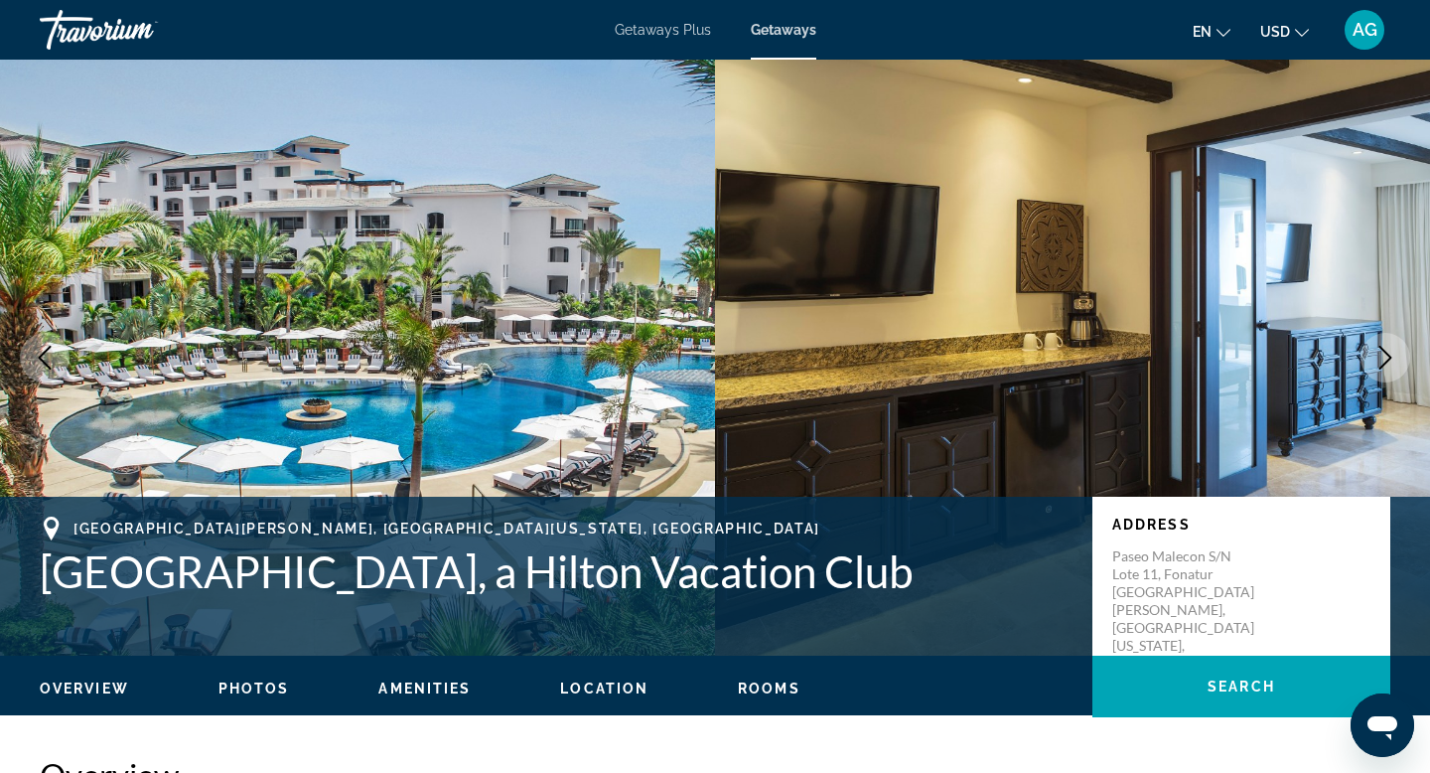
click at [1397, 361] on button "Next image" at bounding box center [1386, 358] width 50 height 50
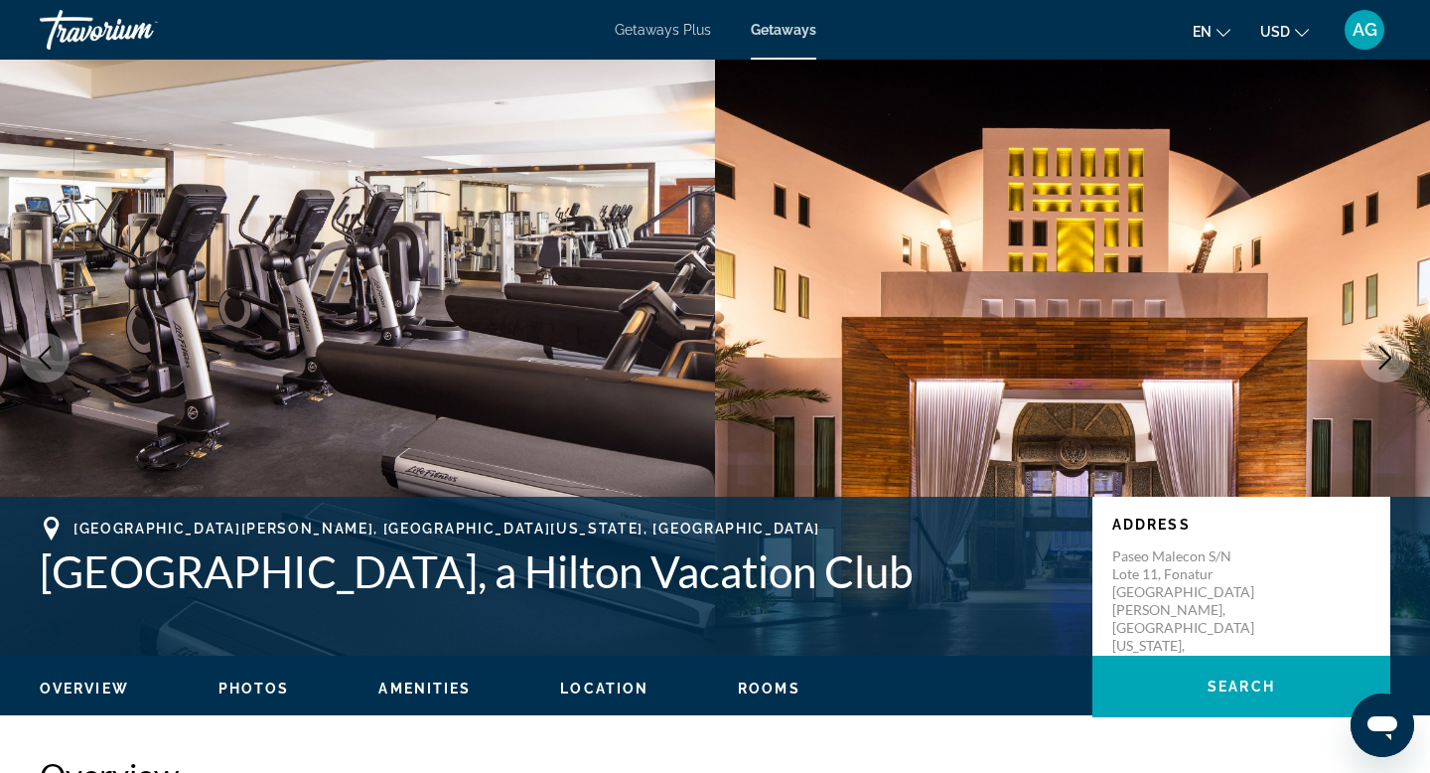
click at [1397, 361] on button "Next image" at bounding box center [1386, 358] width 50 height 50
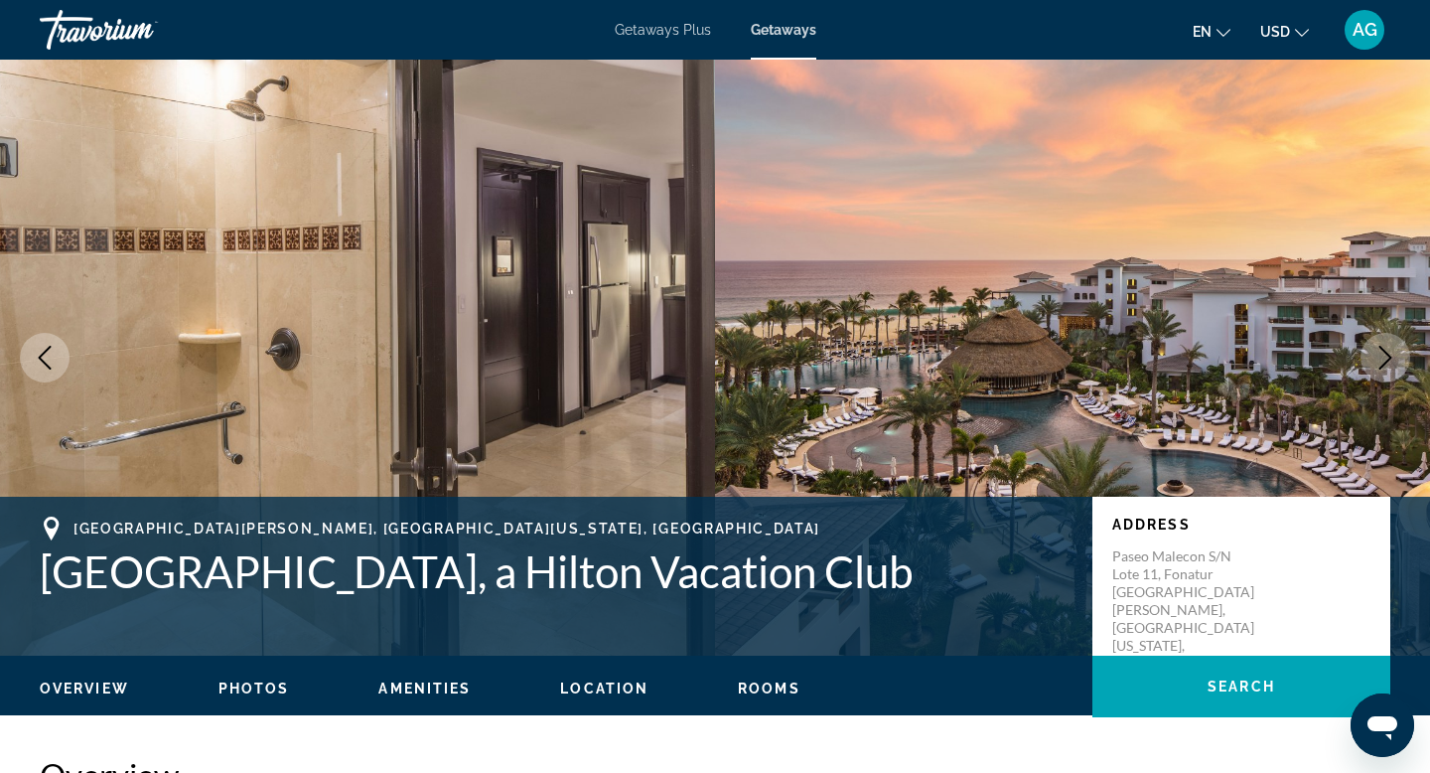
click at [1397, 361] on button "Next image" at bounding box center [1386, 358] width 50 height 50
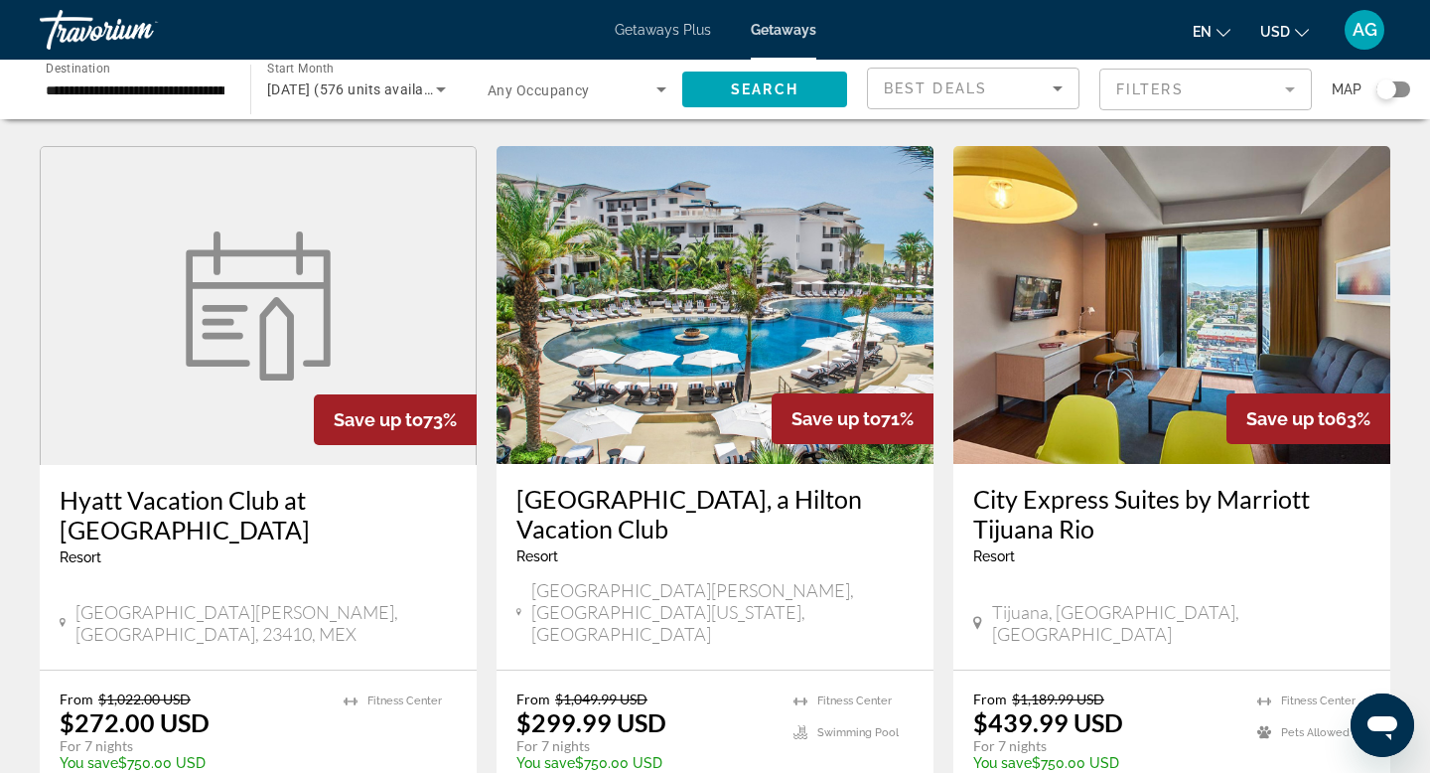
scroll to position [773, 0]
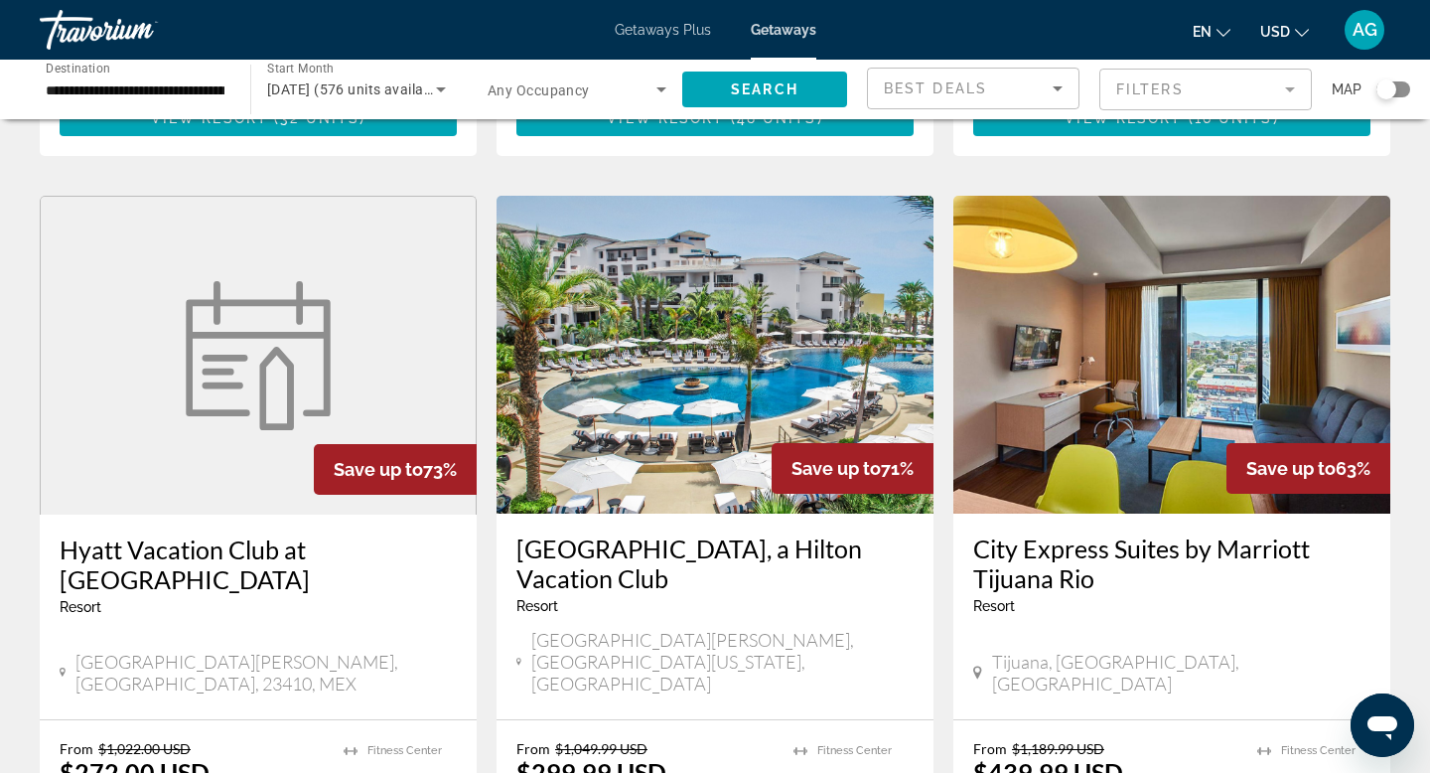
click at [622, 318] on img "Main content" at bounding box center [715, 355] width 437 height 318
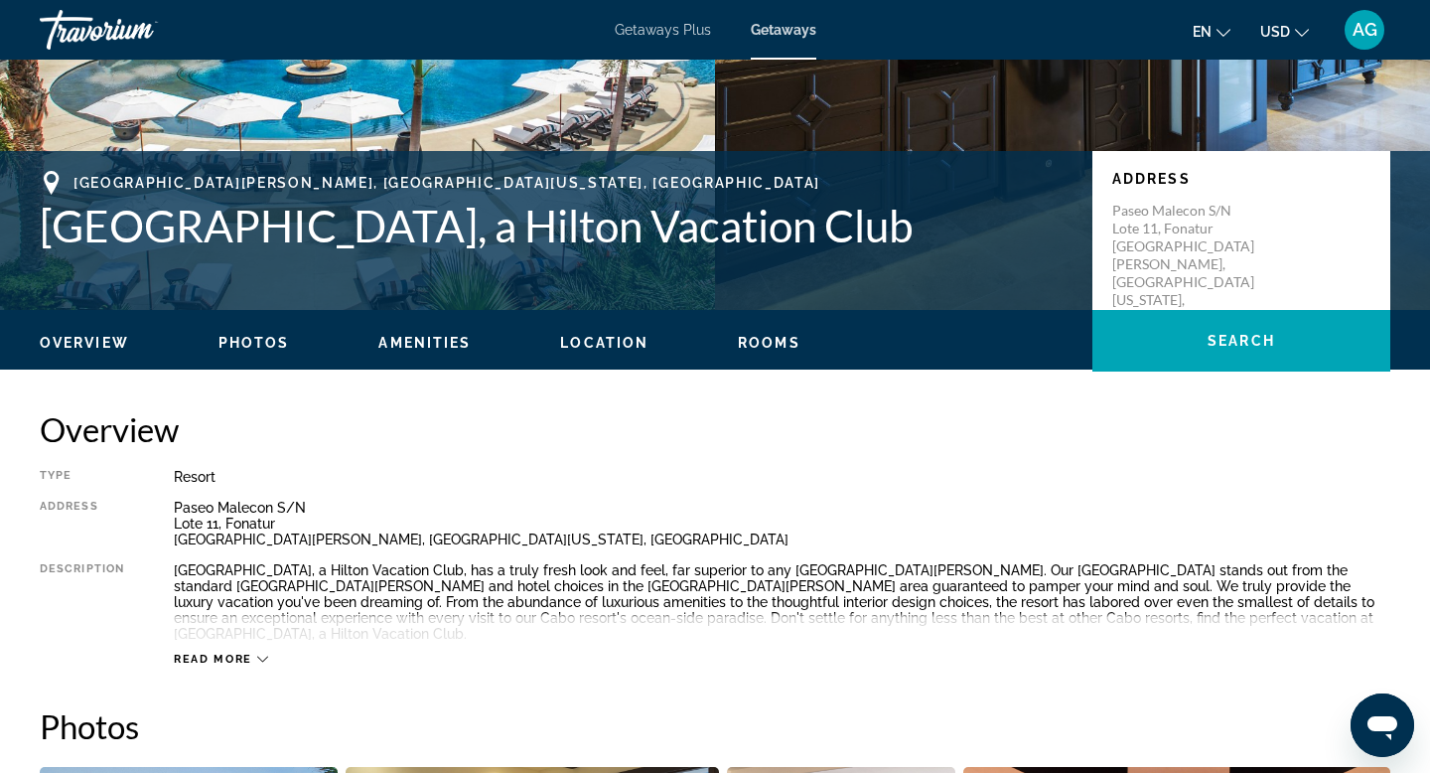
scroll to position [274, 0]
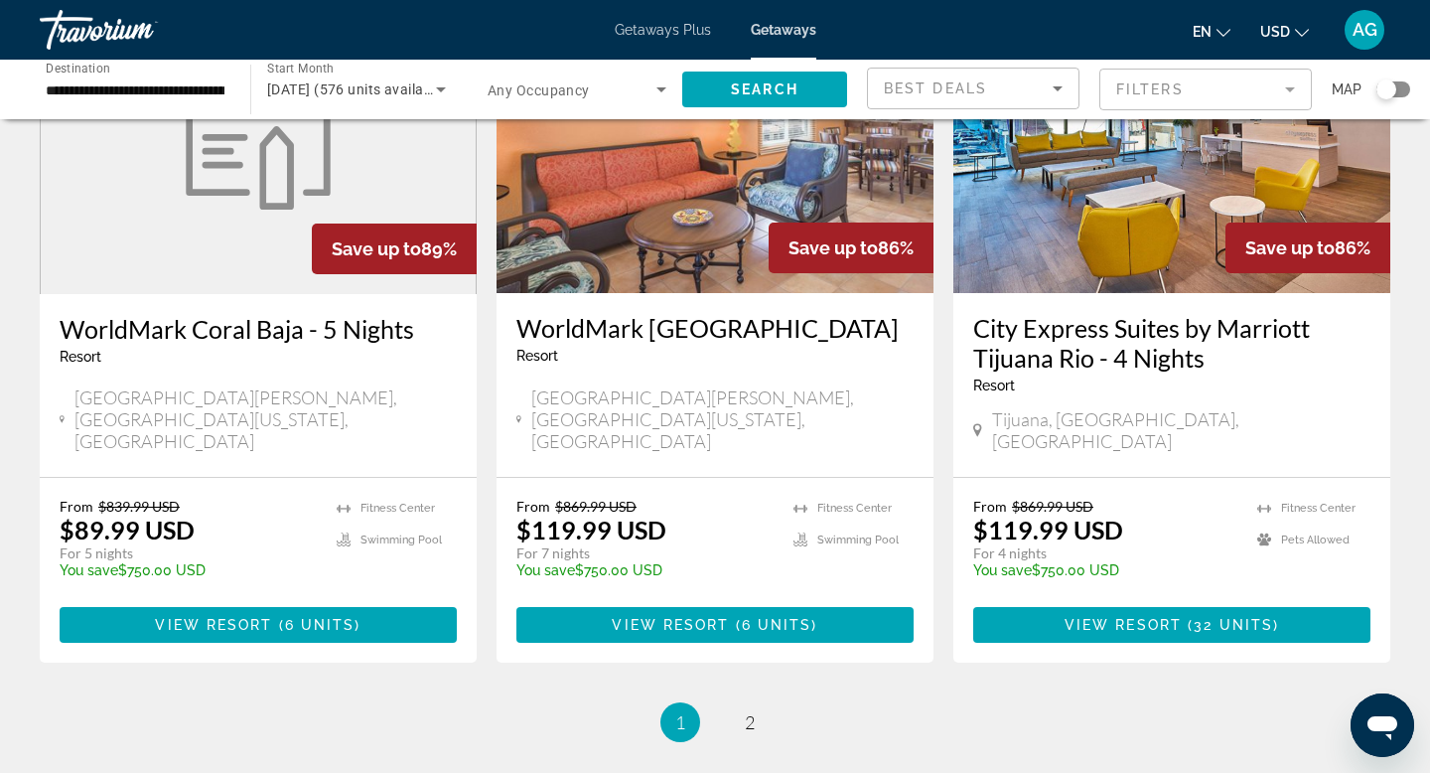
scroll to position [2531, 0]
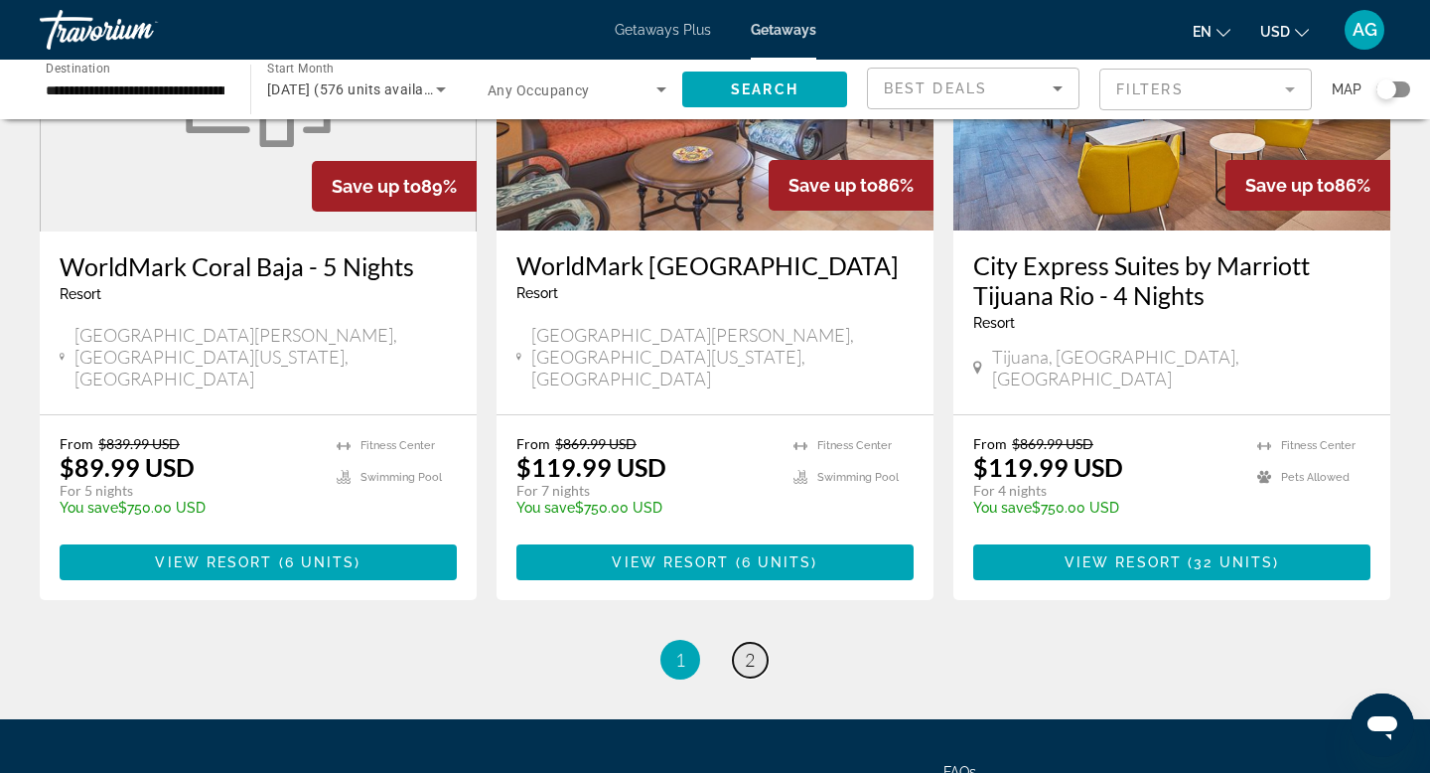
click at [752, 649] on span "2" at bounding box center [750, 660] width 10 height 22
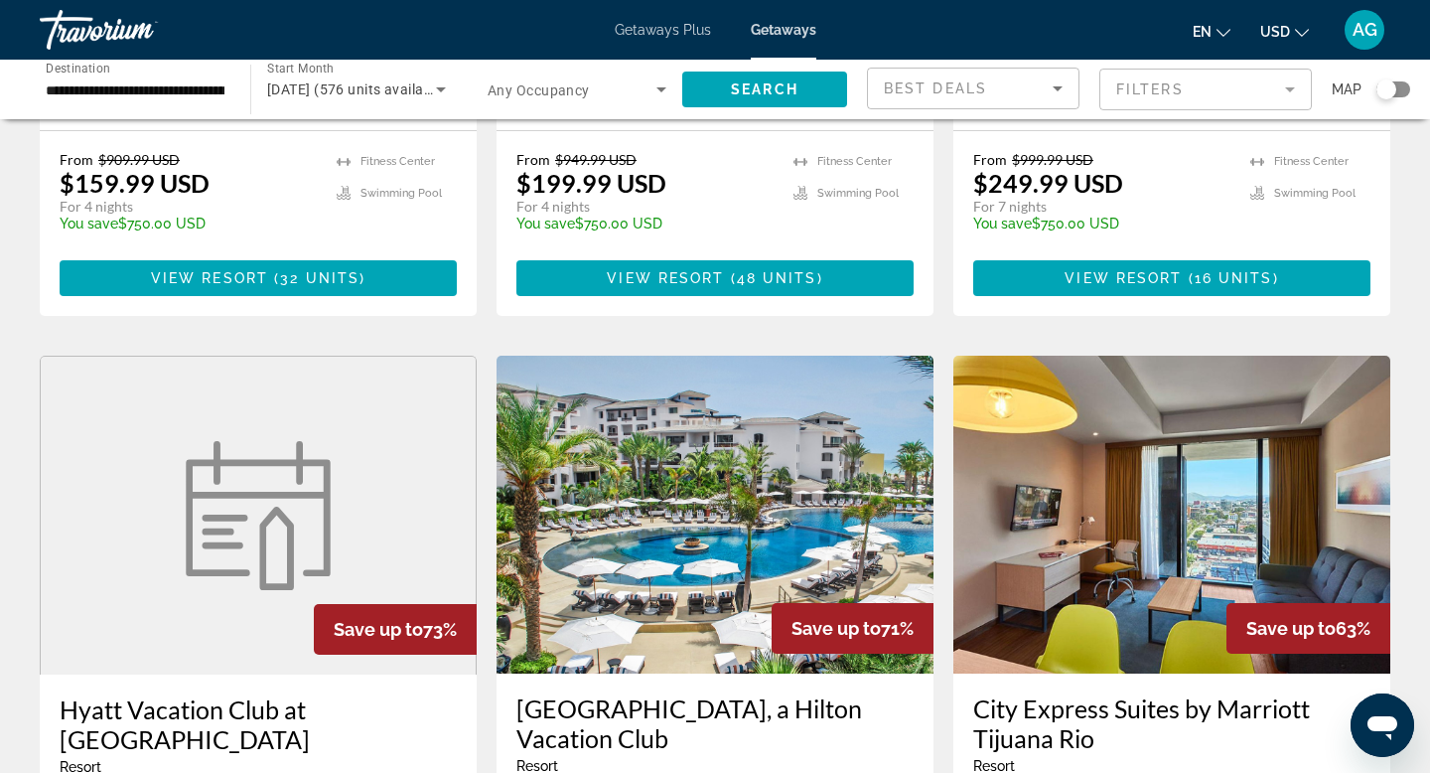
scroll to position [651, 0]
